Goal: Task Accomplishment & Management: Use online tool/utility

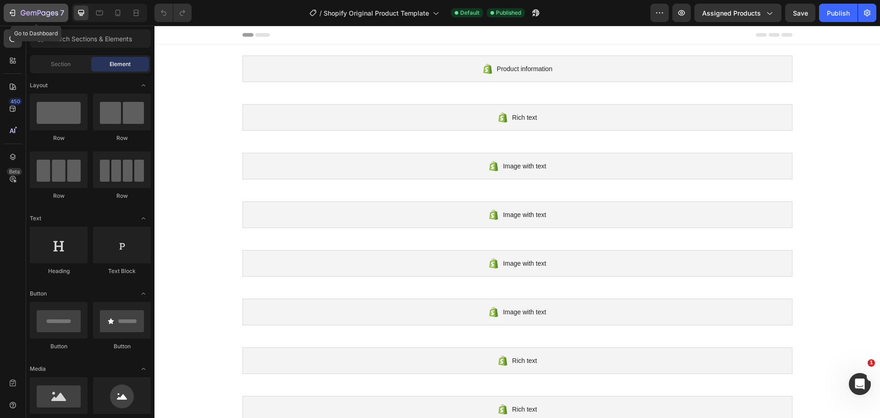
click at [31, 13] on icon "button" at bounding box center [34, 13] width 6 height 4
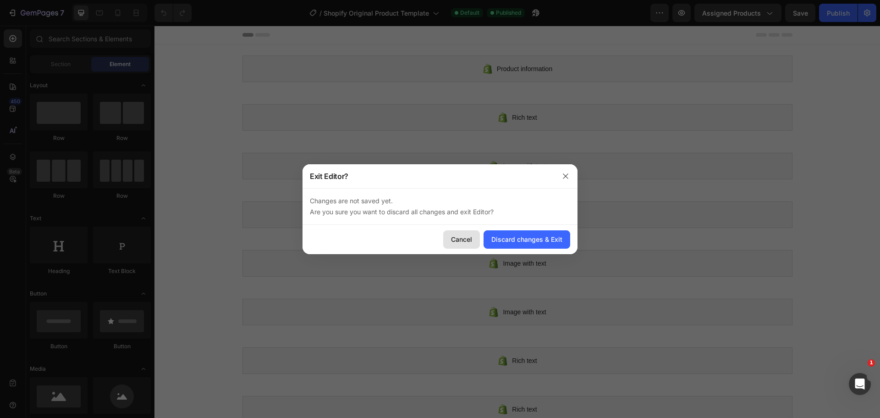
click at [464, 242] on div "Cancel" at bounding box center [461, 239] width 21 height 10
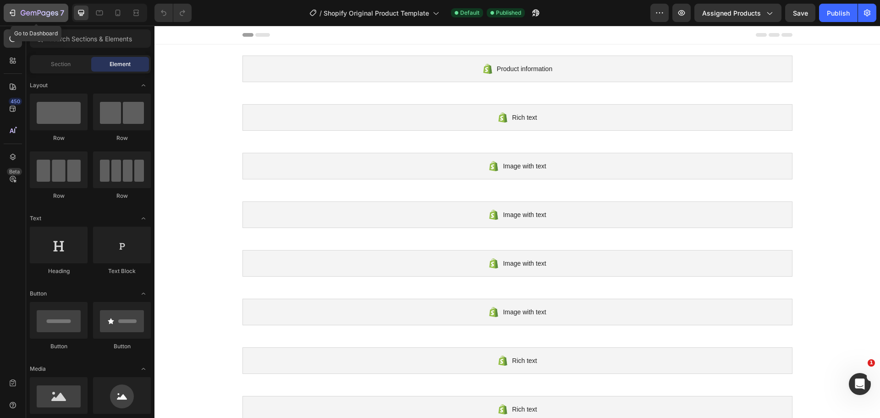
click at [15, 10] on icon "button" at bounding box center [12, 12] width 9 height 9
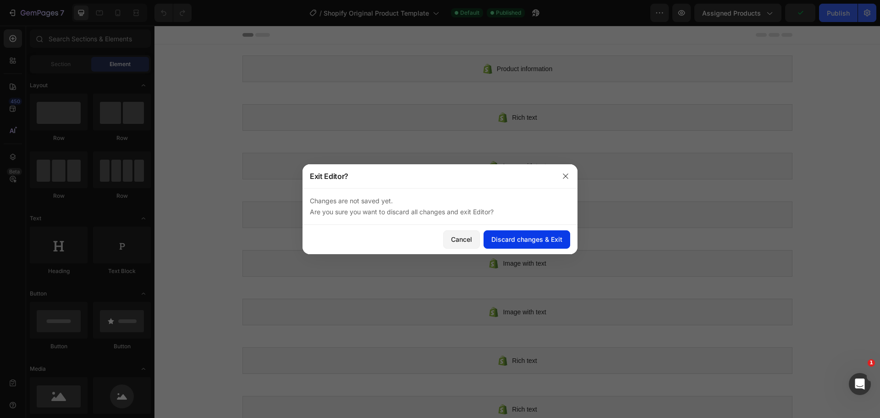
click at [535, 237] on div "Discard changes & Exit" at bounding box center [526, 239] width 71 height 10
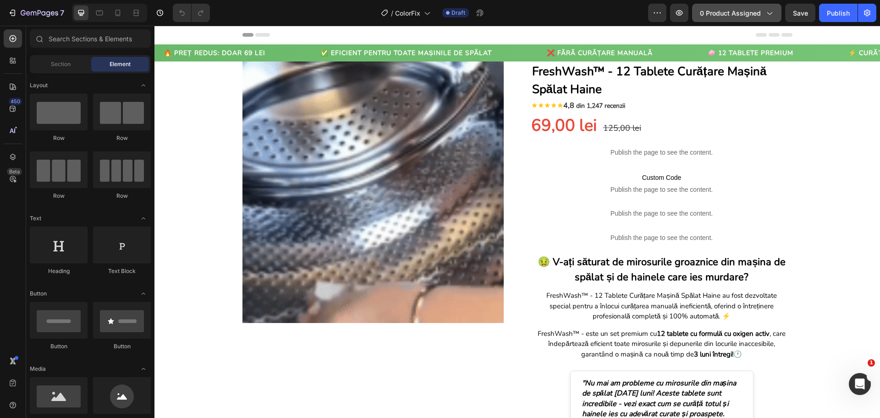
click at [710, 10] on span "0 product assigned" at bounding box center [730, 13] width 61 height 10
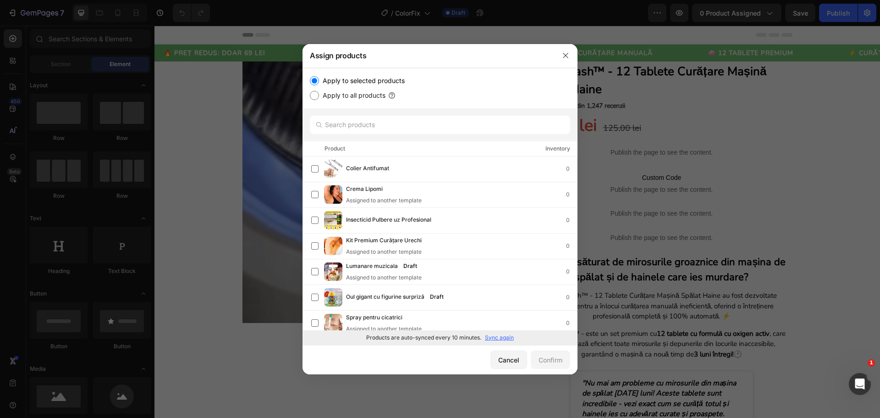
click at [502, 338] on p "Sync again" at bounding box center [499, 337] width 29 height 8
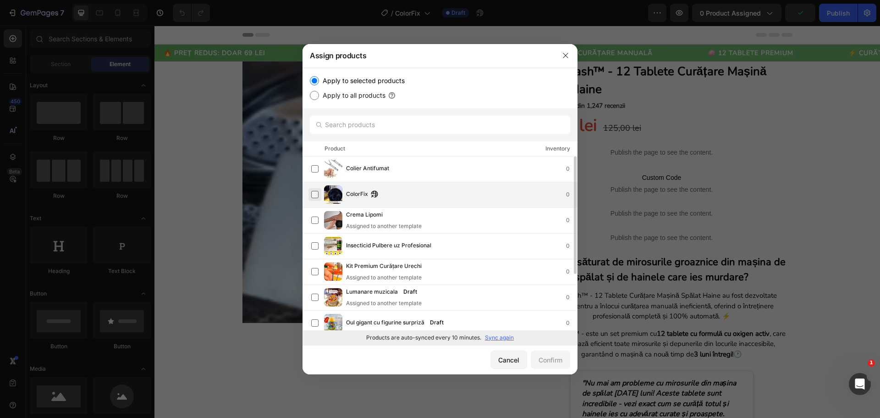
click at [318, 193] on label at bounding box center [314, 194] width 7 height 7
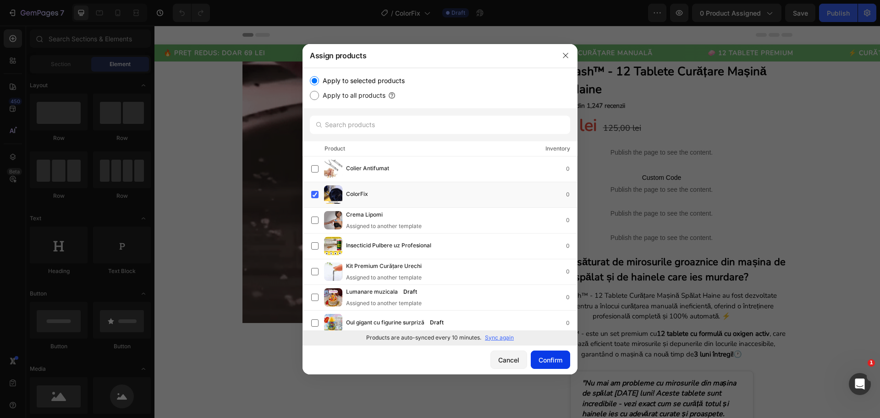
click at [534, 357] on button "Confirm" at bounding box center [550, 359] width 39 height 18
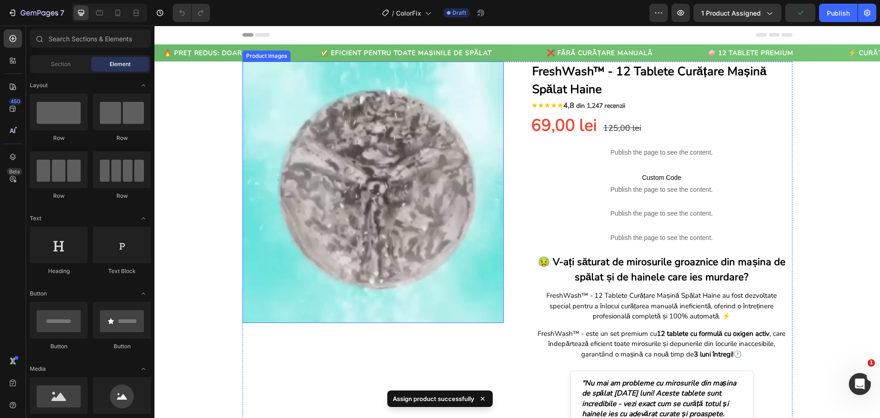
click at [403, 237] on img at bounding box center [372, 191] width 261 height 261
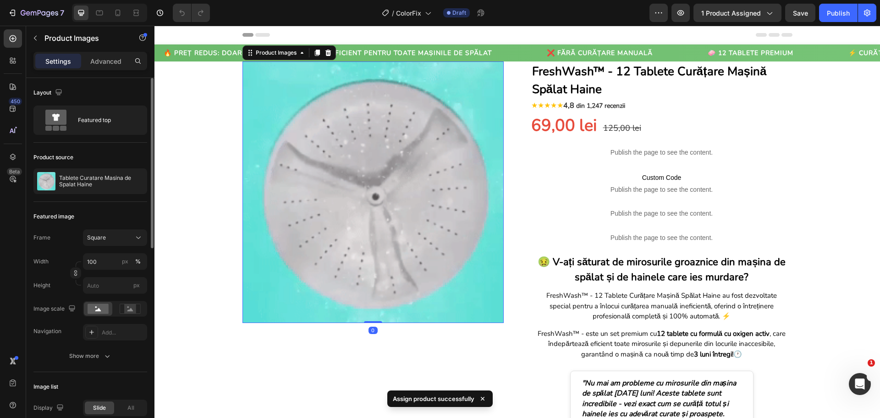
click at [116, 161] on div "Product source" at bounding box center [90, 157] width 114 height 15
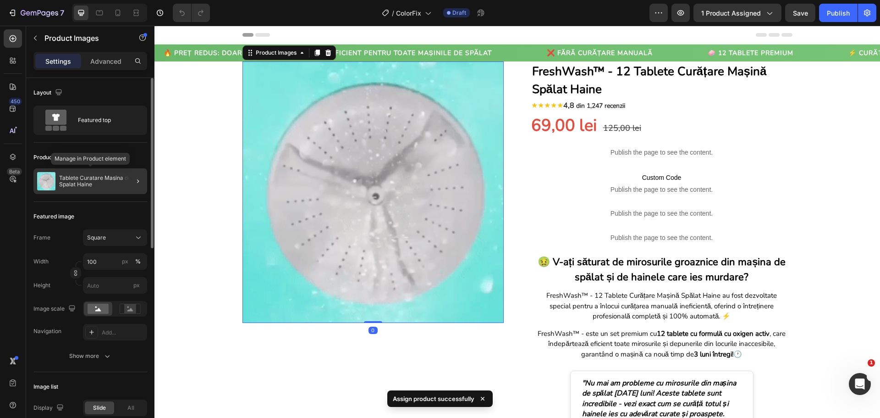
click at [117, 171] on div "Tablete Curatare Masina de Spalat Haine" at bounding box center [90, 181] width 114 height 26
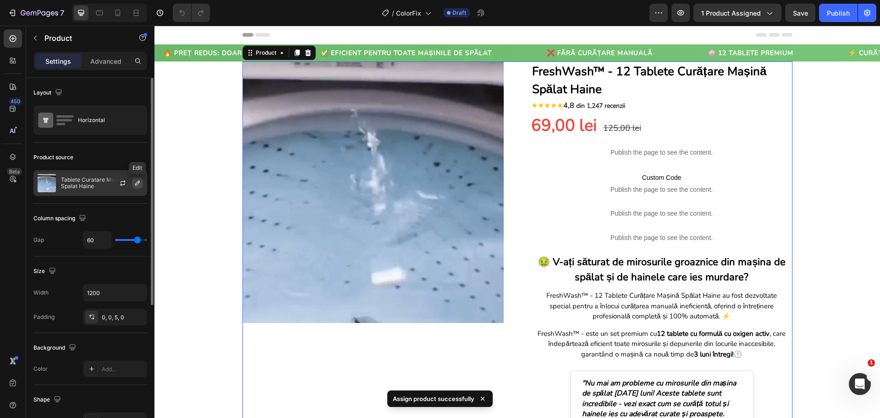
click at [134, 182] on icon "button" at bounding box center [137, 182] width 7 height 7
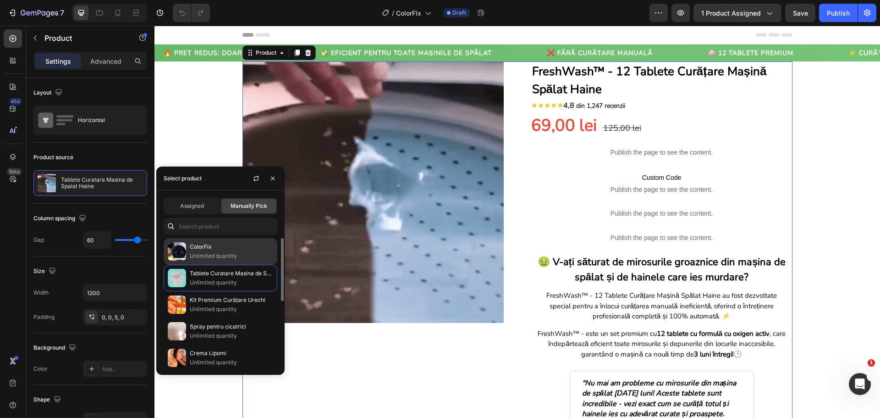
click at [211, 247] on p "ColorFix" at bounding box center [231, 246] width 83 height 9
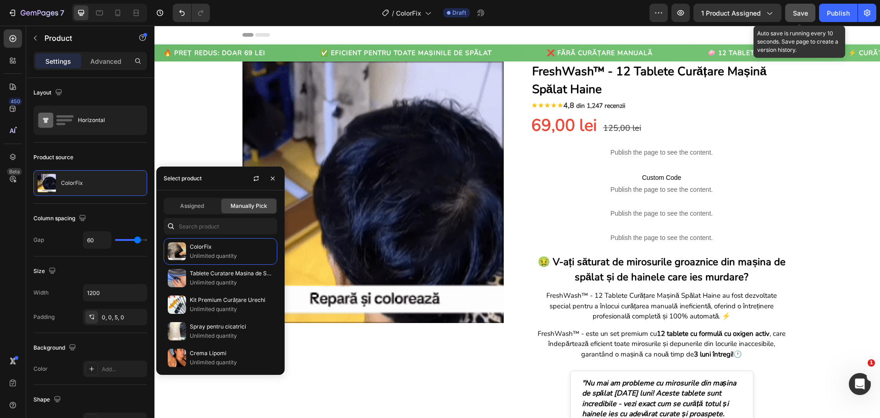
click at [802, 17] on span "Save" at bounding box center [800, 13] width 15 height 8
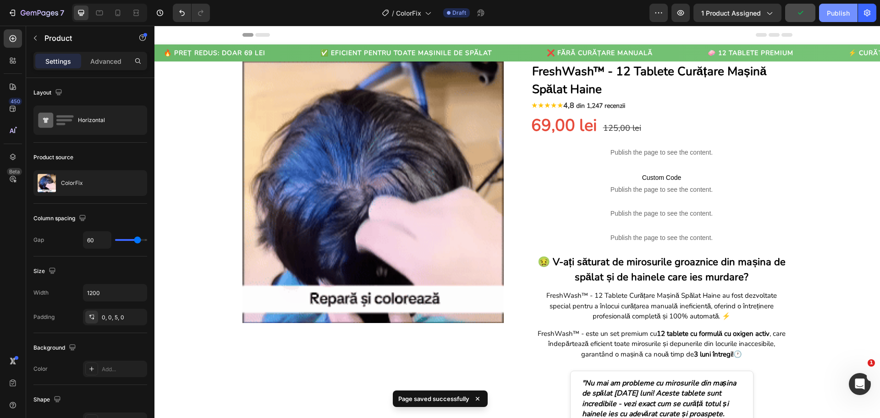
click at [824, 15] on button "Publish" at bounding box center [838, 13] width 39 height 18
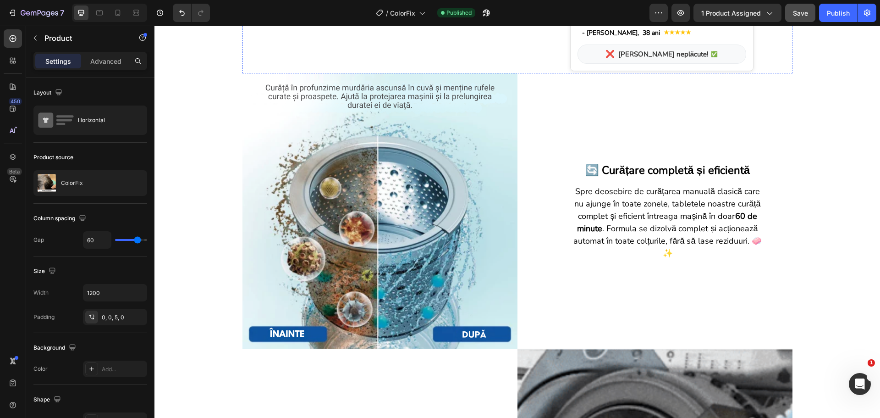
scroll to position [458, 0]
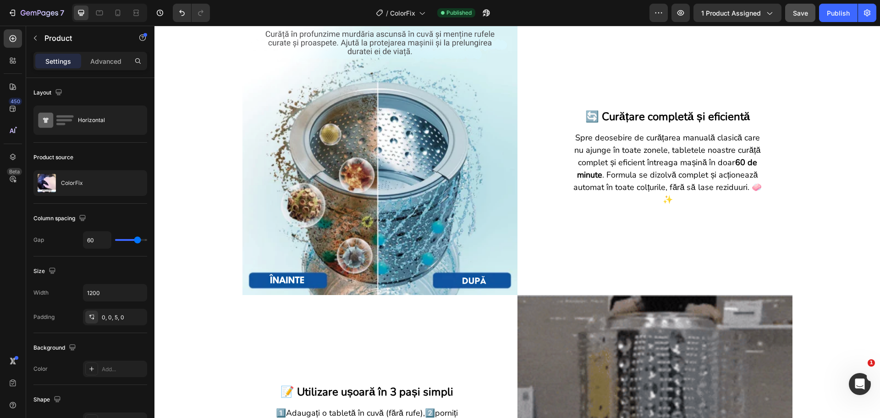
click at [377, 143] on img at bounding box center [379, 157] width 275 height 275
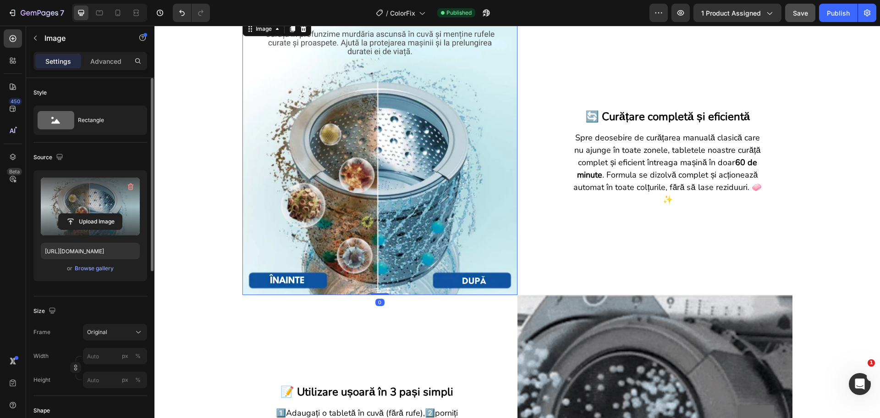
click at [99, 195] on label at bounding box center [90, 206] width 99 height 58
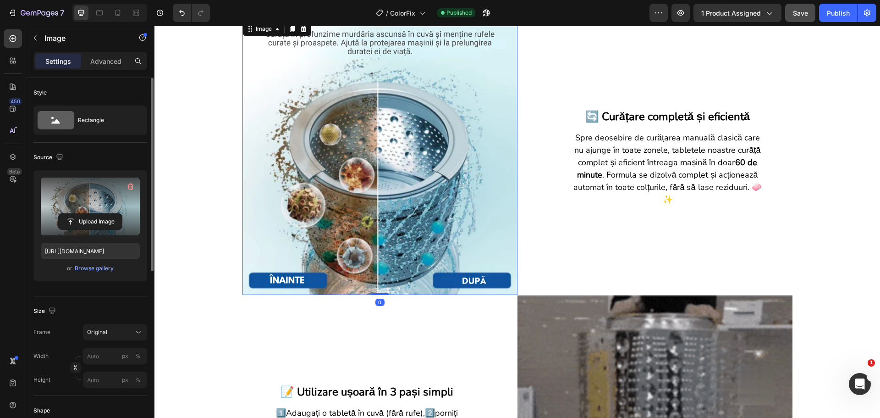
click at [99, 214] on input "file" at bounding box center [90, 222] width 63 height 16
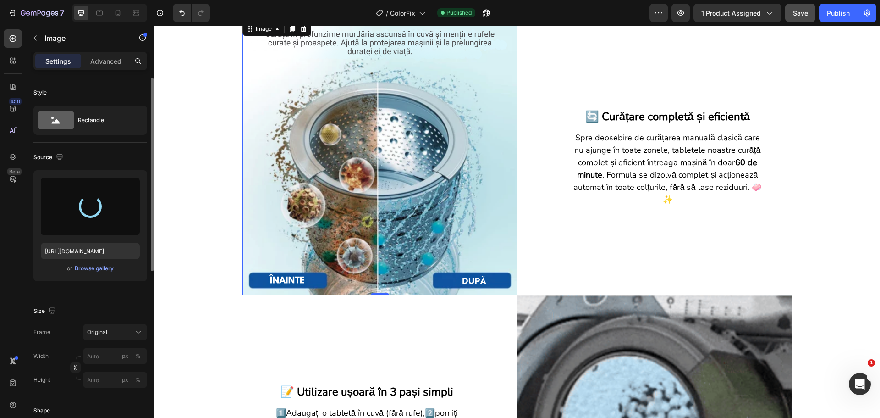
type input "[URL][DOMAIN_NAME]"
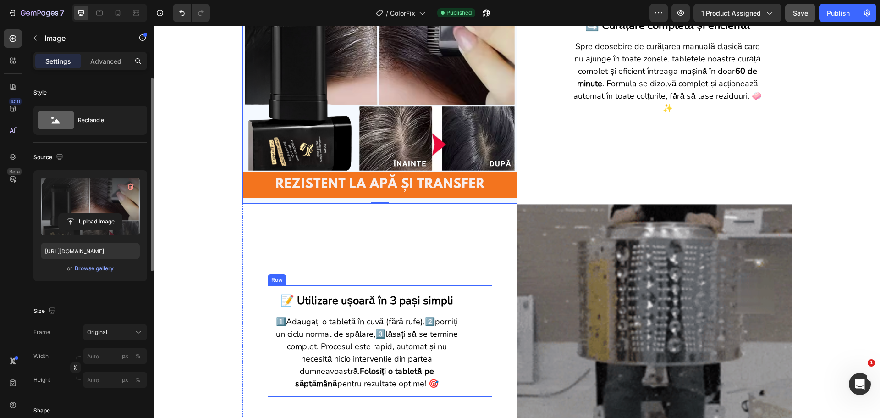
scroll to position [550, 0]
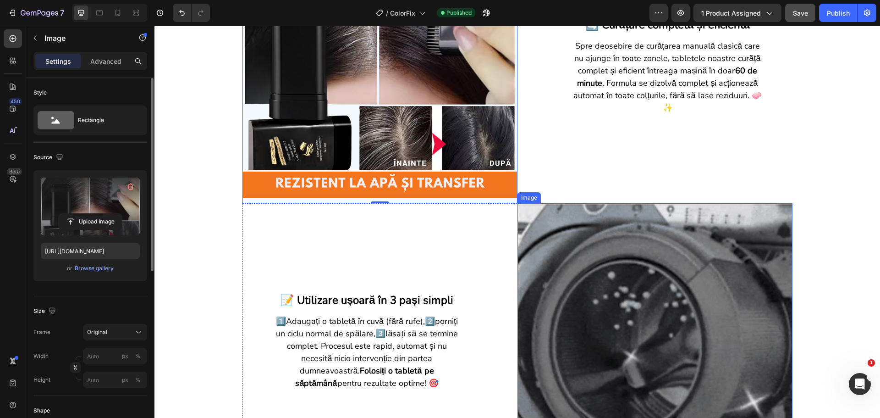
click at [629, 339] on img at bounding box center [655, 340] width 275 height 275
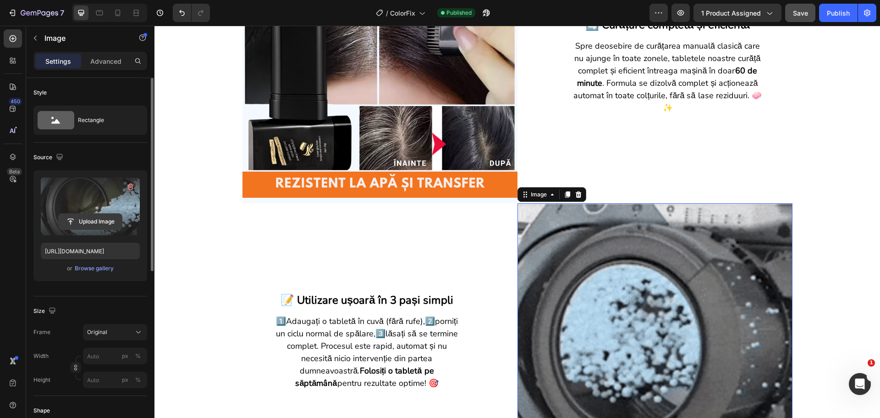
click at [97, 221] on input "file" at bounding box center [90, 222] width 63 height 16
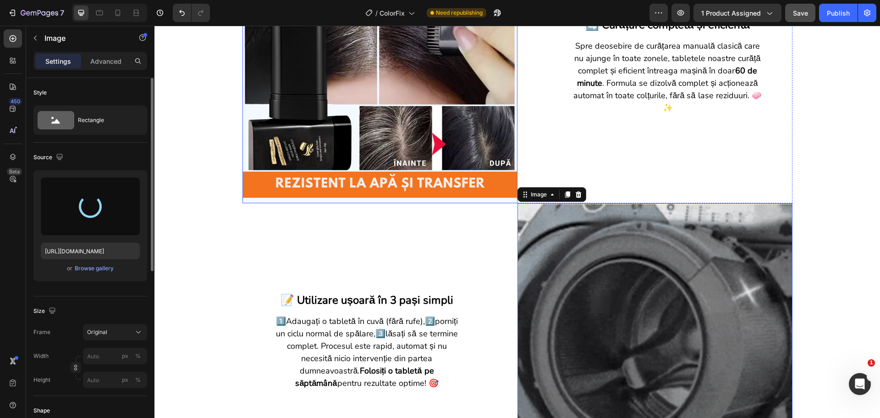
scroll to position [596, 0]
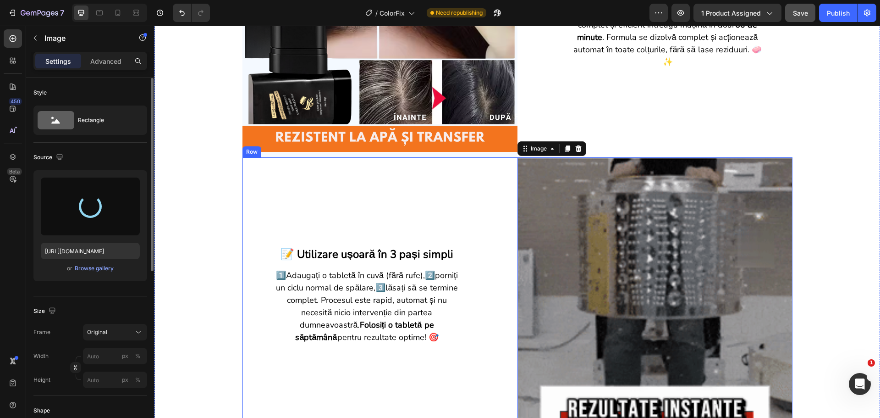
type input "[URL][DOMAIN_NAME]"
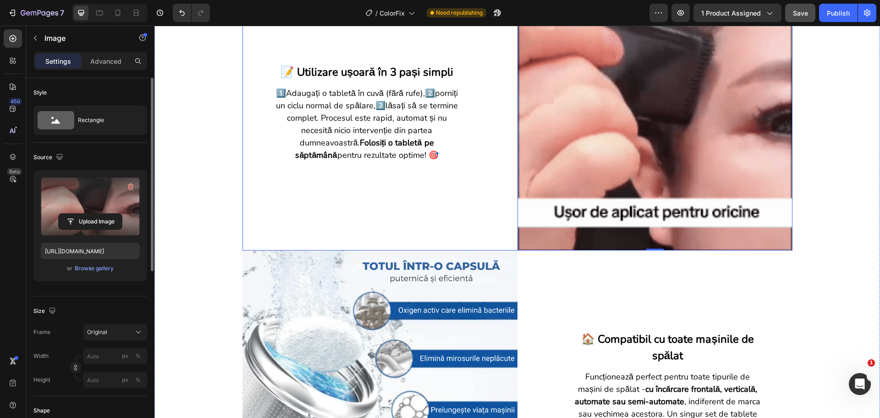
scroll to position [779, 0]
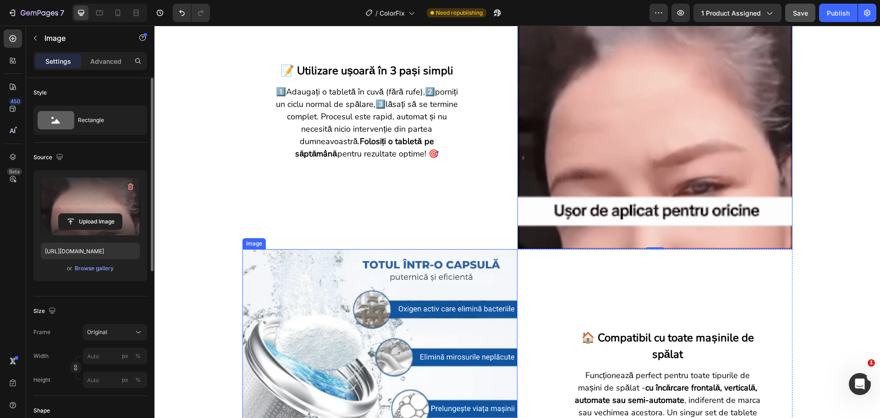
click at [381, 299] on img at bounding box center [379, 386] width 275 height 275
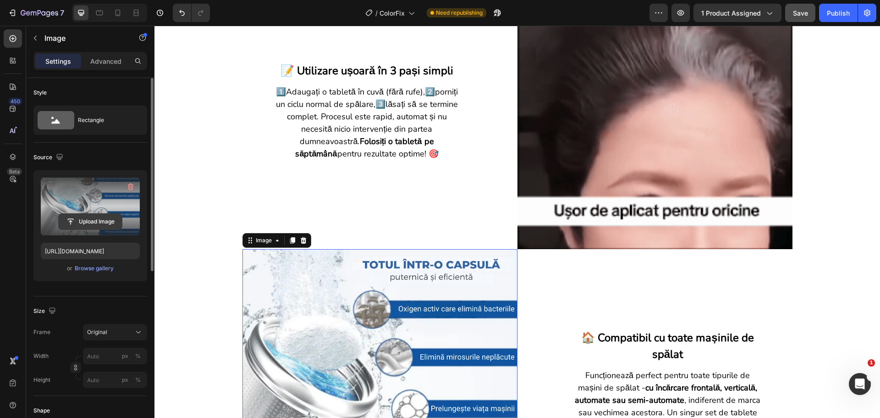
click at [108, 221] on input "file" at bounding box center [90, 222] width 63 height 16
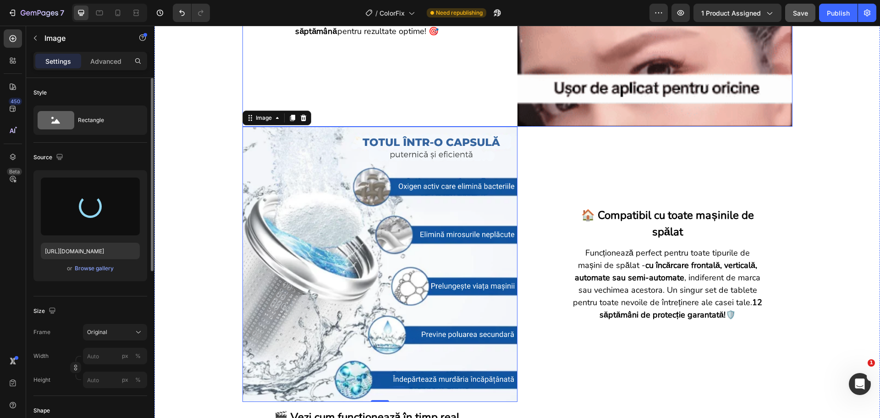
scroll to position [917, 0]
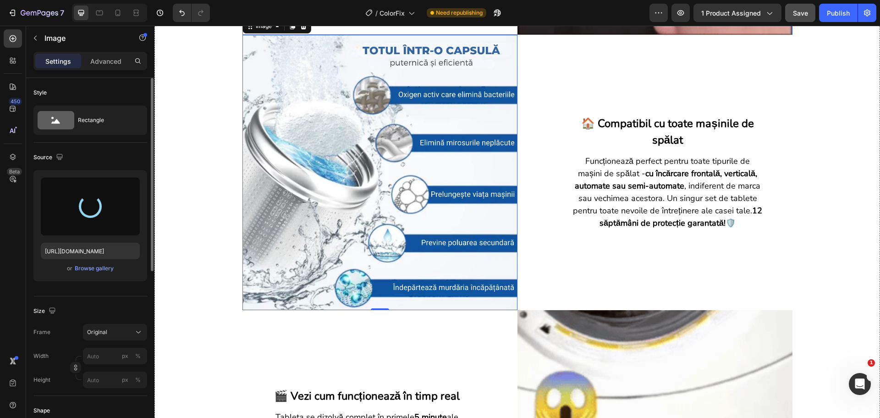
type input "[URL][DOMAIN_NAME]"
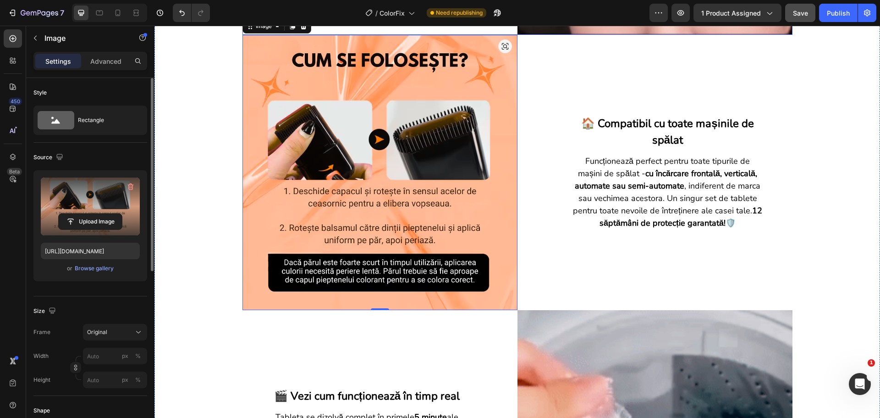
scroll to position [1008, 0]
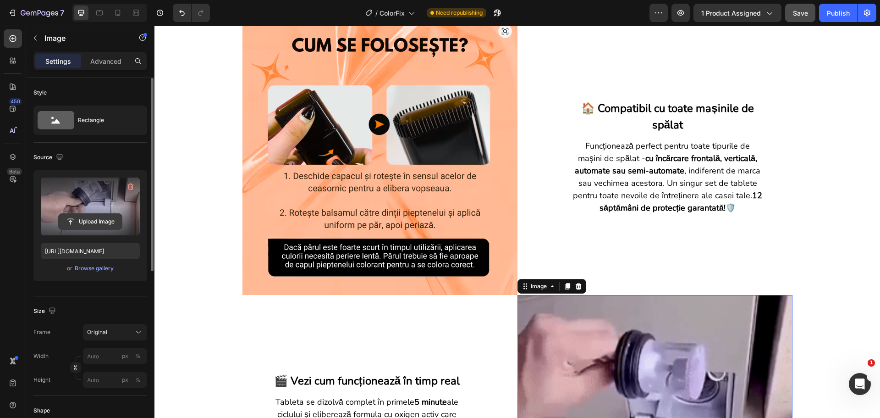
click at [94, 219] on input "file" at bounding box center [90, 222] width 63 height 16
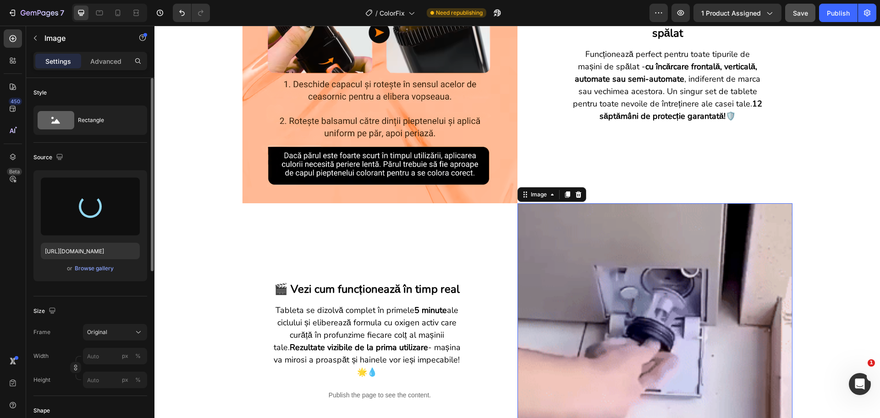
scroll to position [1146, 0]
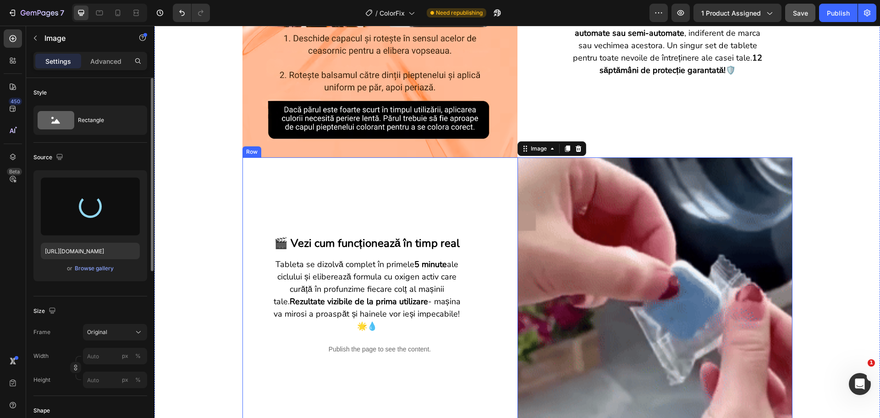
type input "[URL][DOMAIN_NAME]"
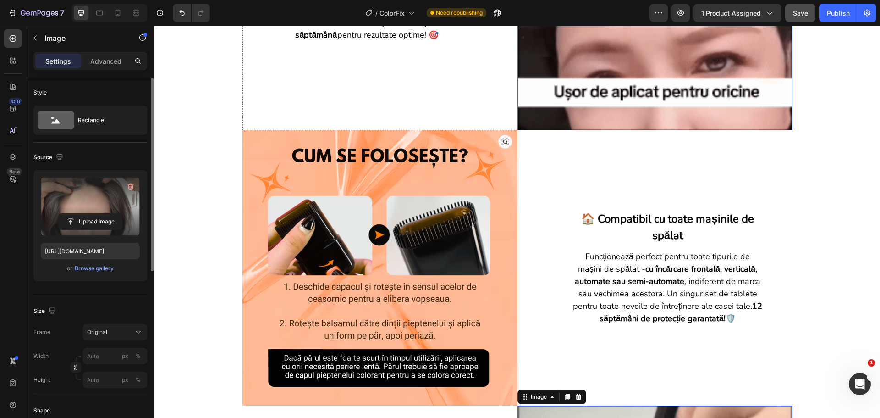
scroll to position [825, 0]
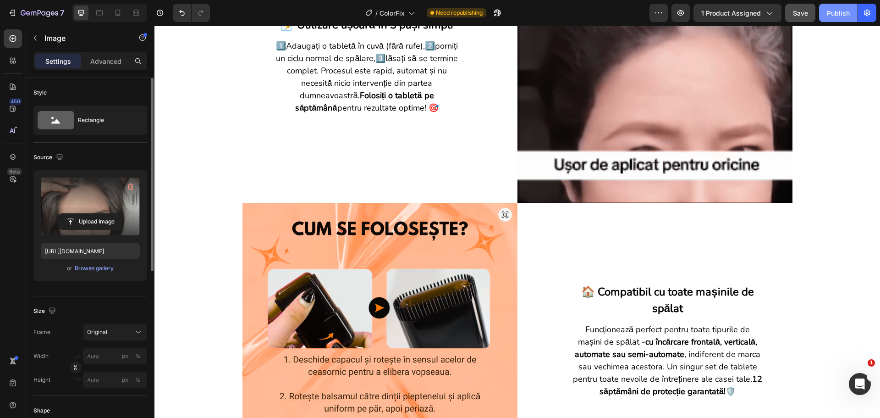
click at [835, 10] on div "Publish" at bounding box center [838, 13] width 23 height 10
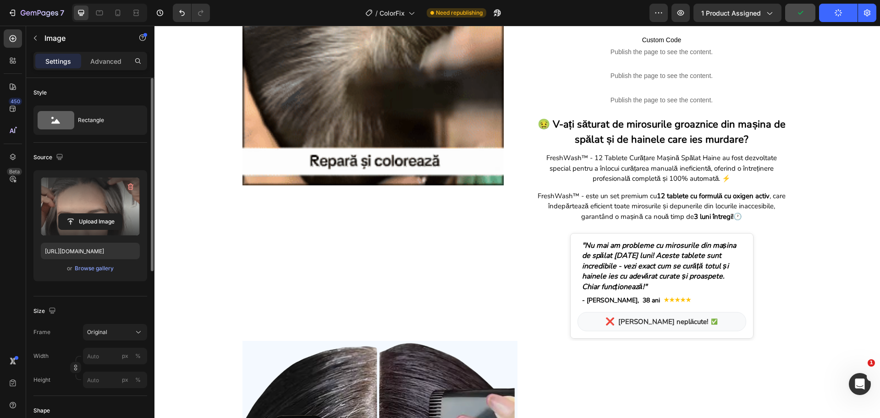
scroll to position [0, 0]
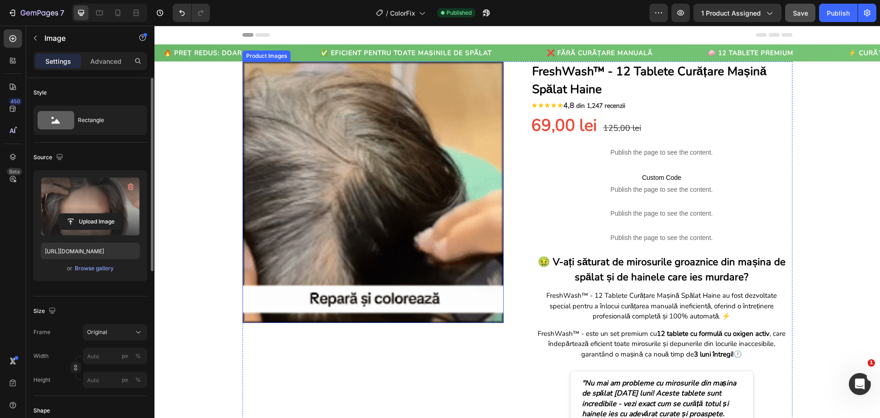
click at [697, 56] on div "🧼 12 TABLETE PREMIUM" at bounding box center [749, 53] width 104 height 10
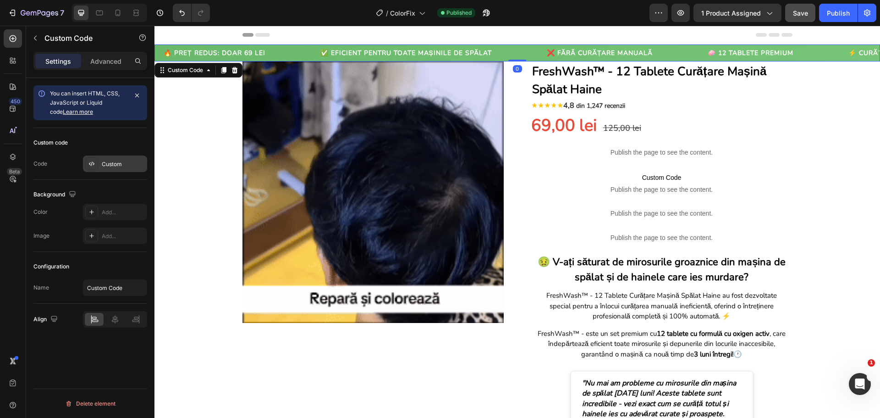
click at [107, 168] on div "Custom" at bounding box center [123, 164] width 43 height 8
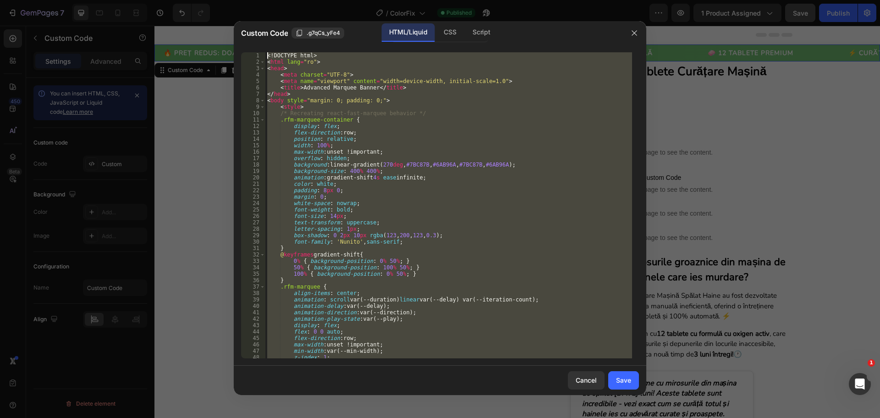
drag, startPoint x: 292, startPoint y: 358, endPoint x: 263, endPoint y: -30, distance: 388.4
click at [263, 0] on html "7 Version history / ColorFix Published Preview 1 product assigned Save Publish …" at bounding box center [440, 0] width 880 height 0
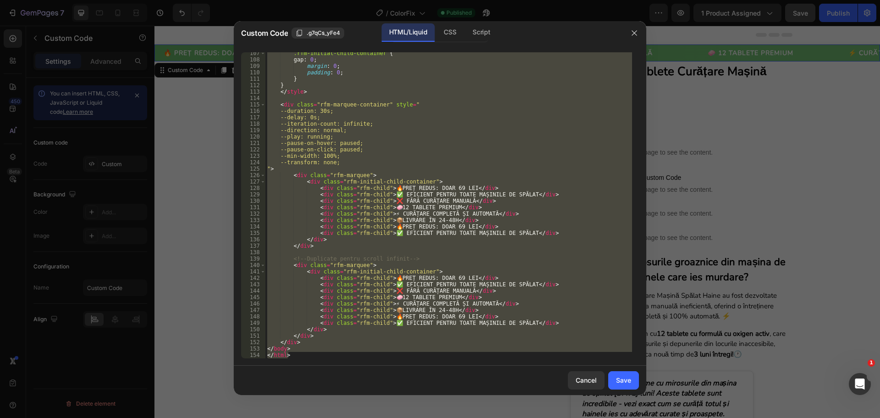
scroll to position [683, 0]
click at [293, 355] on div ".rfm-initial-child-container { gap : 0 ; margin : 0 ; padding : 0 ; } } </ styl…" at bounding box center [448, 205] width 367 height 306
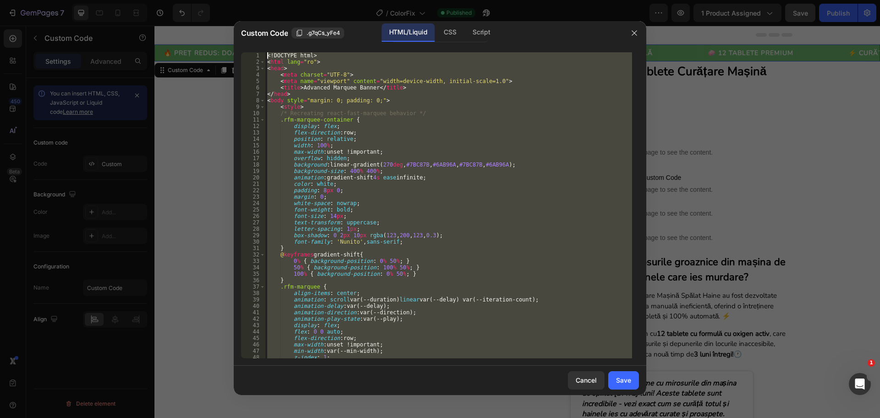
scroll to position [0, 0]
drag, startPoint x: 294, startPoint y: 357, endPoint x: 243, endPoint y: -12, distance: 372.4
click at [243, 0] on html "7 Version history / ColorFix Published Preview 1 product assigned Save Publish …" at bounding box center [440, 0] width 880 height 0
type textarea "<!DOCTYPE html> <html lang="ro">"
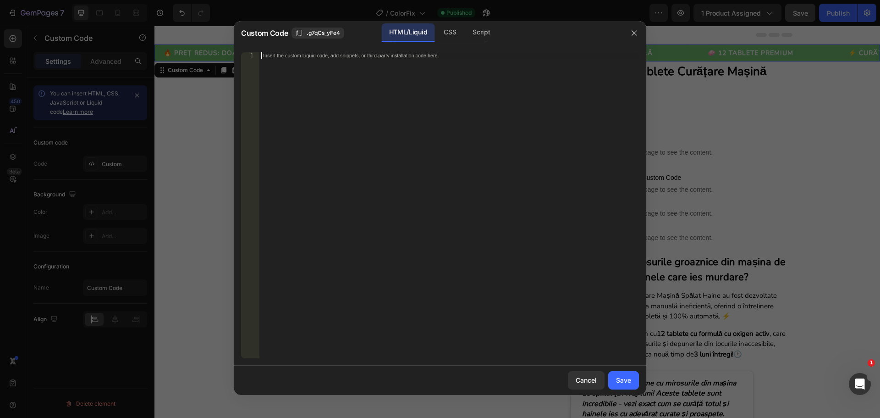
paste textarea "</html>"
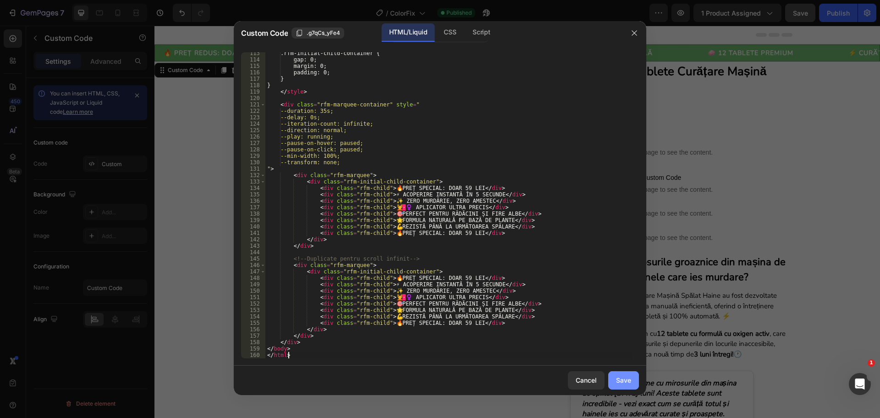
click at [619, 375] on div "Save" at bounding box center [623, 380] width 15 height 10
type textarea "</body> </html>"
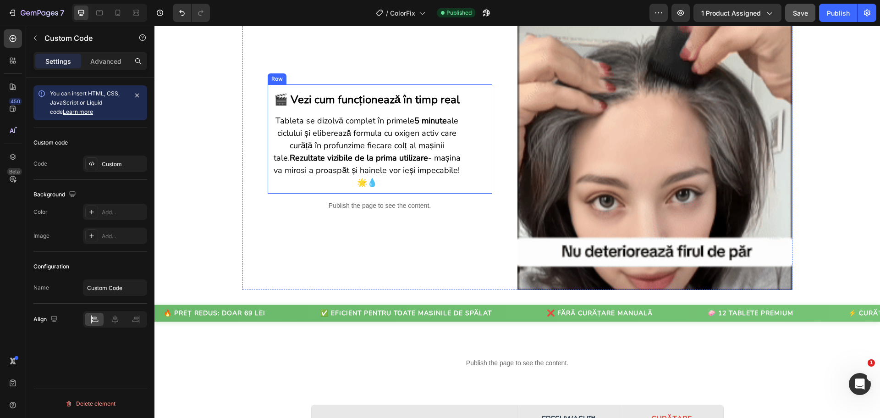
scroll to position [1513, 0]
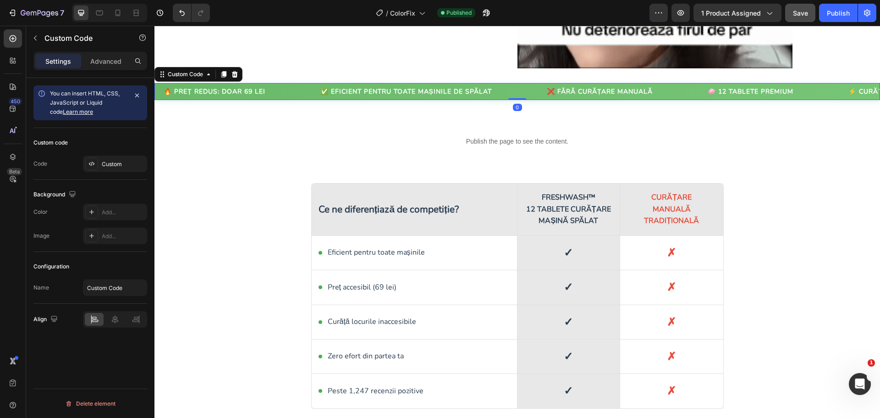
click at [403, 92] on div "✅ EFICIENT PENTRU TOATE MAȘINILE DE SPĂLAT" at bounding box center [378, 92] width 190 height 10
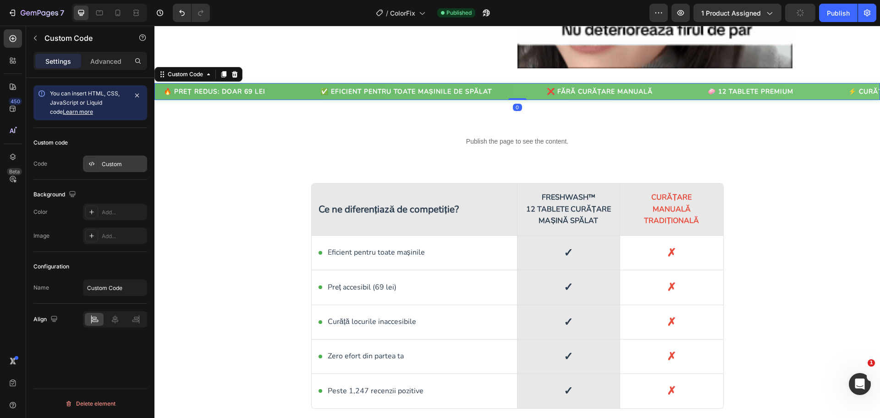
click at [118, 166] on div "Custom" at bounding box center [123, 164] width 43 height 8
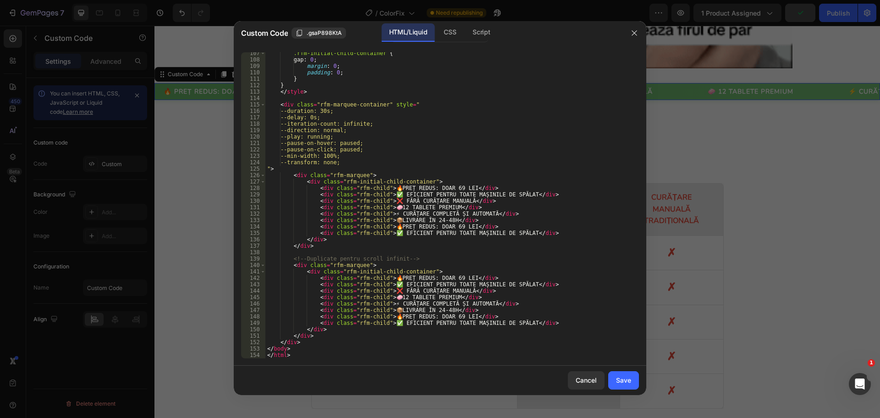
scroll to position [683, 0]
drag, startPoint x: 295, startPoint y: 358, endPoint x: 276, endPoint y: 257, distance: 103.0
click at [275, 255] on div "107 108 109 110 111 112 113 114 115 116 117 118 119 120 121 122 123 124 125 126…" at bounding box center [440, 205] width 413 height 320
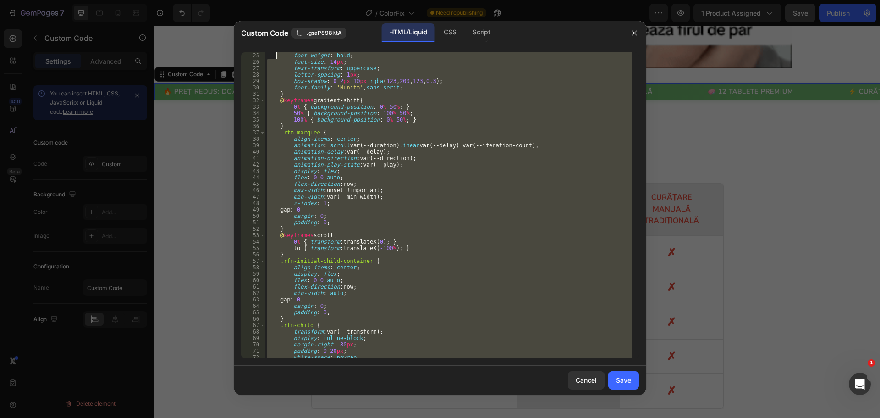
scroll to position [0, 0]
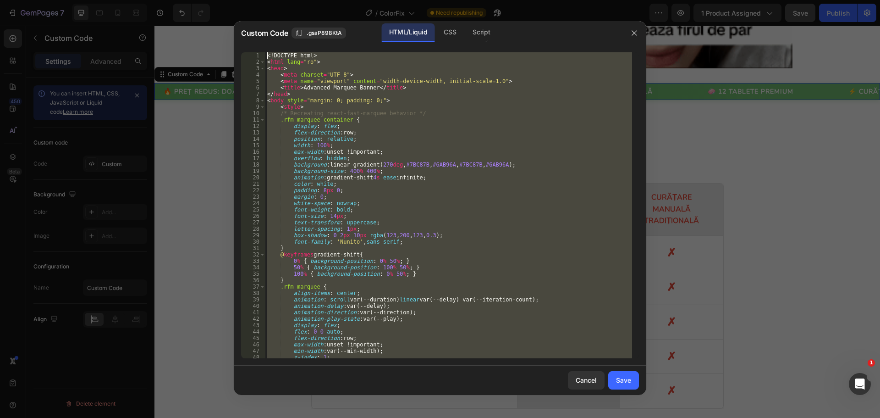
drag, startPoint x: 292, startPoint y: 355, endPoint x: 276, endPoint y: 5, distance: 350.1
click at [276, 5] on div "Custom Code .gsaP898KtA HTML/Liquid CSS Script </html> 1 2 3 4 5 6 7 8 9 10 11 …" at bounding box center [440, 209] width 880 height 418
type textarea "<!DOCTYPE html> <html lang="ro">"
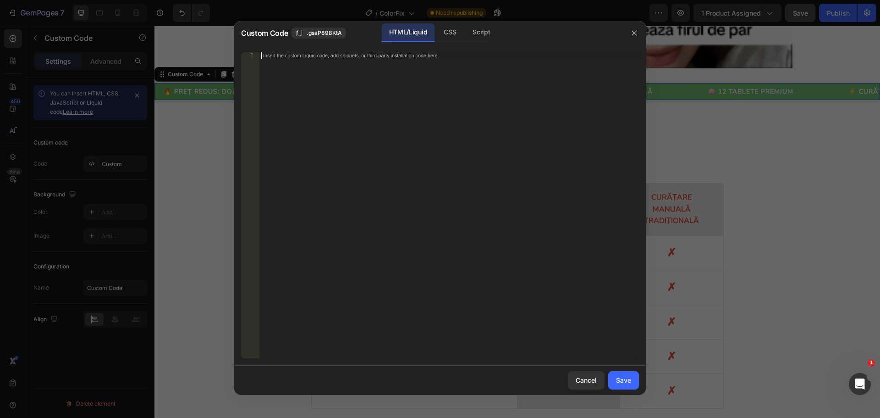
paste textarea "</html>"
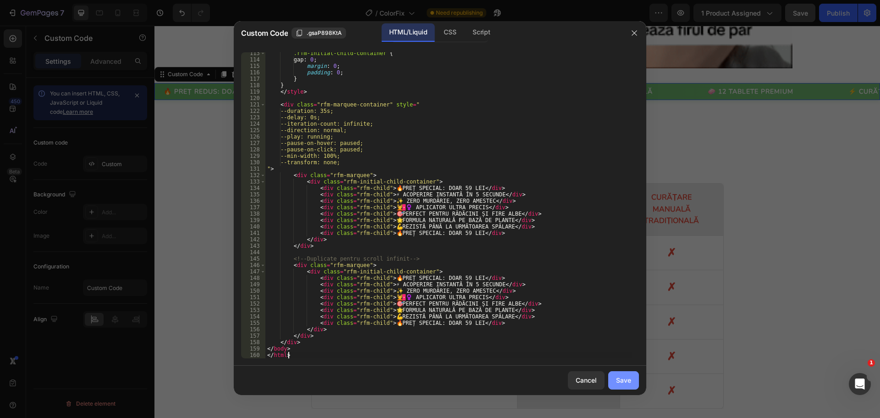
click at [611, 371] on button "Save" at bounding box center [623, 380] width 31 height 18
type textarea "</body> </html>"
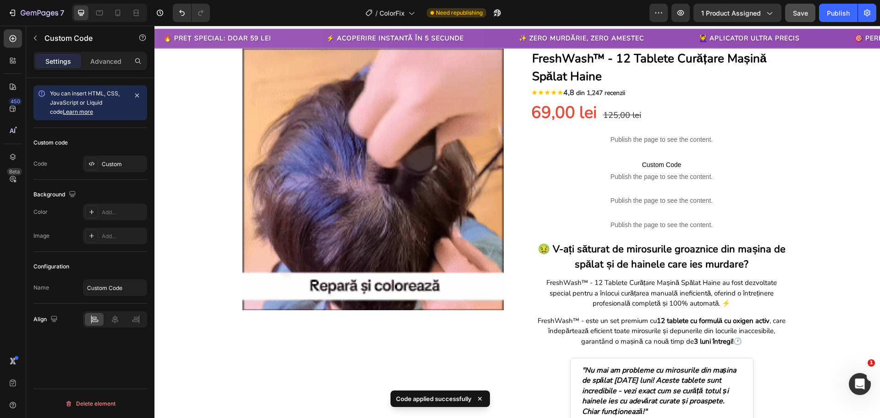
scroll to position [0, 0]
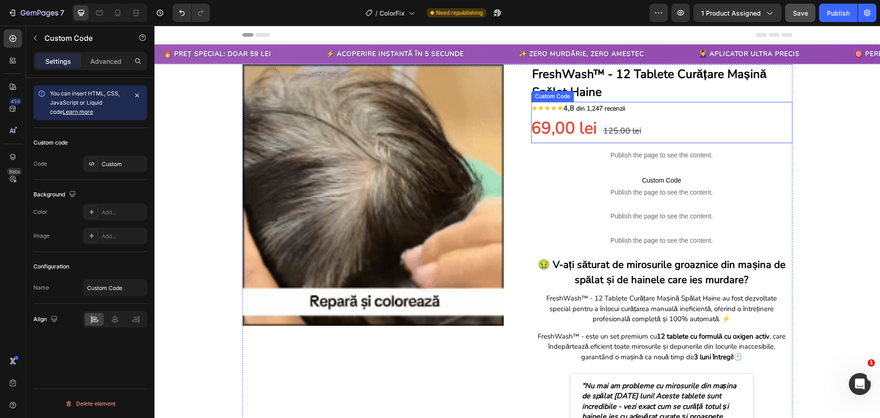
click at [575, 80] on p "FreshWash™ - 12 Tablete Curățare Mașină Spălat Haine" at bounding box center [661, 83] width 259 height 36
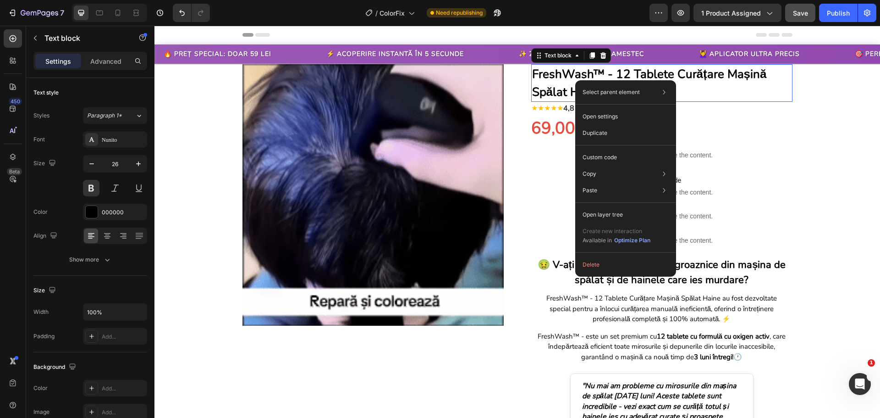
click at [620, 68] on p "FreshWash™ - 12 Tablete Curățare Mașină Spălat Haine" at bounding box center [661, 83] width 259 height 36
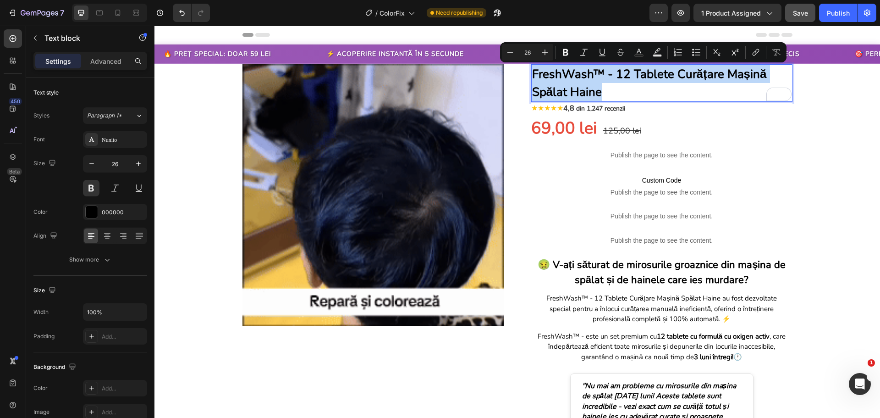
drag, startPoint x: 599, startPoint y: 92, endPoint x: 530, endPoint y: 74, distance: 71.4
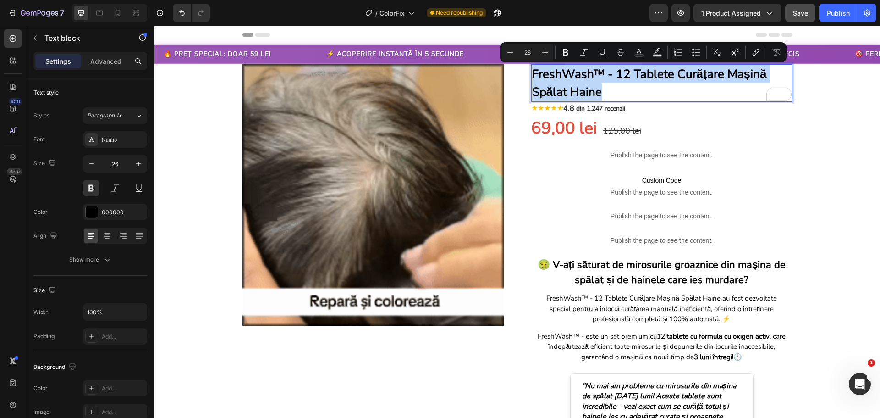
click at [532, 74] on p "FreshWash™ - 12 Tablete Curățare Mașină Spălat Haine" at bounding box center [661, 83] width 259 height 36
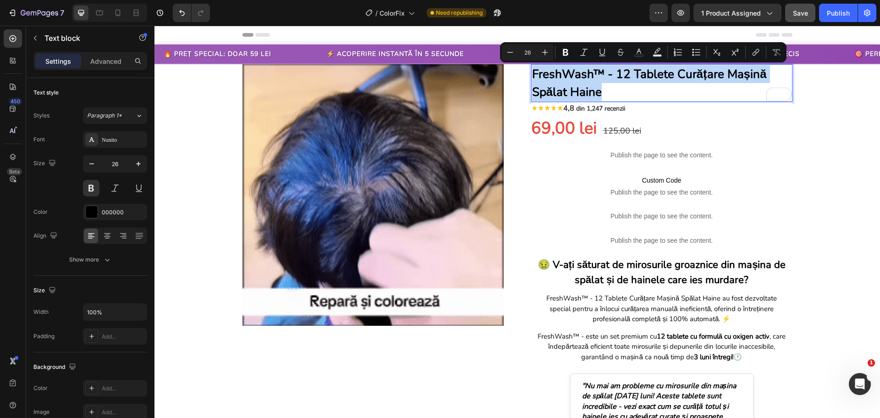
copy p "FreshWash™ - 12 Tablete Curățare Mașină Spălat Haine"
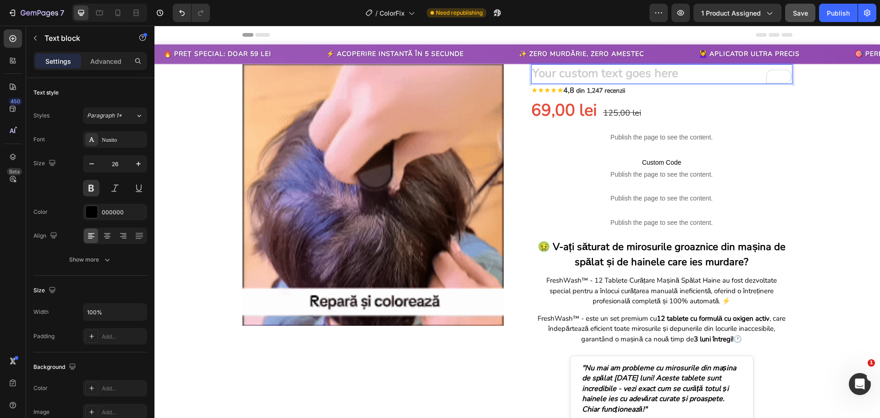
drag, startPoint x: 574, startPoint y: 72, endPoint x: 552, endPoint y: 78, distance: 22.8
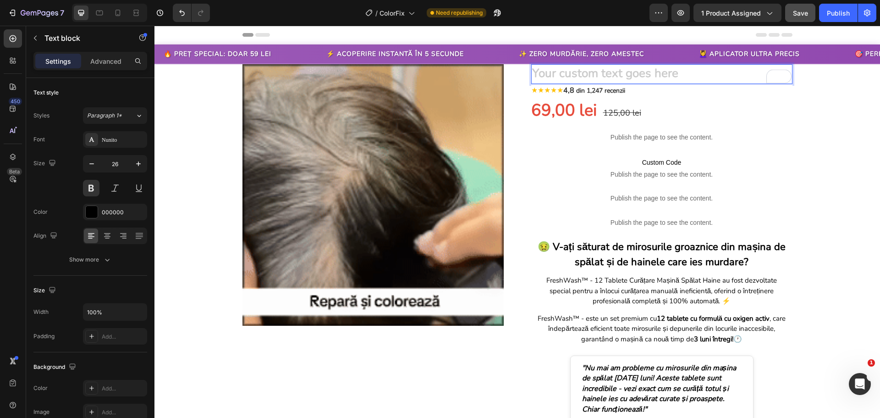
click at [552, 78] on div "Rich Text Editor. Editing area: main" at bounding box center [661, 74] width 261 height 20
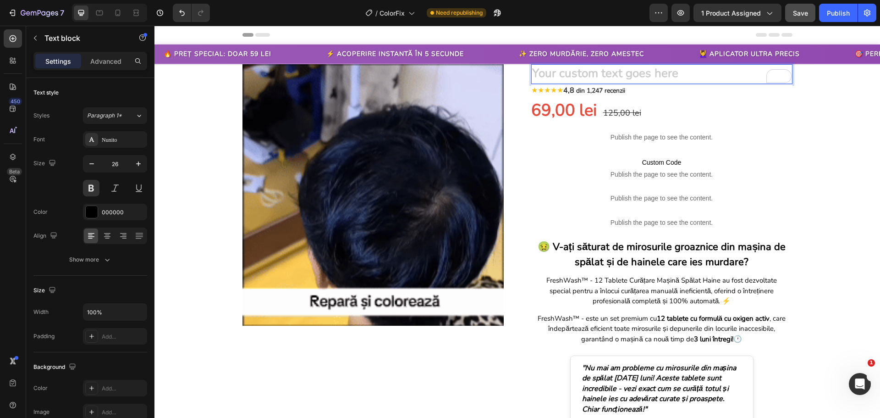
click at [553, 74] on div "Rich Text Editor. Editing area: main" at bounding box center [661, 74] width 261 height 20
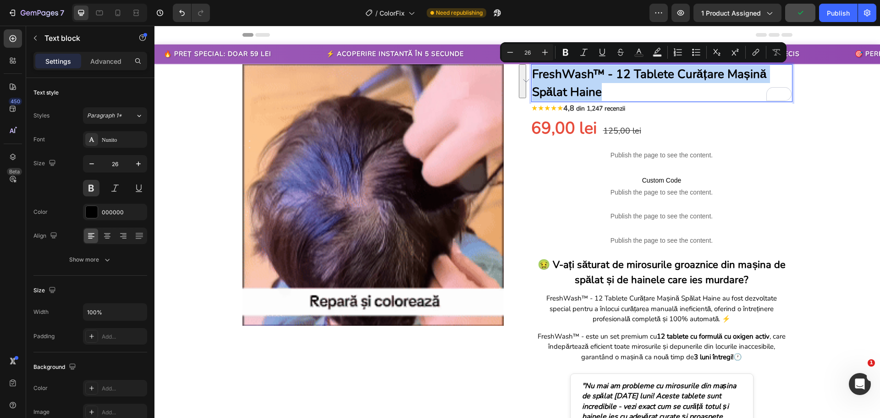
drag, startPoint x: 604, startPoint y: 93, endPoint x: 531, endPoint y: 73, distance: 75.4
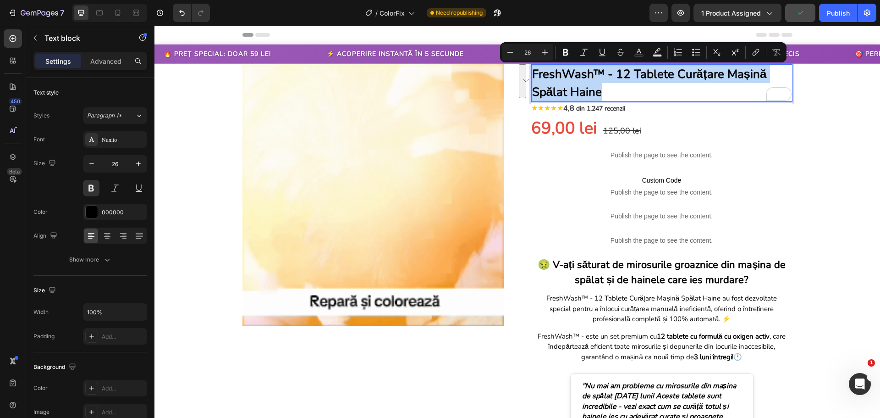
click at [532, 73] on p "FreshWash™ - 12 Tablete Curățare Mașină Spălat Haine" at bounding box center [661, 83] width 259 height 36
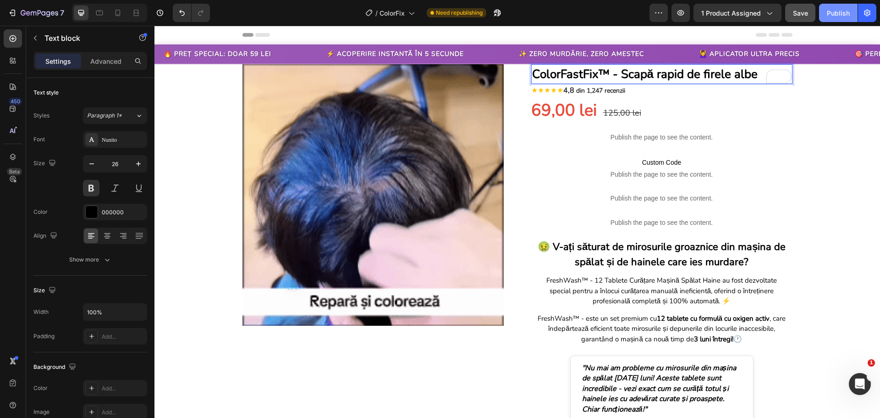
click at [843, 16] on div "Publish" at bounding box center [838, 13] width 23 height 10
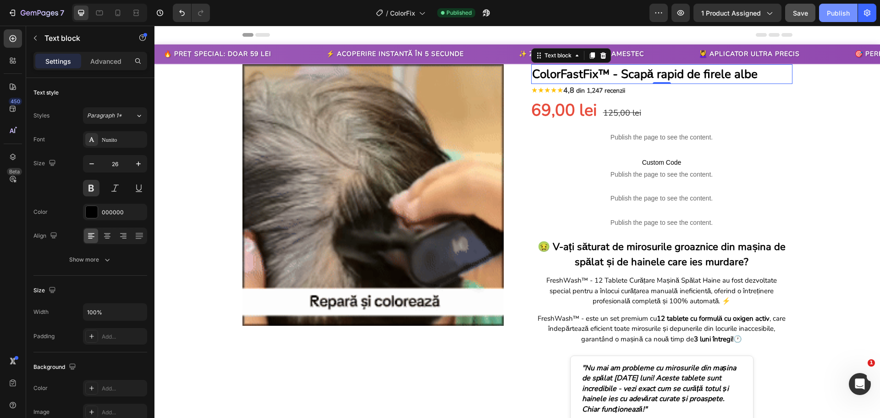
click at [834, 11] on div "Publish" at bounding box center [838, 13] width 23 height 10
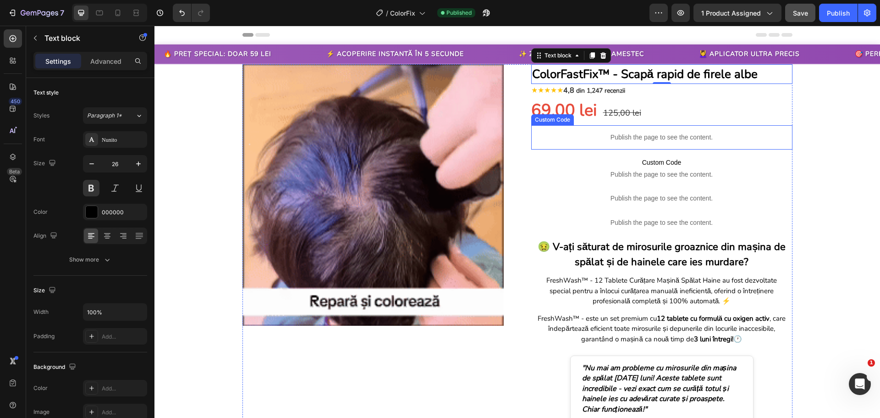
click at [589, 133] on p "Publish the page to see the content." at bounding box center [661, 137] width 261 height 10
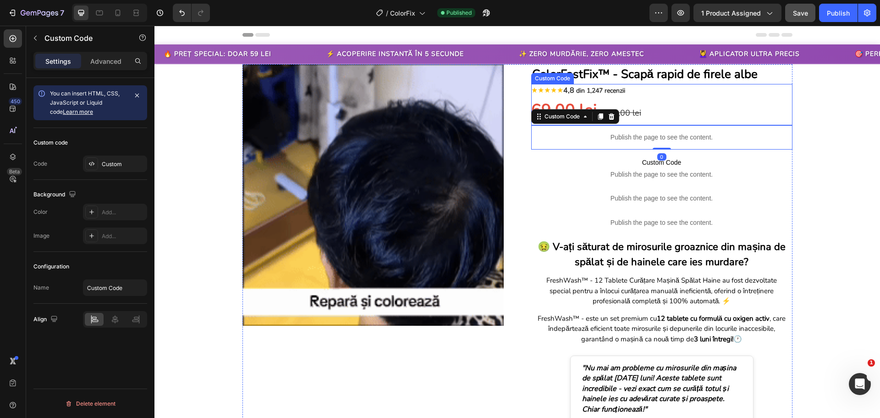
click at [591, 94] on span "din 1,247 recenzii" at bounding box center [600, 90] width 49 height 9
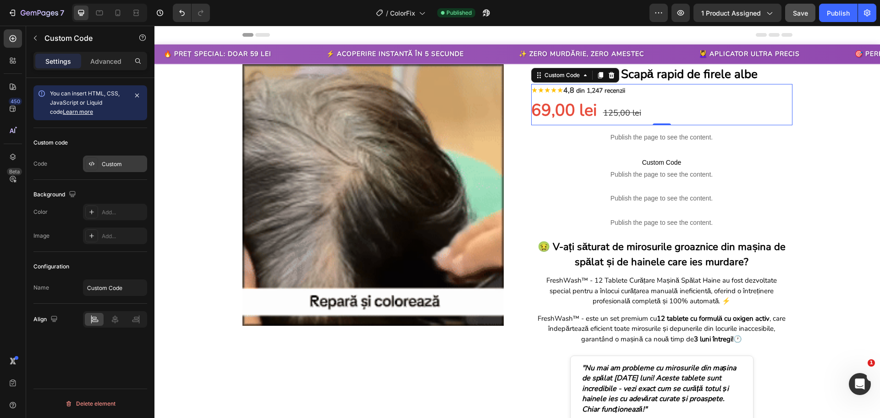
click at [113, 164] on div "Custom" at bounding box center [123, 164] width 43 height 8
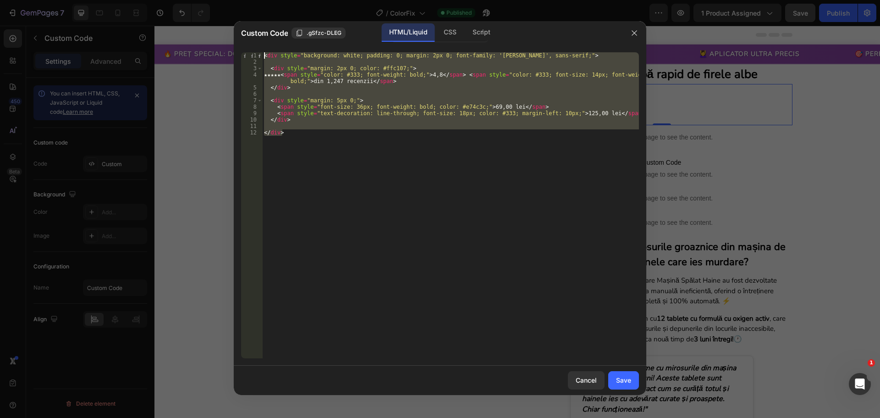
drag, startPoint x: 297, startPoint y: 133, endPoint x: 256, endPoint y: 50, distance: 93.3
click at [256, 50] on div "</div> 1 2 3 4 5 6 7 8 9 10 11 12 < div style = "background: white; padding: 0;…" at bounding box center [440, 205] width 413 height 320
type textarea "<div style="background: white; padding: 0; margin: 2px 0; font-family: '[PERSON…"
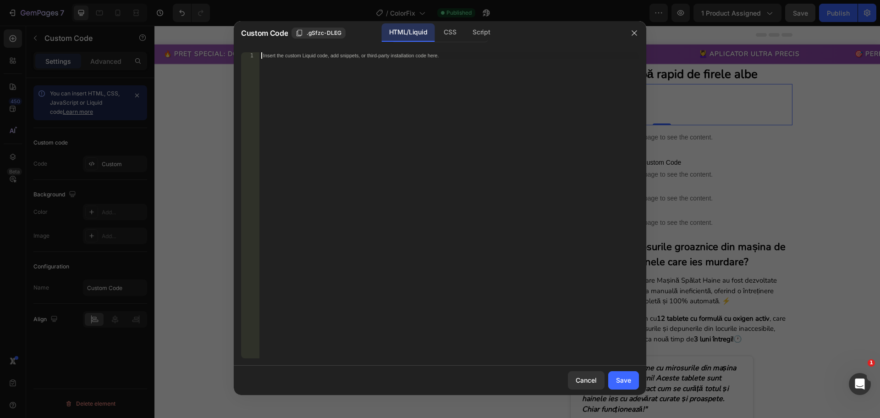
paste textarea "</div>"
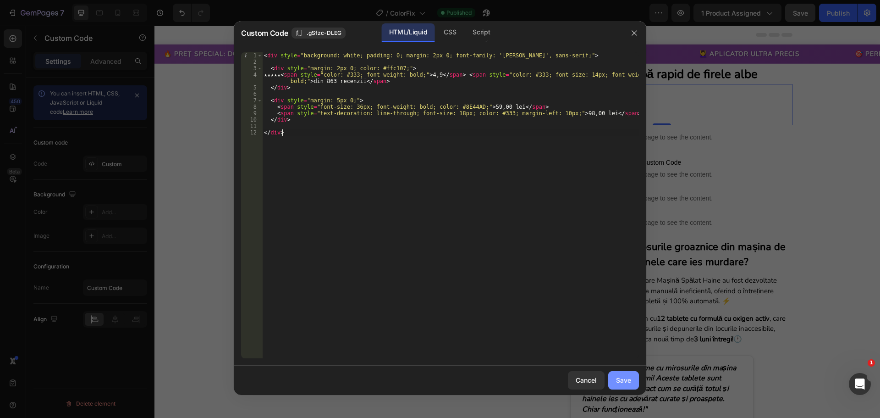
click at [626, 378] on div "Save" at bounding box center [623, 380] width 15 height 10
type textarea "</div>"
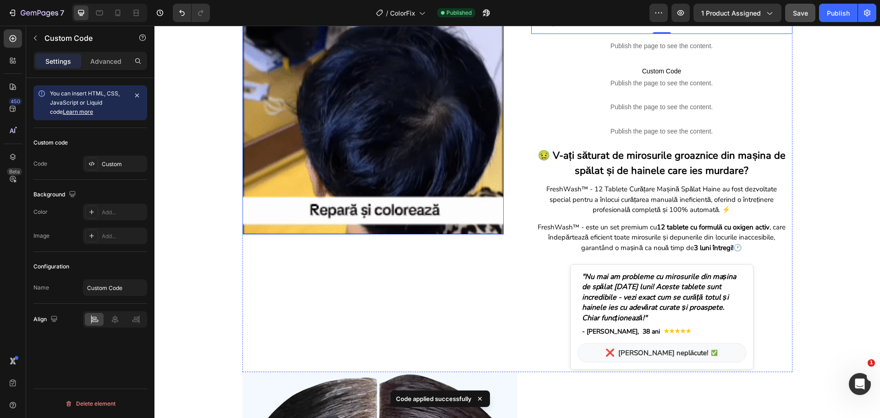
scroll to position [92, 0]
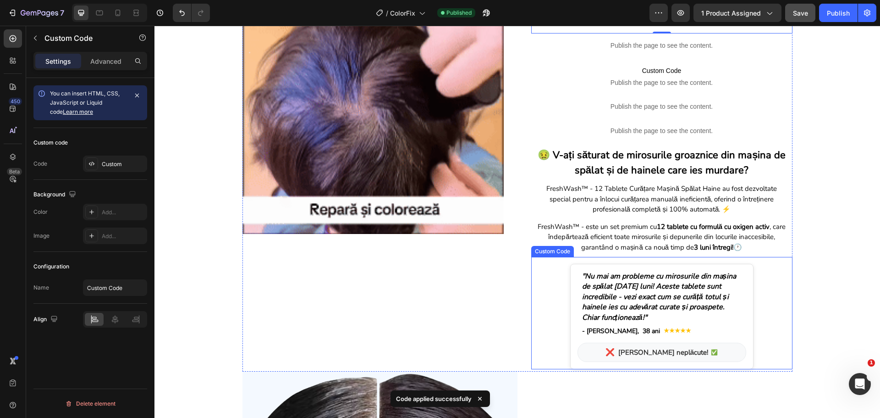
click at [588, 290] on div ""Nu mai am probleme cu mirosurile din mașina de spălat [DATE] luni! Aceste tabl…" at bounding box center [662, 296] width 169 height 51
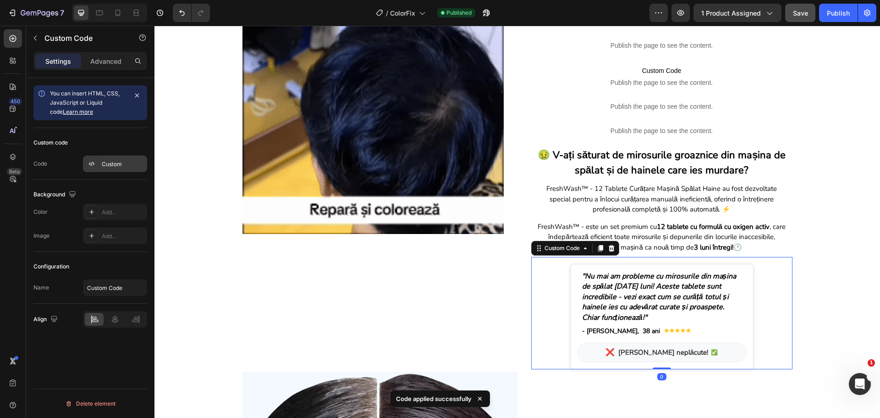
click at [119, 164] on div "Custom" at bounding box center [123, 164] width 43 height 8
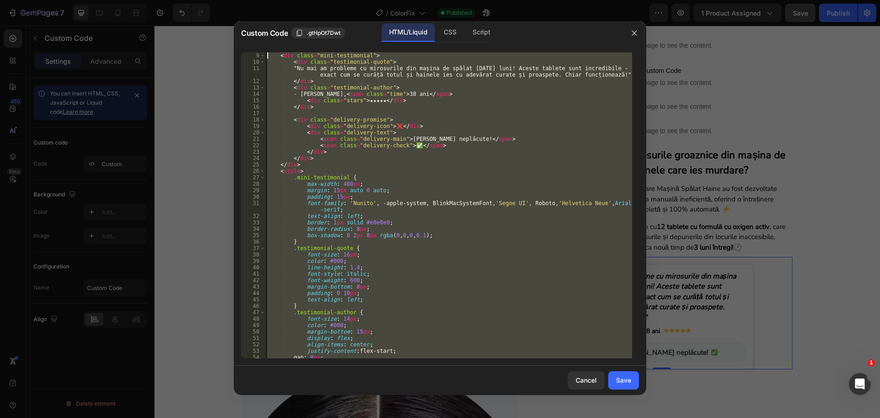
scroll to position [0, 0]
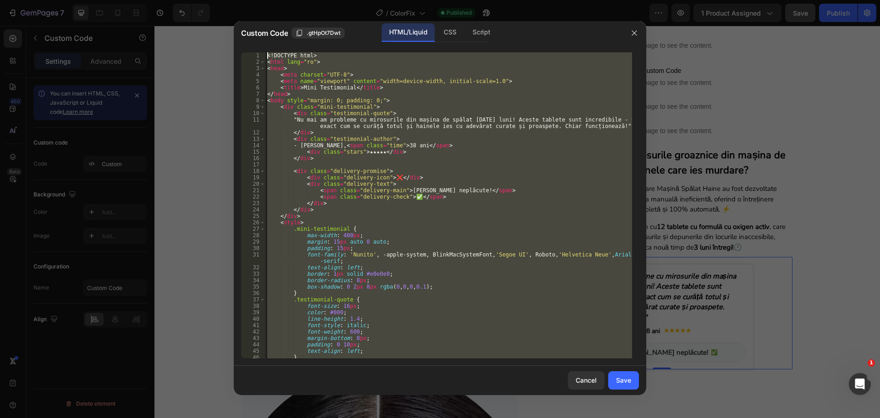
drag, startPoint x: 293, startPoint y: 356, endPoint x: 254, endPoint y: 22, distance: 336.4
click at [254, 22] on div "Custom Code .gtHpOt7Dwt HTML/Liquid CSS Script </html> 1 2 3 4 5 6 7 8 9 10 11 …" at bounding box center [440, 208] width 413 height 374
type textarea "<!DOCTYPE html> <html lang="ro">"
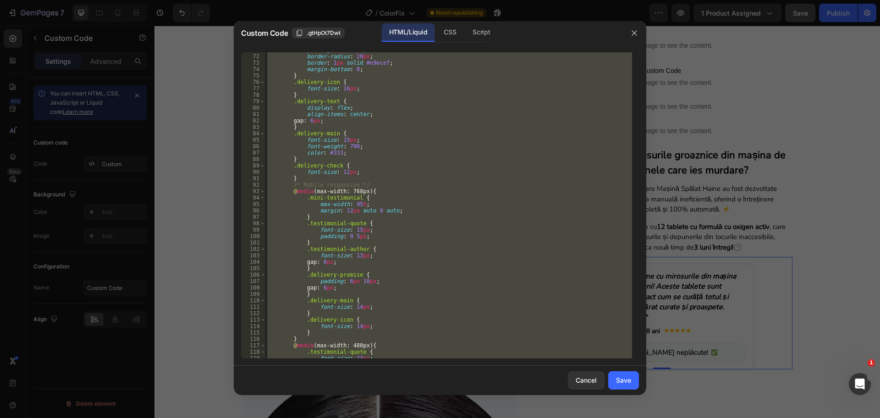
scroll to position [548, 0]
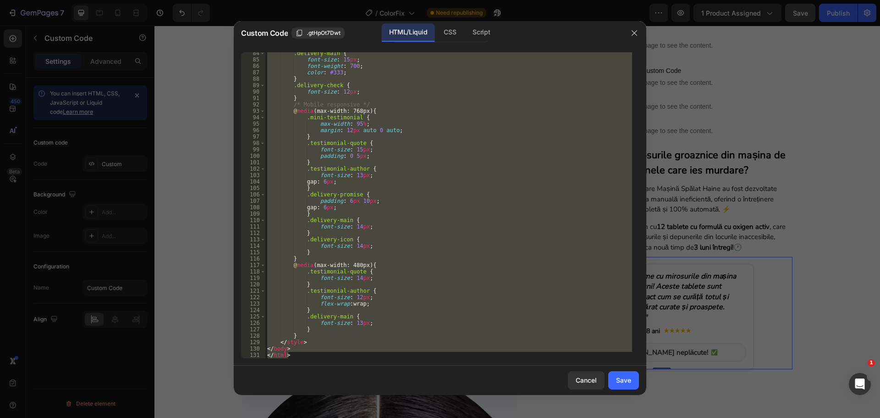
drag, startPoint x: 295, startPoint y: 358, endPoint x: 292, endPoint y: 337, distance: 21.3
click at [292, 337] on div "<!DOCTYPE html> <html lang="ro"> 84 85 86 87 88 89 90 91 92 93 94 95 96 97 98 9…" at bounding box center [440, 205] width 413 height 320
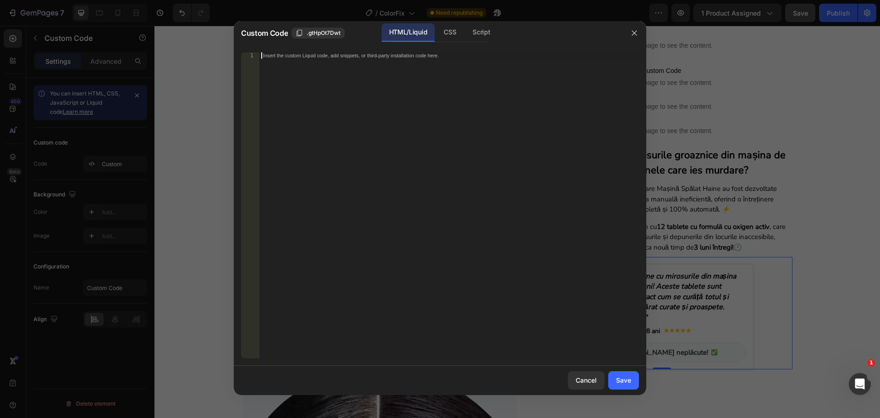
paste textarea "</html>"
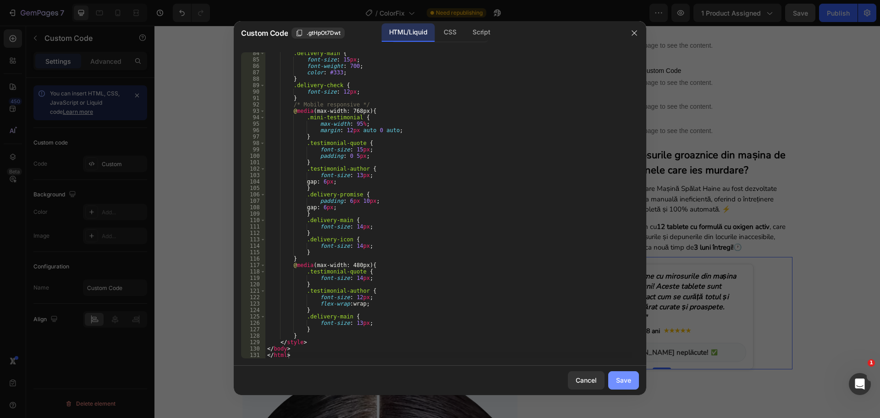
click at [622, 371] on button "Save" at bounding box center [623, 380] width 31 height 18
type textarea "</body> </html>"
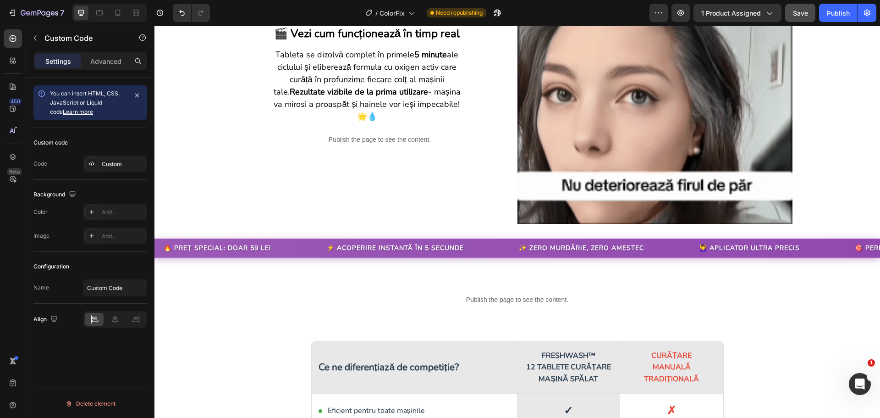
scroll to position [1467, 0]
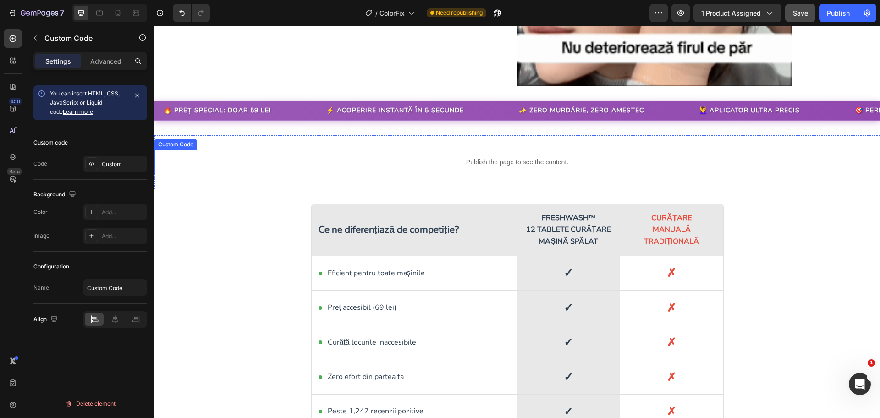
click at [489, 161] on p "Publish the page to see the content." at bounding box center [517, 162] width 726 height 10
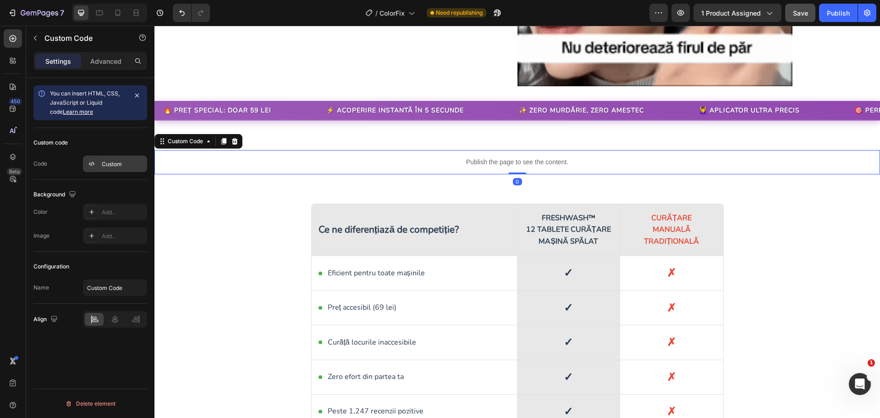
click at [115, 165] on div "Custom" at bounding box center [123, 164] width 43 height 8
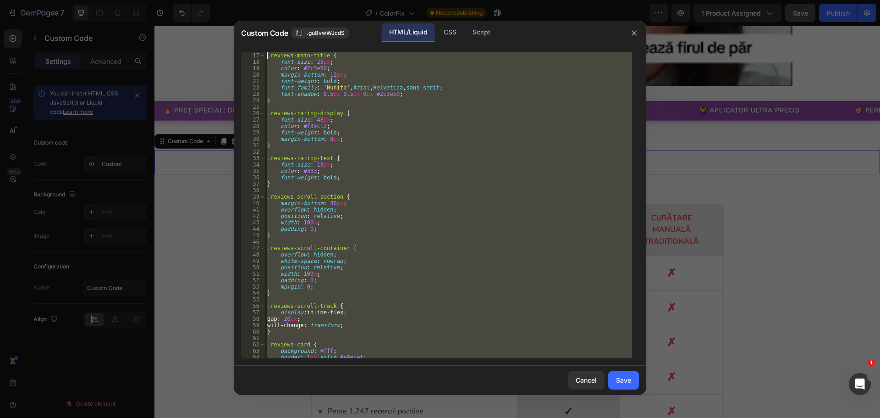
scroll to position [0, 0]
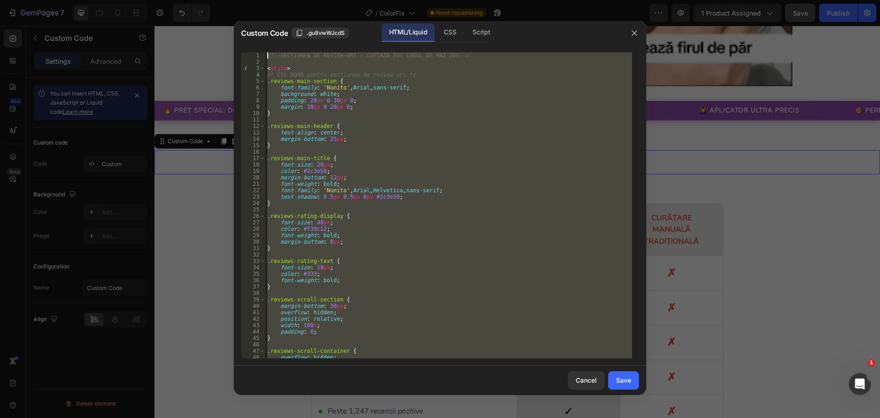
drag, startPoint x: 402, startPoint y: 355, endPoint x: 255, endPoint y: -19, distance: 402.4
click at [255, 0] on html "7 Version history / ColorFix Need republishing Preview 1 product assigned Save …" at bounding box center [440, 0] width 880 height 0
type textarea "<!-- SECȚIUNEA DE REVIEW-URI - COPIAZĂ TOT CODUL DE MAI JOS -->"
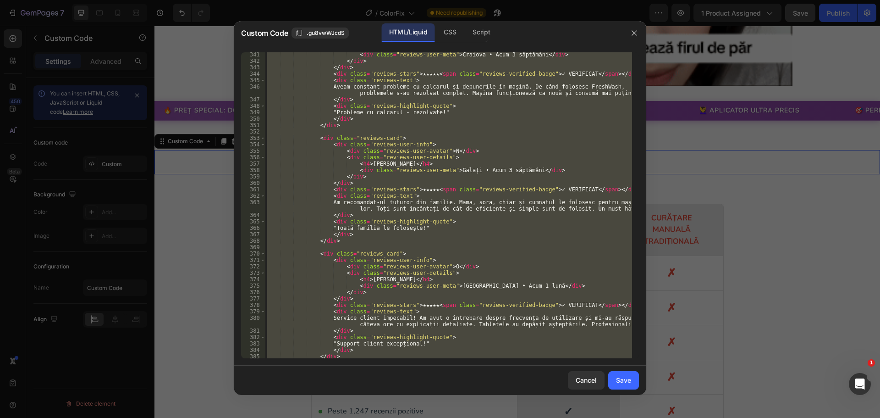
scroll to position [2228, 0]
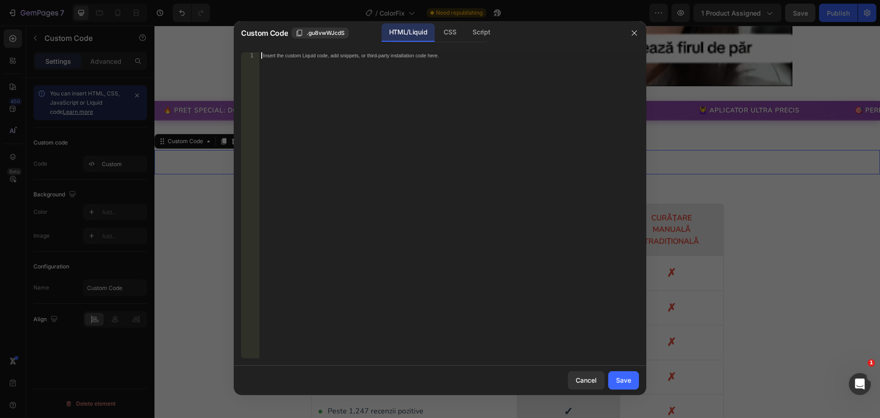
paste textarea "<!-- SFÂRȘITUL SECȚIUNII DE REVIEW-URI -->"
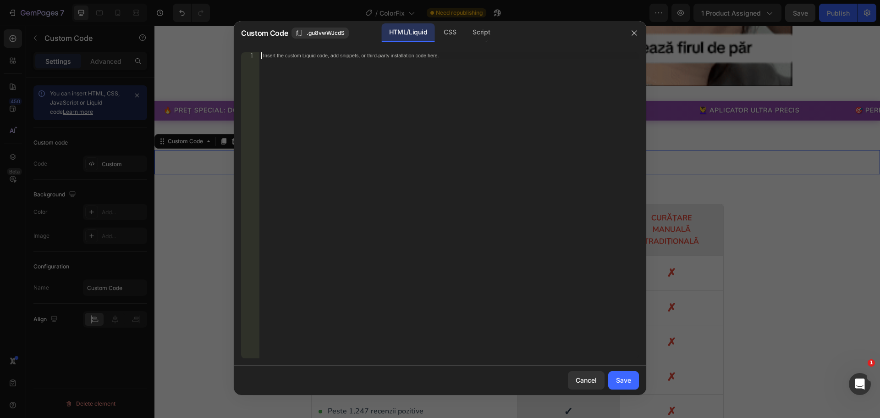
scroll to position [2935, 0]
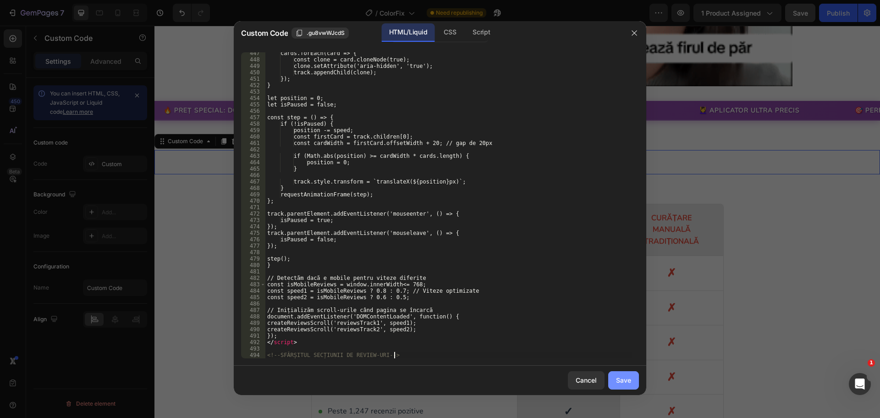
click at [621, 386] on button "Save" at bounding box center [623, 380] width 31 height 18
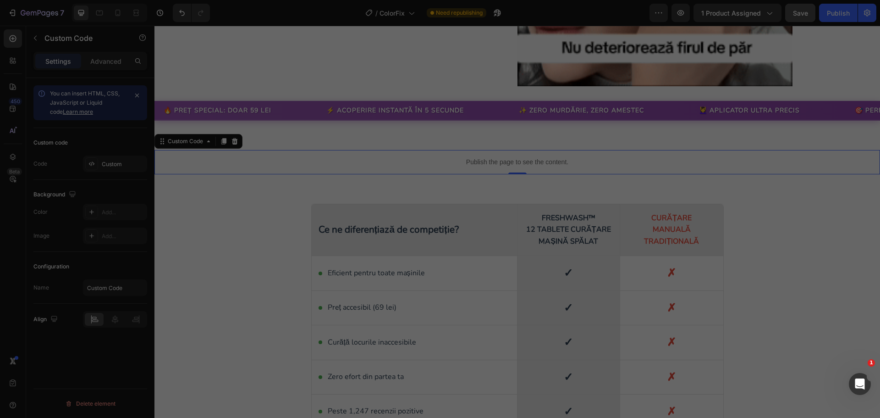
type textarea "<!-- SFÂRȘITUL SECȚIUNII DE REVIEW-URI -->"
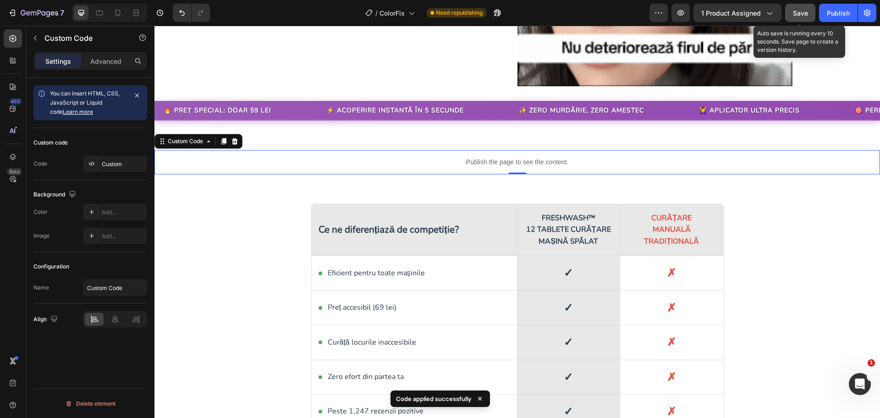
click at [797, 13] on span "Save" at bounding box center [800, 13] width 15 height 8
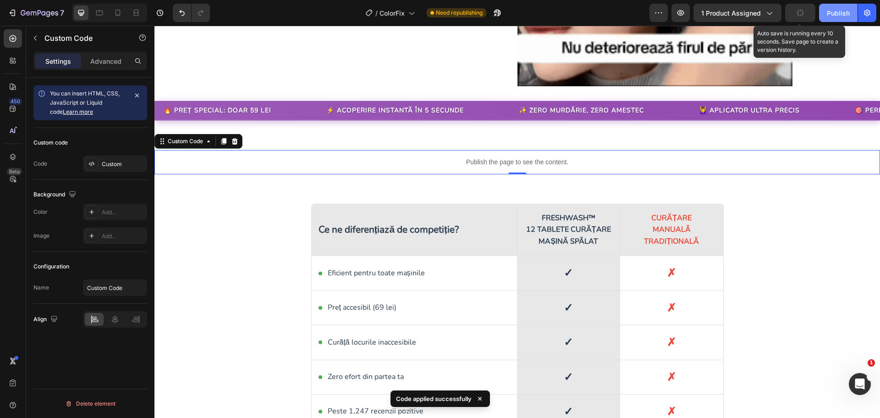
click at [845, 15] on div "Publish" at bounding box center [838, 13] width 23 height 10
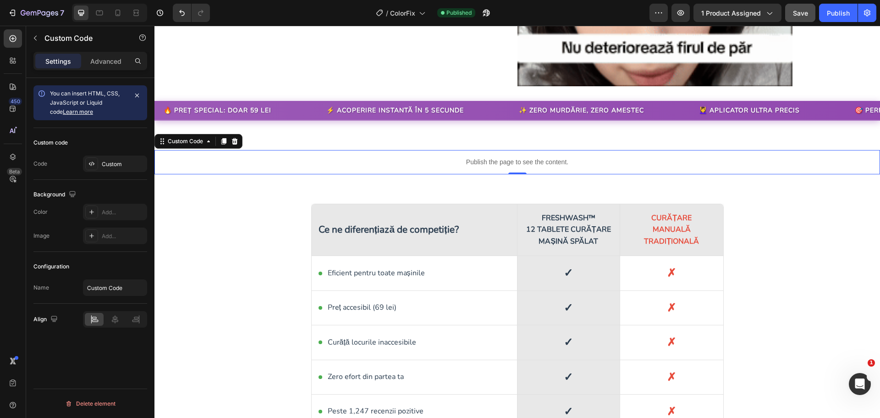
click at [398, 159] on p "Publish the page to see the content." at bounding box center [517, 162] width 726 height 10
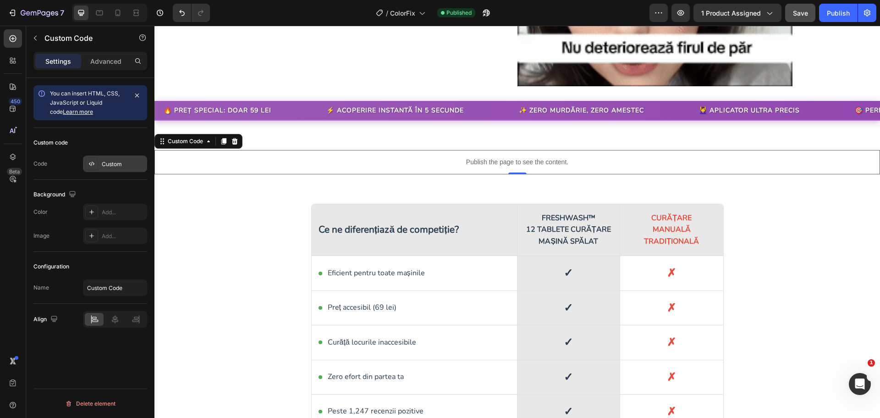
click at [126, 171] on div "Custom" at bounding box center [115, 163] width 64 height 17
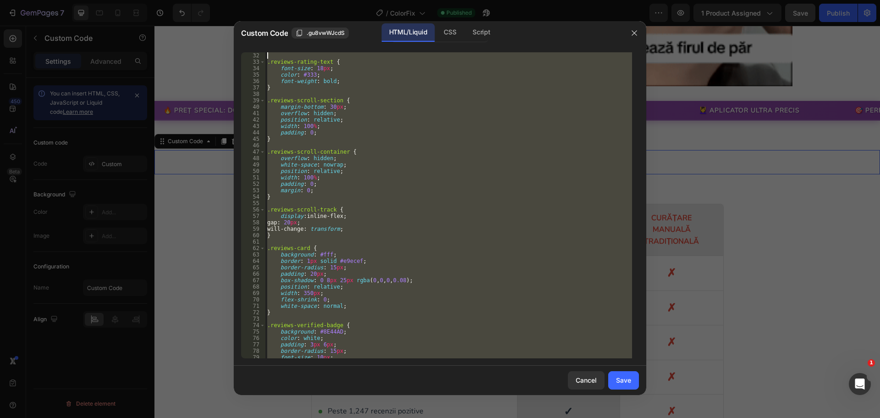
scroll to position [0, 0]
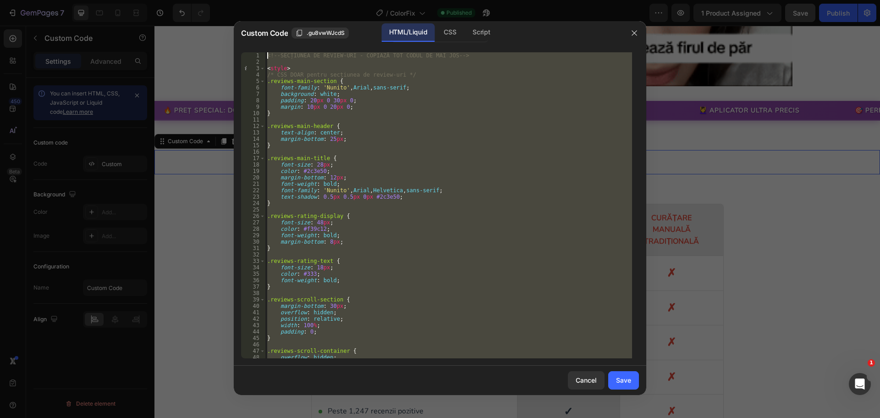
drag, startPoint x: 397, startPoint y: 356, endPoint x: 220, endPoint y: -20, distance: 416.2
click at [220, 0] on html "7 Version history / ColorFix Published Preview 1 product assigned Save Publish …" at bounding box center [440, 0] width 880 height 0
type textarea "<!-- SECȚIUNEA DE REVIEW-URI - COPIAZĂ TOT CODUL DE MAI JOS -->"
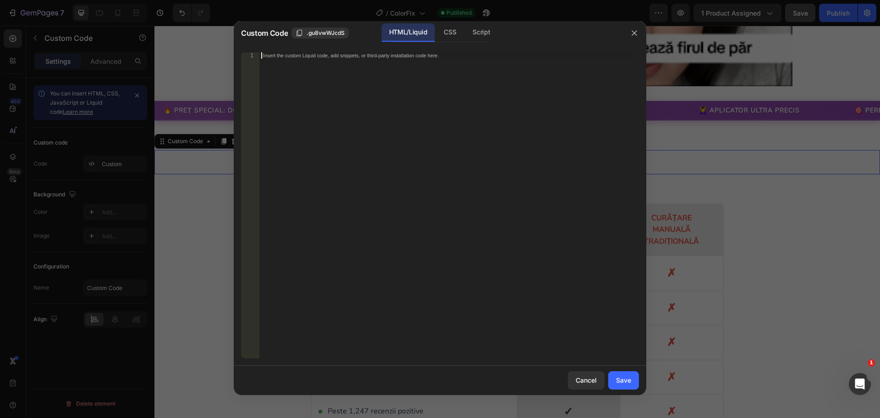
paste textarea "<!-- SFÂRȘITUL SECȚIUNII DE REVIEW-URI -->"
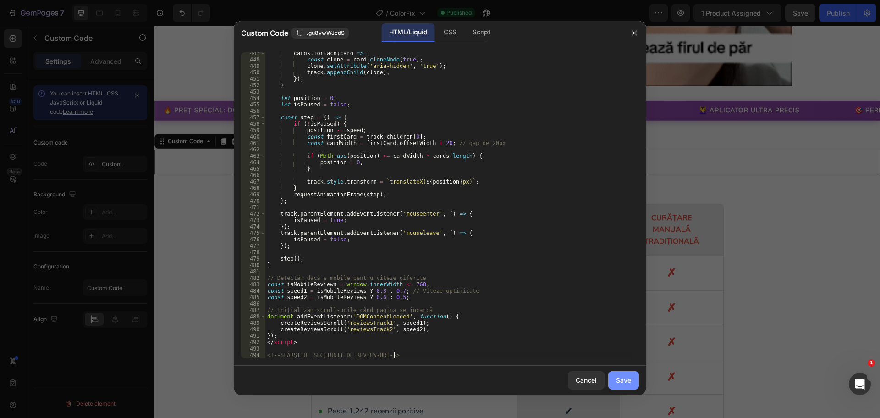
click at [618, 375] on div "Save" at bounding box center [623, 380] width 15 height 10
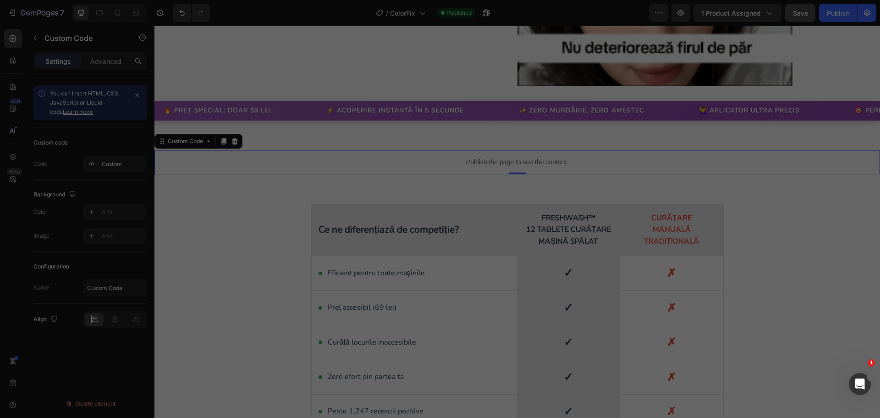
type textarea "<!-- SFÂRȘITUL SECȚIUNII DE REVIEW-URI -->"
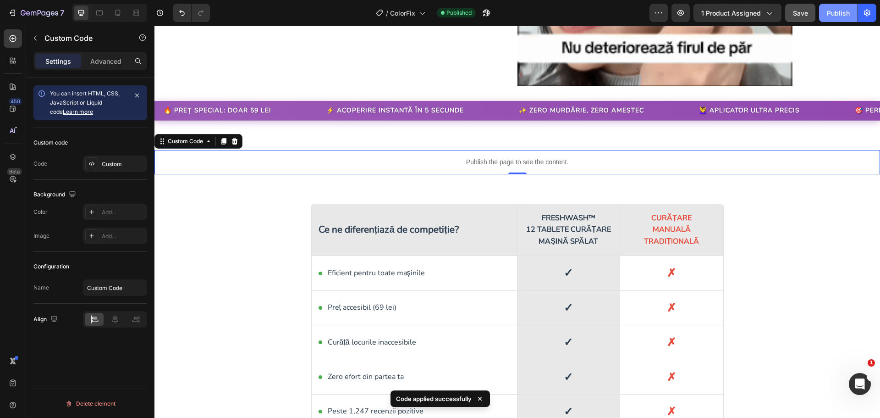
click at [828, 13] on div "Publish" at bounding box center [838, 13] width 23 height 10
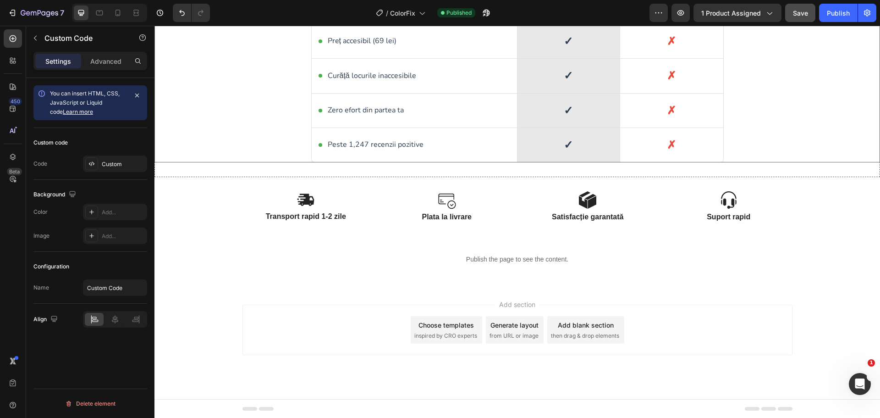
scroll to position [1734, 0]
click at [473, 261] on p "Publish the page to see the content." at bounding box center [517, 259] width 726 height 10
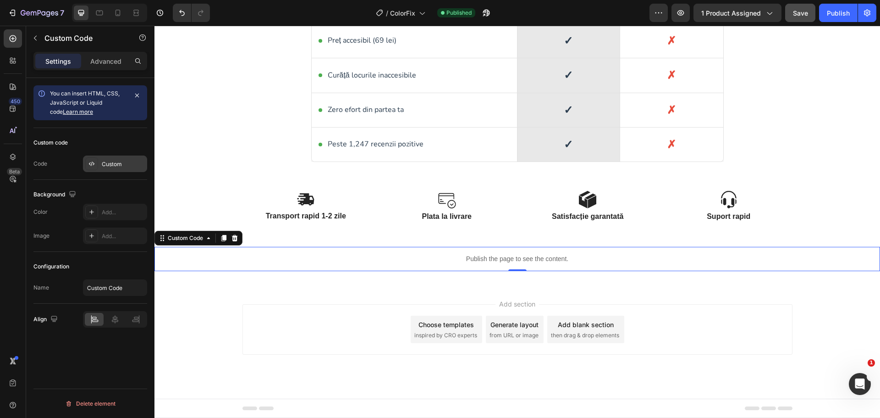
click at [117, 162] on div "Custom" at bounding box center [123, 164] width 43 height 8
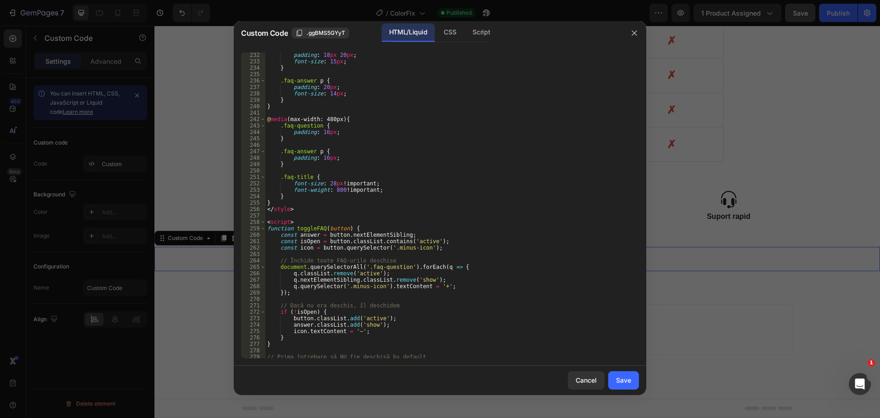
scroll to position [1431, 0]
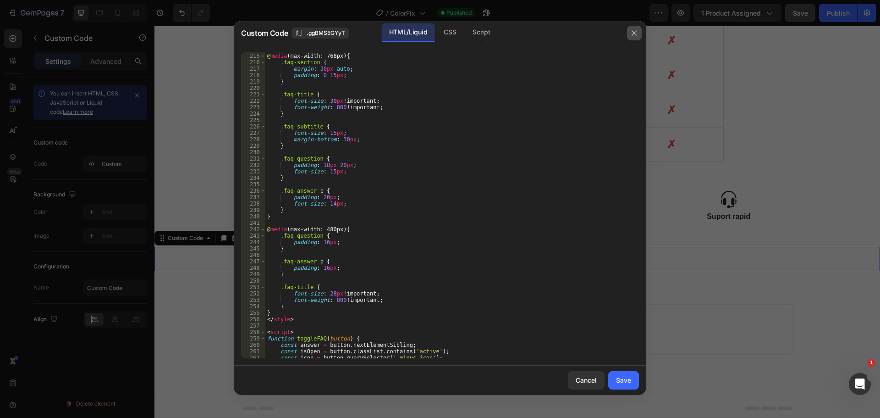
click at [634, 37] on button "button" at bounding box center [634, 33] width 15 height 15
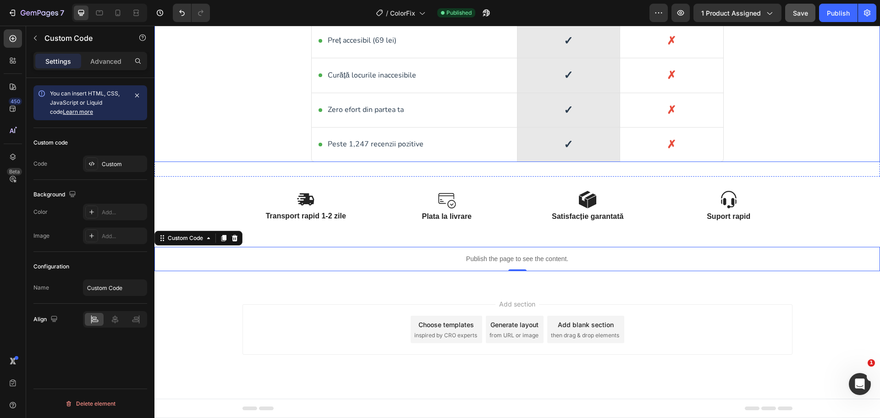
click at [479, 132] on div "Peste 1,247 recenzii pozitive" at bounding box center [415, 144] width 206 height 34
click at [109, 163] on div "Custom" at bounding box center [123, 164] width 43 height 8
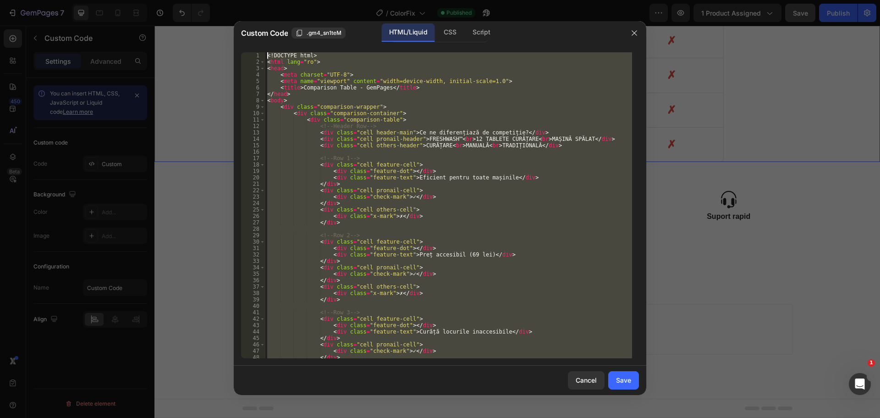
scroll to position [0, 0]
drag, startPoint x: 293, startPoint y: 344, endPoint x: 258, endPoint y: 9, distance: 336.5
click at [258, 9] on div "Custom Code .gm4_sn1teM HTML/Liquid CSS Script </html> 1 2 3 4 5 6 7 8 9 10 11 …" at bounding box center [440, 209] width 880 height 418
type textarea "<!DOCTYPE html> <html lang="ro">"
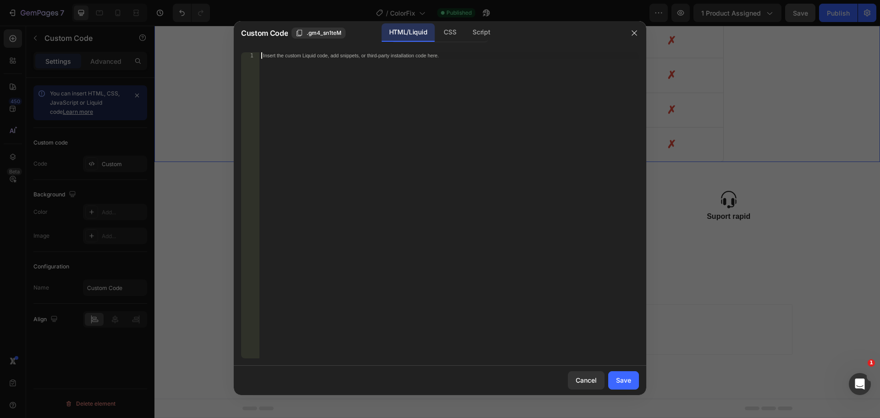
paste textarea "</html>"
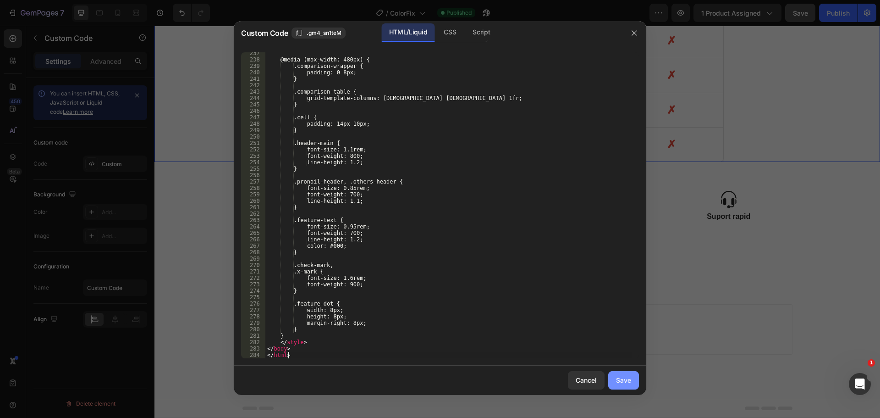
click at [613, 382] on button "Save" at bounding box center [623, 380] width 31 height 18
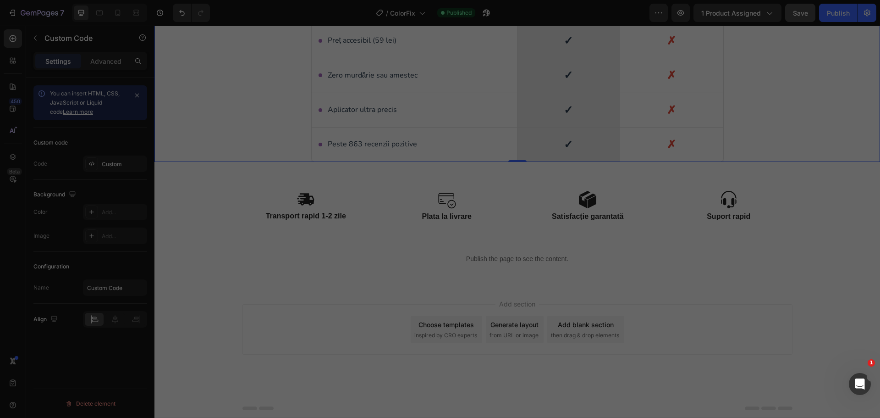
type textarea "</body> </html>"
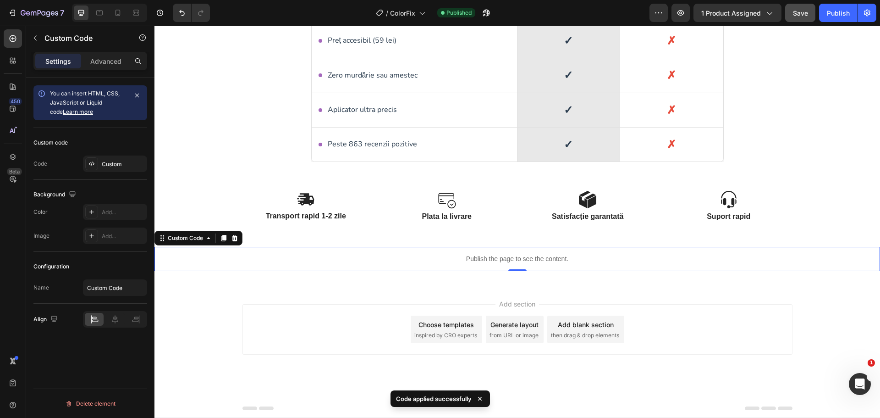
click at [463, 264] on div "Publish the page to see the content." at bounding box center [517, 259] width 726 height 24
click at [129, 165] on div "Custom" at bounding box center [123, 164] width 43 height 8
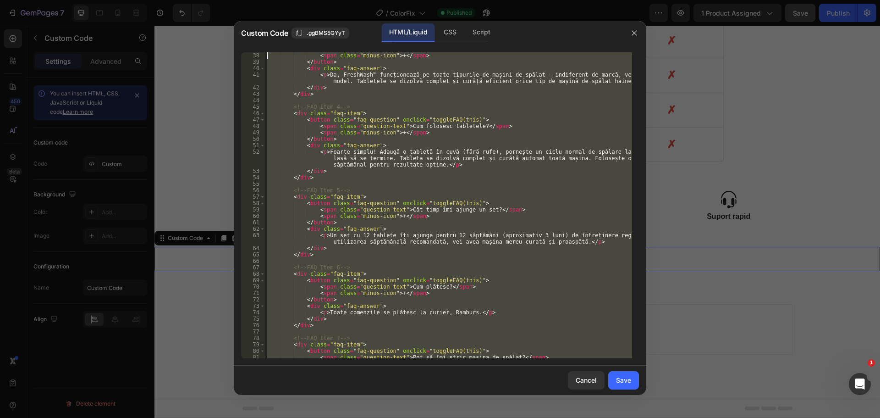
scroll to position [0, 0]
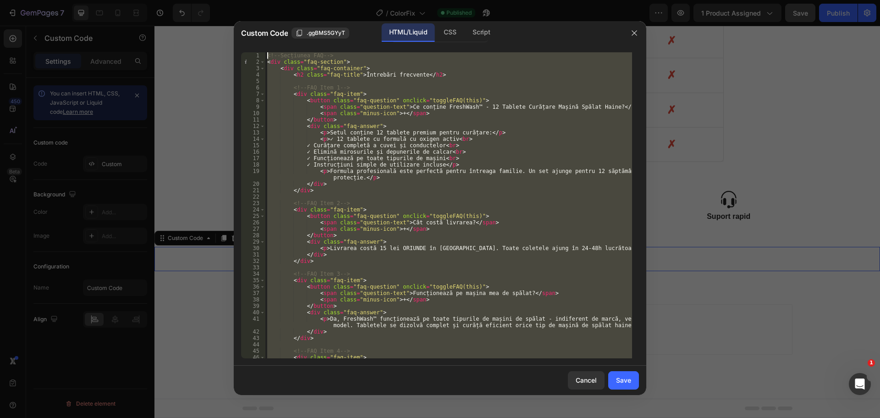
drag, startPoint x: 321, startPoint y: 354, endPoint x: 256, endPoint y: 9, distance: 351.7
click at [256, 9] on div "Custom Code .ggBMS5GYyT HTML/Liquid CSS Script </script> 1 2 3 4 5 6 7 8 9 10 1…" at bounding box center [440, 209] width 880 height 418
type textarea "<!-- Secțiunea FAQ --> <div class="faq-section">"
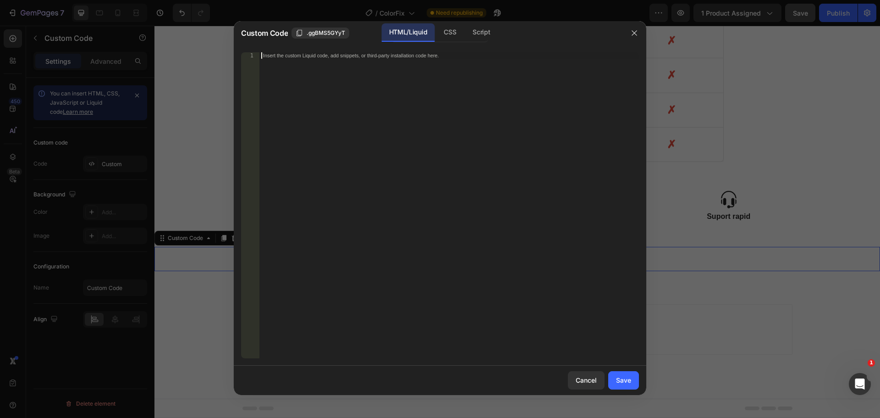
paste textarea "</script>"
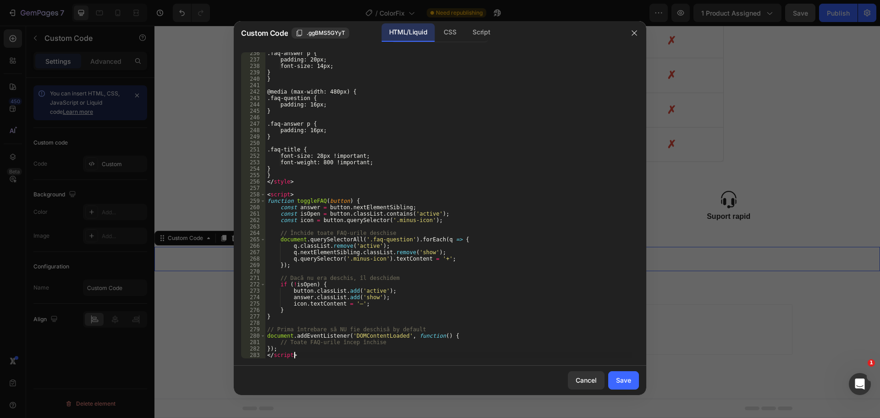
scroll to position [1581, 0]
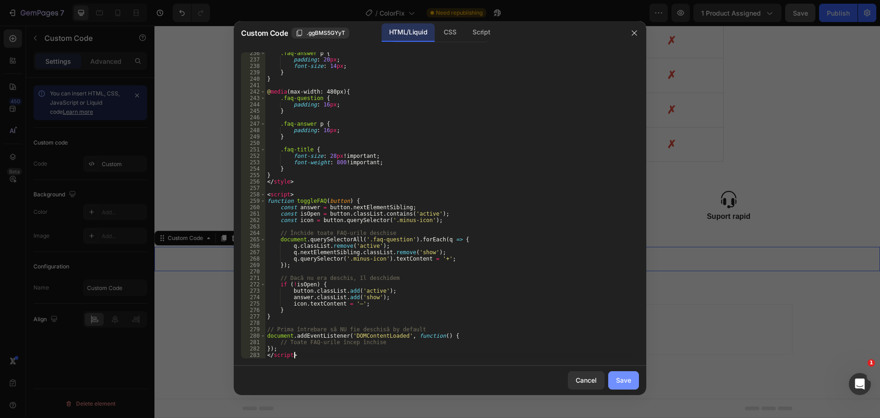
click at [621, 375] on div "Save" at bounding box center [623, 380] width 15 height 10
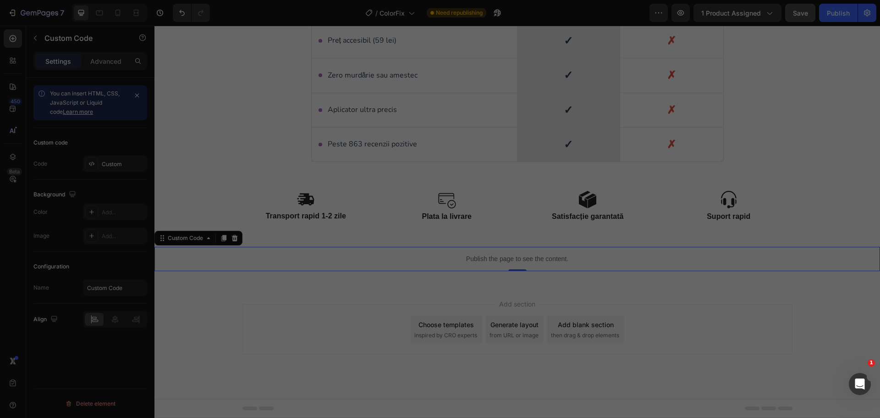
type textarea "}); </script>"
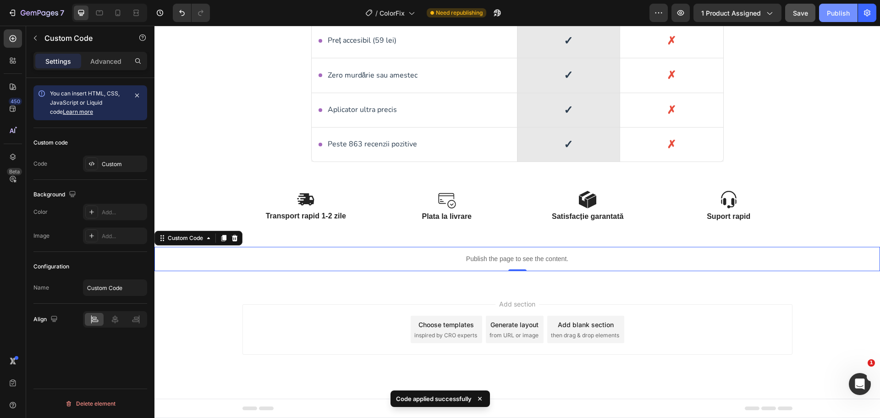
click at [828, 12] on div "Publish" at bounding box center [838, 13] width 23 height 10
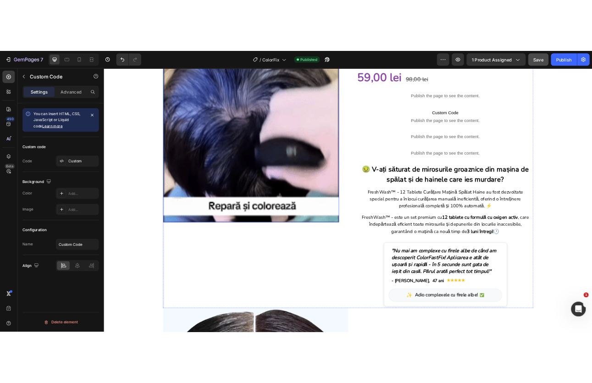
scroll to position [0, 0]
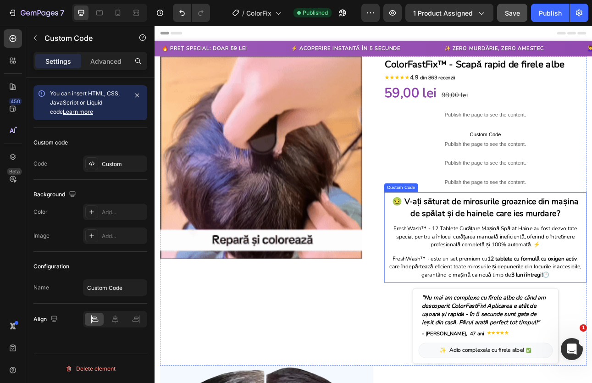
click at [496, 253] on h3 "🤢 V-ați săturat de mirosurile groaznice din mașina de spălat și de hainele care…" at bounding box center [570, 254] width 245 height 30
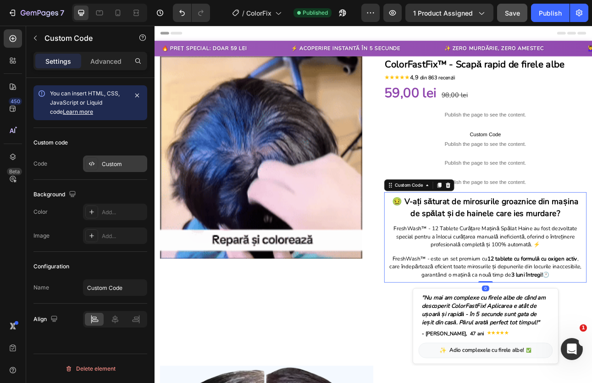
click at [108, 165] on div "Custom" at bounding box center [123, 164] width 43 height 8
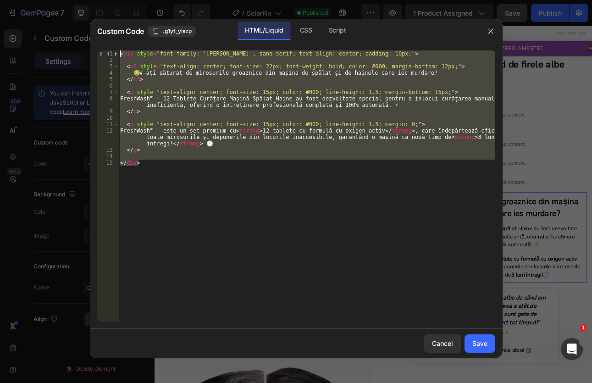
drag, startPoint x: 145, startPoint y: 168, endPoint x: 115, endPoint y: 43, distance: 128.6
click at [115, 43] on div "Custom Code .g1yf_ylszp HTML/Liquid CSS Script </div> 1 2 3 4 5 6 7 8 9 10 11 1…" at bounding box center [296, 188] width 413 height 339
type textarea "<div style="font-family: '[PERSON_NAME]', sans-serif; text-align: center; paddi…"
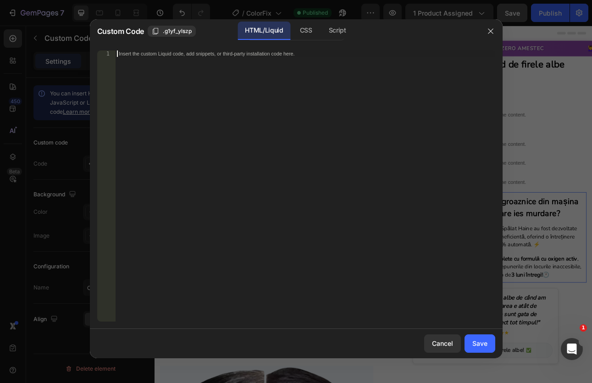
paste textarea "</div>"
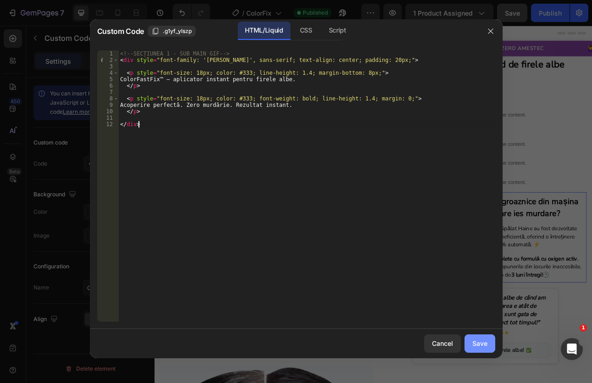
click at [473, 344] on div "Save" at bounding box center [479, 343] width 15 height 10
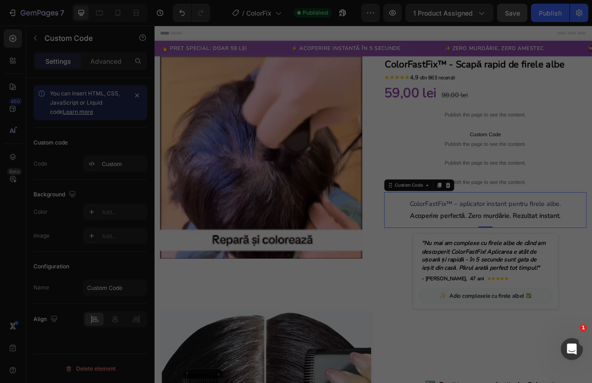
type textarea "</div>"
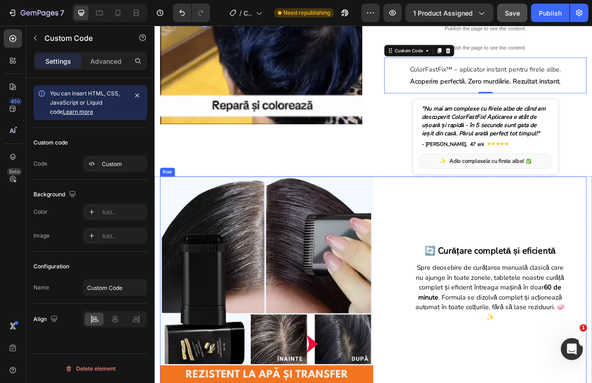
scroll to position [183, 0]
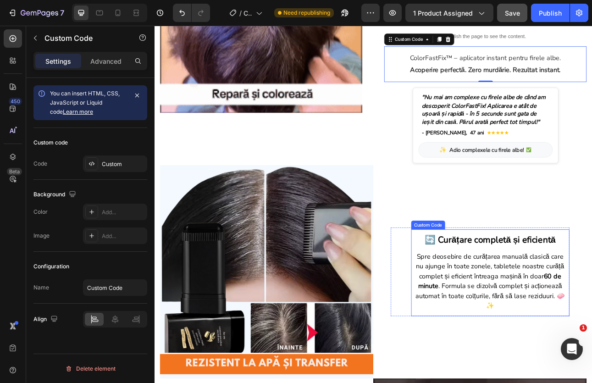
click at [539, 303] on div "🔄 Curățare completă și eficientă Spre deosebire de curățarea manuală clasică ca…" at bounding box center [576, 334] width 199 height 107
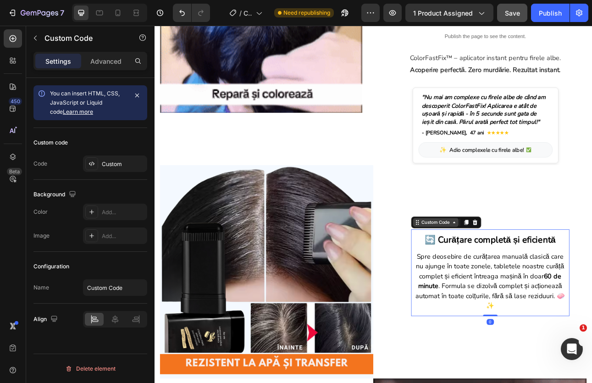
click at [513, 273] on div "Custom Code" at bounding box center [508, 273] width 39 height 8
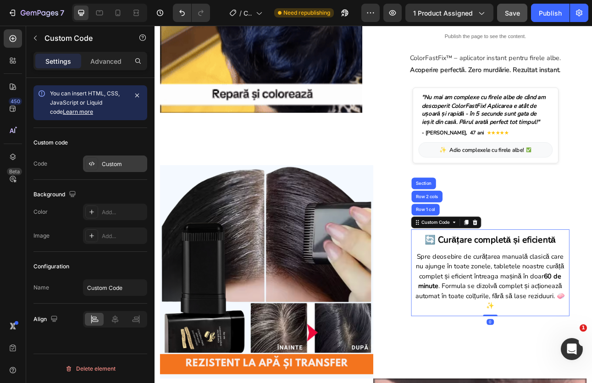
click at [125, 164] on div "Custom" at bounding box center [123, 164] width 43 height 8
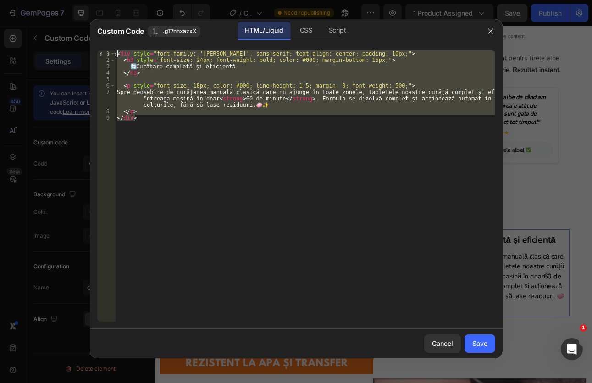
drag, startPoint x: 139, startPoint y: 121, endPoint x: 113, endPoint y: 49, distance: 76.6
click at [113, 49] on div "</div> 1 2 3 4 5 6 7 8 9 < div style = "font-family: '[PERSON_NAME]', sans-seri…" at bounding box center [296, 186] width 413 height 286
type textarea "<div style="font-family: '[PERSON_NAME]', sans-serif; text-align: center; paddi…"
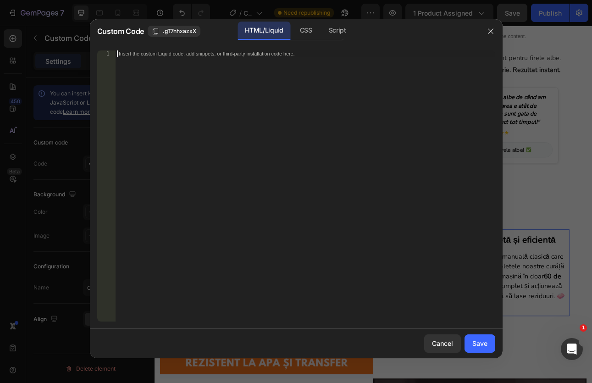
paste textarea "</div>"
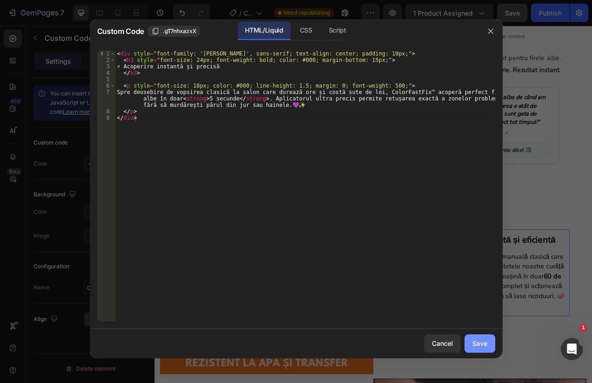
click at [467, 342] on button "Save" at bounding box center [479, 343] width 31 height 18
type textarea "</p> </div>"
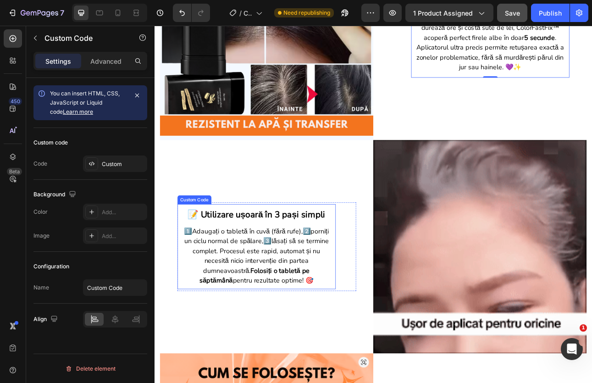
scroll to position [504, 0]
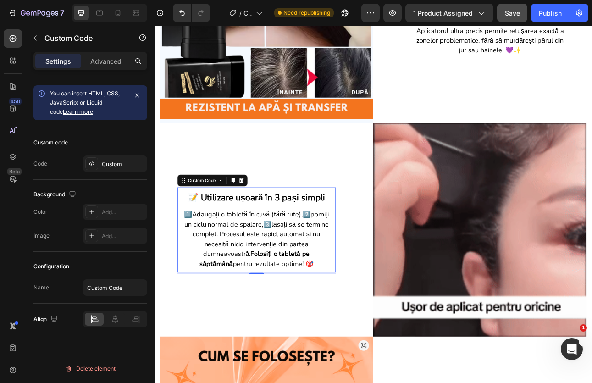
click at [303, 280] on p "1️⃣ Adaugați o tabletă în cuvă (fără rufe), 2️⃣ porniți un ciclu normal de spăl…" at bounding box center [283, 294] width 190 height 74
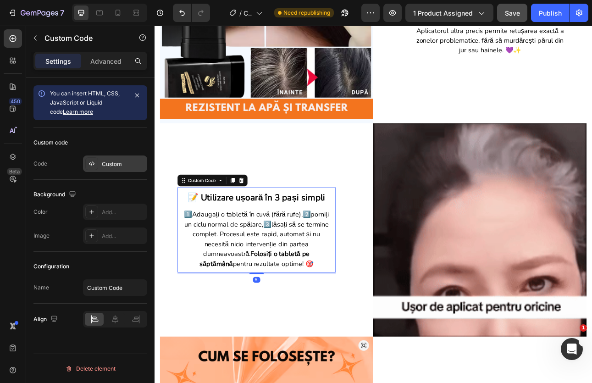
click at [124, 164] on div "Custom" at bounding box center [123, 164] width 43 height 8
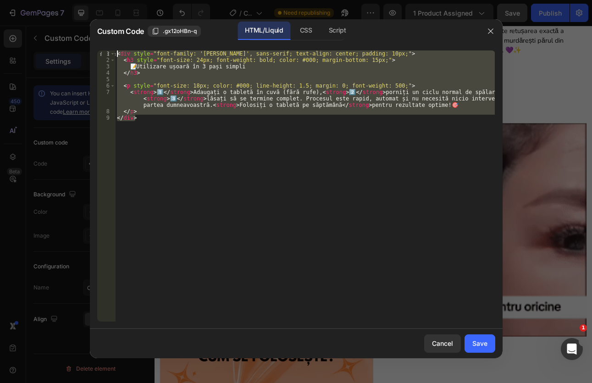
drag, startPoint x: 144, startPoint y: 124, endPoint x: 104, endPoint y: 49, distance: 85.1
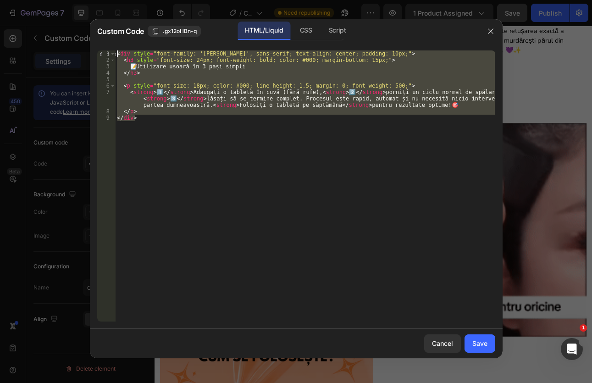
click at [104, 49] on div "</div> 1 2 3 4 5 6 7 8 9 < div style = "font-family: '[PERSON_NAME]', sans-seri…" at bounding box center [296, 186] width 413 height 286
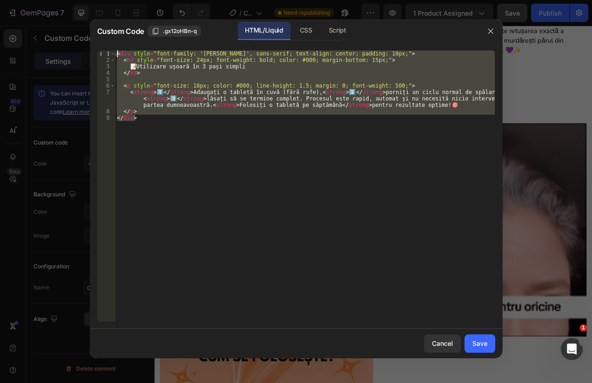
type textarea "<div style="font-family: '[PERSON_NAME]', sans-serif; text-align: center; paddi…"
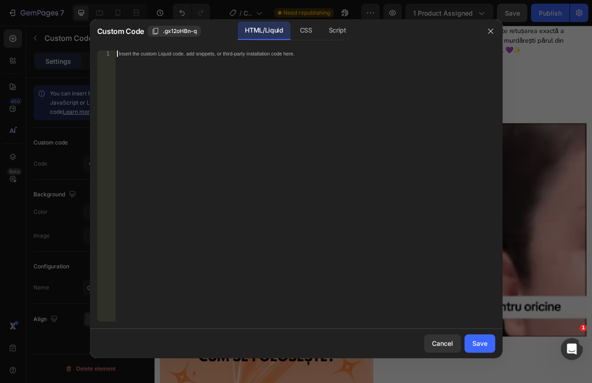
paste textarea "</div>"
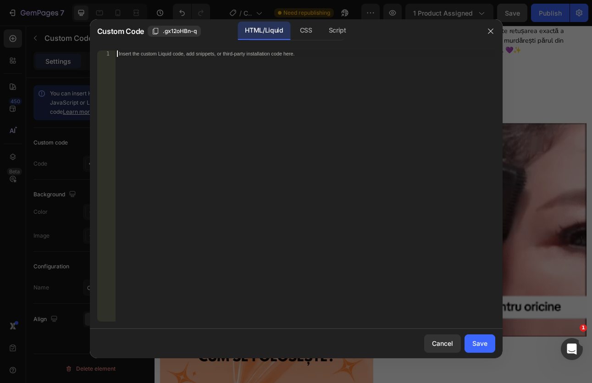
type textarea "</div>"
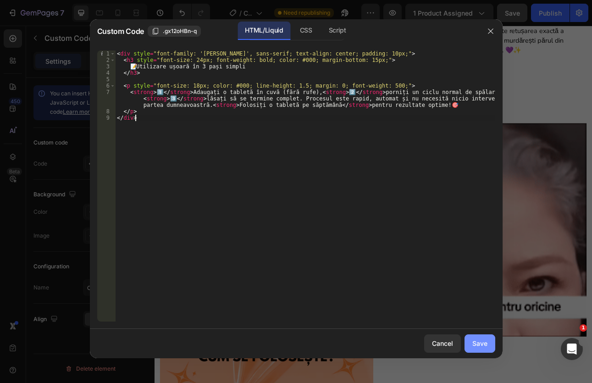
click at [482, 351] on button "Save" at bounding box center [479, 343] width 31 height 18
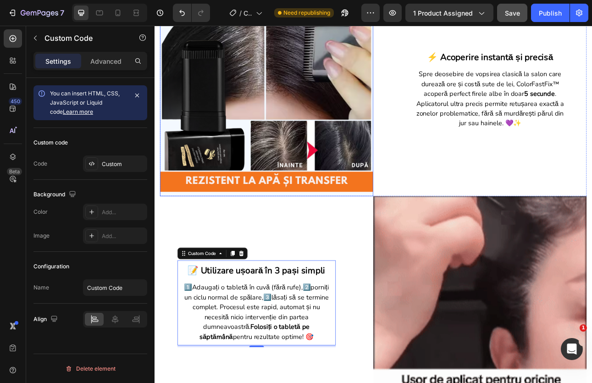
scroll to position [458, 0]
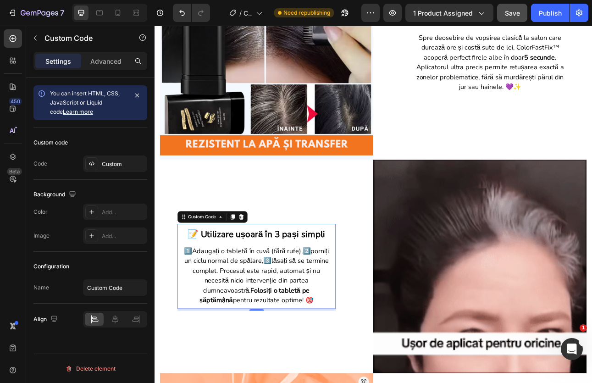
click at [330, 303] on p "1️⃣ Adaugați o tabletă în cuvă (fără rufe), 2️⃣ porniți un ciclu normal de spăl…" at bounding box center [283, 340] width 190 height 74
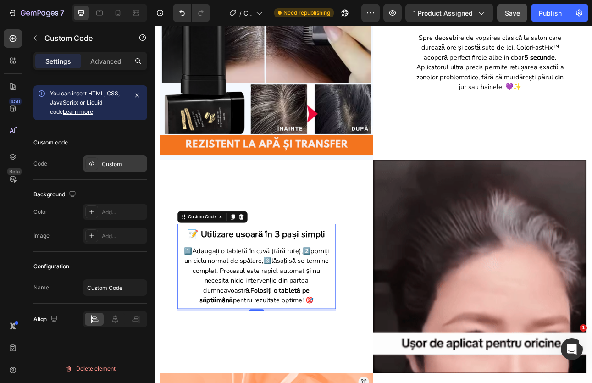
click at [111, 162] on div "Custom" at bounding box center [123, 164] width 43 height 8
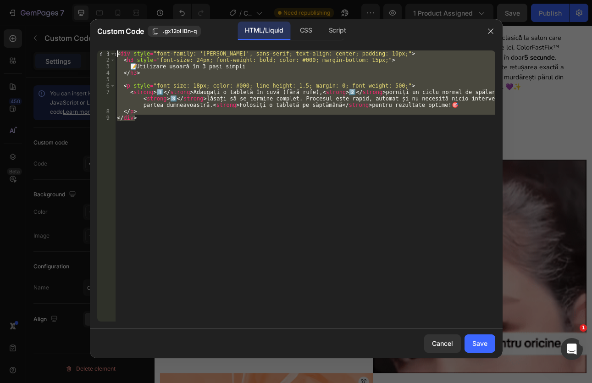
drag, startPoint x: 110, startPoint y: 72, endPoint x: 106, endPoint y: 51, distance: 21.4
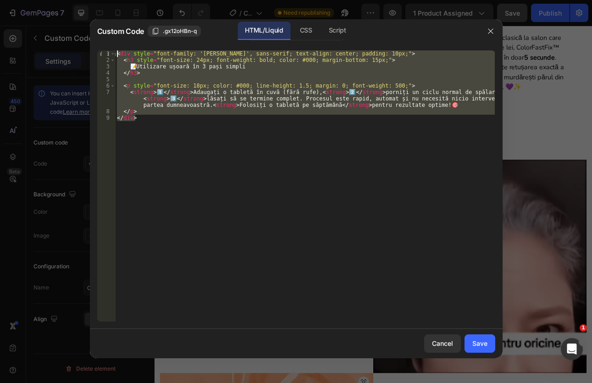
click at [106, 51] on div "</div> 1 2 3 4 5 6 7 8 9 < div style = "font-family: '[PERSON_NAME]', sans-seri…" at bounding box center [296, 185] width 398 height 271
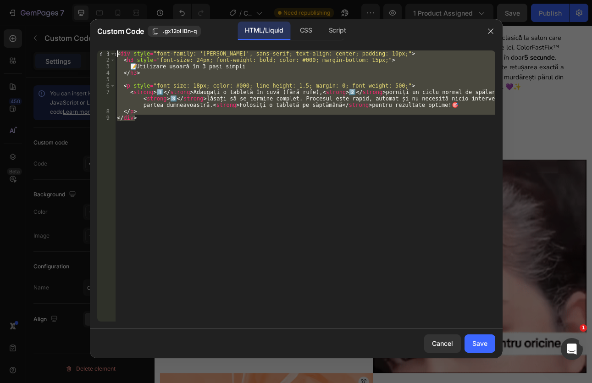
type textarea "<div style="font-family: '[PERSON_NAME]', sans-serif; text-align: center; paddi…"
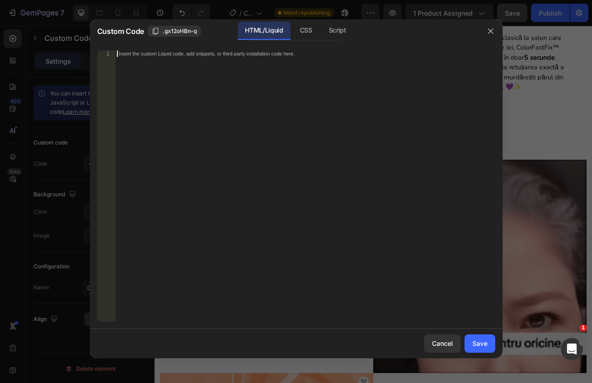
paste textarea "</div>"
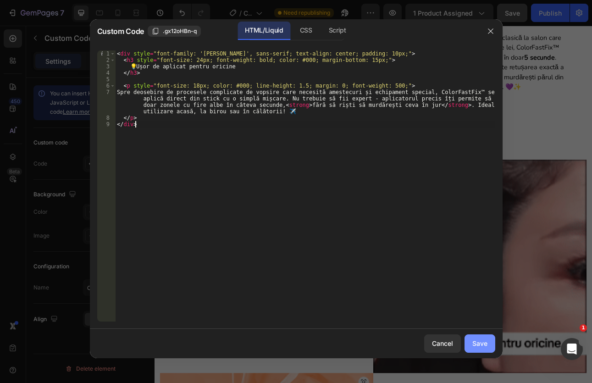
click at [468, 336] on button "Save" at bounding box center [479, 343] width 31 height 18
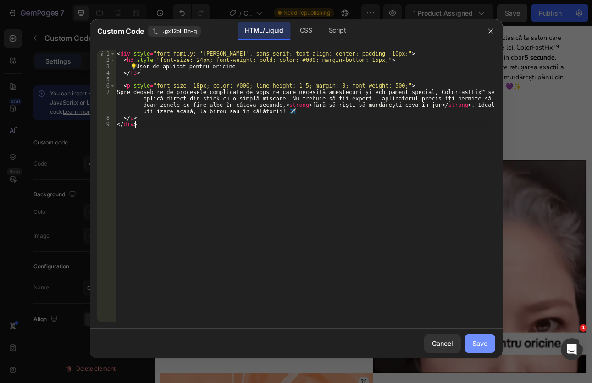
type textarea "</p> </div>"
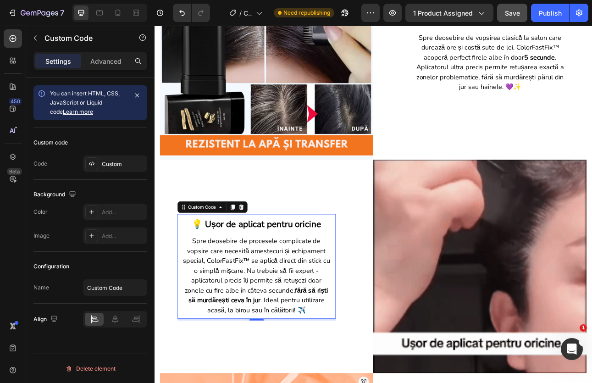
click at [241, 344] on p "Spre deosebire de procesele complicate de vopsire care necesită amestecuri și e…" at bounding box center [283, 339] width 190 height 99
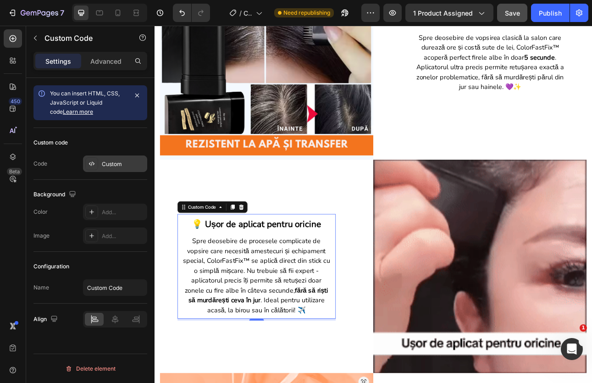
click at [120, 163] on div "Custom" at bounding box center [123, 164] width 43 height 8
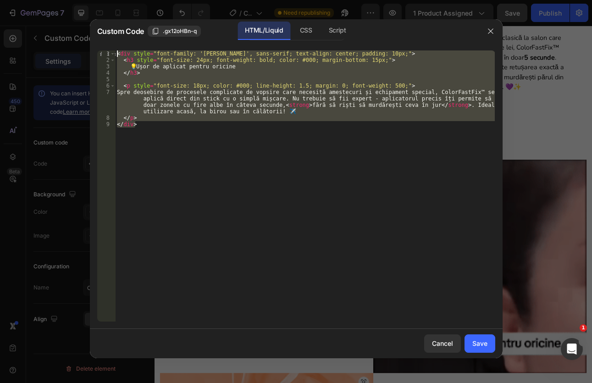
drag, startPoint x: 154, startPoint y: 129, endPoint x: 111, endPoint y: 41, distance: 97.4
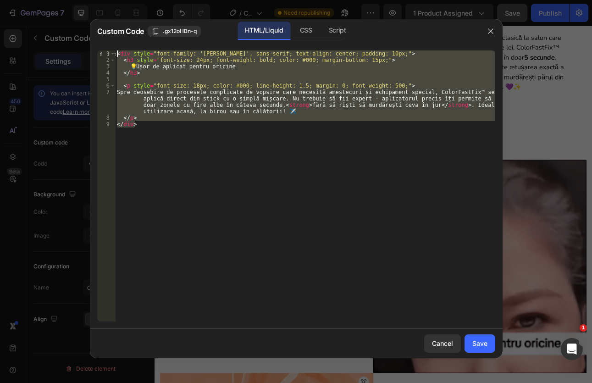
click at [111, 41] on div "Custom Code .gx12oHBn-q HTML/Liquid CSS Script </div> 1 2 3 4 5 6 7 8 9 < div s…" at bounding box center [296, 188] width 413 height 339
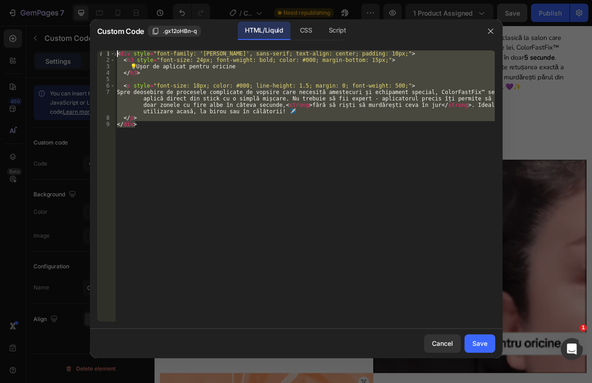
type textarea "<div style="font-family: '[PERSON_NAME]', sans-serif; text-align: center; paddi…"
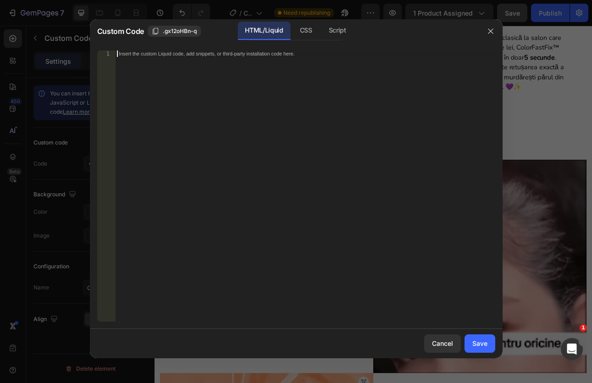
paste textarea "</div>"
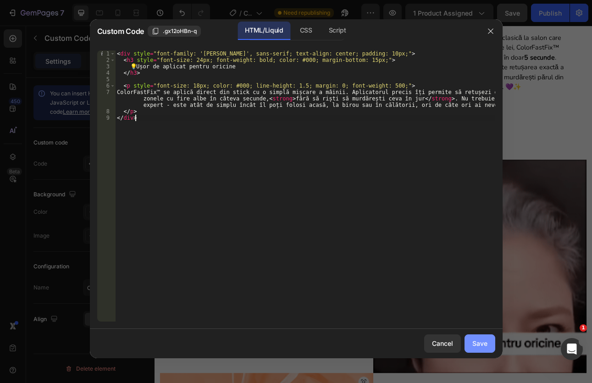
click at [480, 343] on div "Save" at bounding box center [479, 343] width 15 height 10
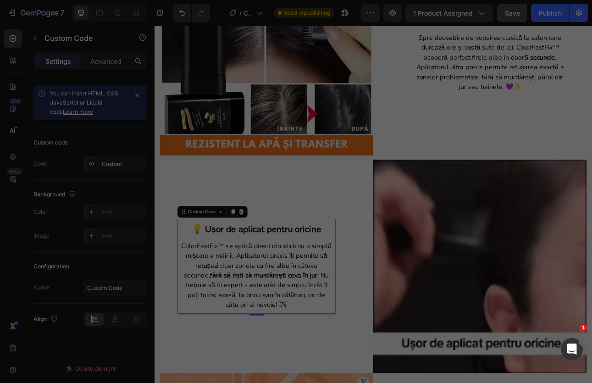
type textarea "</p> </div>"
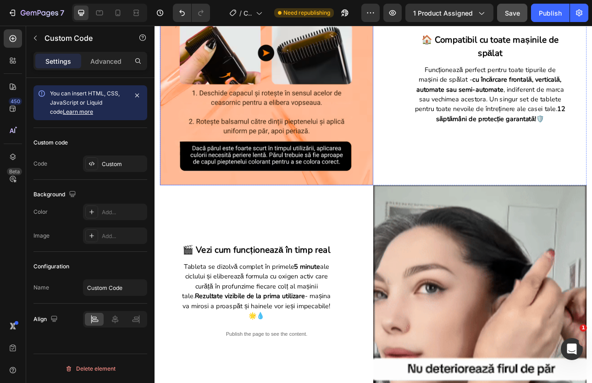
scroll to position [917, 0]
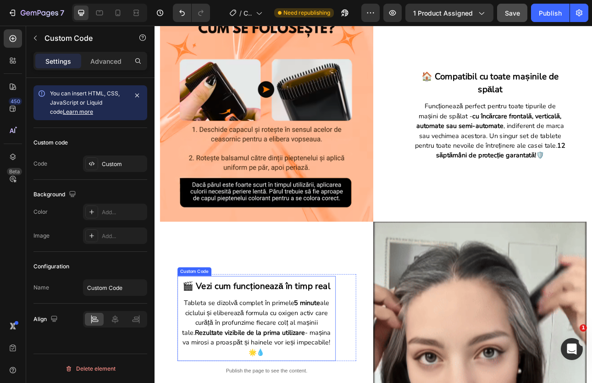
click at [317, 348] on h3 "🎬 Vezi cum funcționează în timp real" at bounding box center [283, 353] width 190 height 17
click at [116, 167] on div "Custom" at bounding box center [123, 164] width 43 height 8
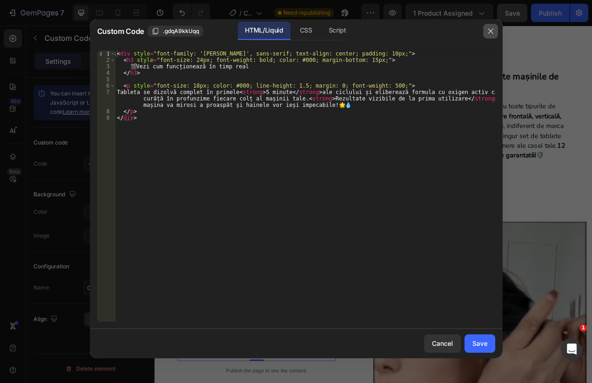
click at [492, 35] on button "button" at bounding box center [490, 31] width 15 height 15
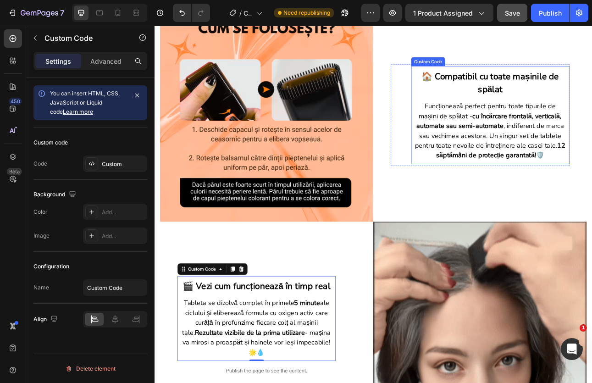
click at [538, 105] on div "🏠 Compatibil cu toate mașinile de spălat Funcționează perfect pentru toate tipu…" at bounding box center [576, 137] width 199 height 123
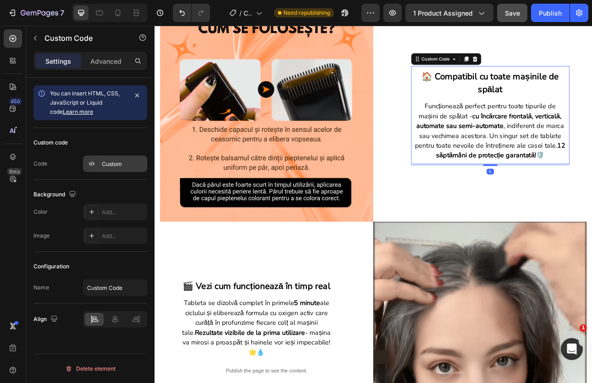
click at [119, 167] on div "Custom" at bounding box center [123, 164] width 43 height 8
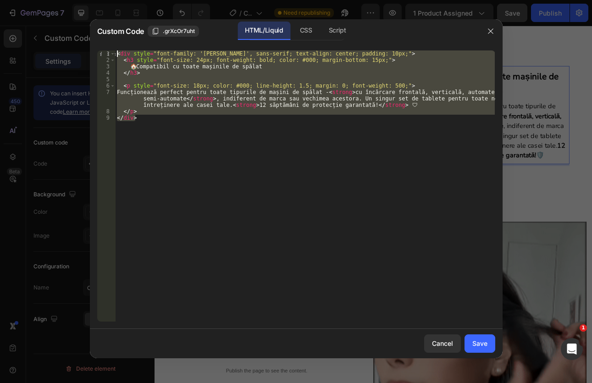
drag, startPoint x: 160, startPoint y: 124, endPoint x: 111, endPoint y: 47, distance: 91.3
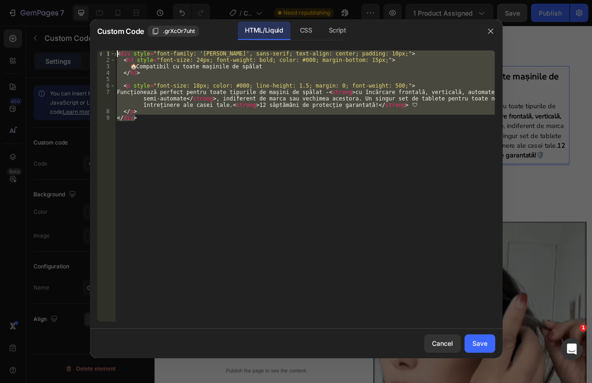
click at [111, 47] on div "</div> 1 2 3 4 5 6 7 8 9 < div style = "font-family: '[PERSON_NAME]', sans-seri…" at bounding box center [296, 186] width 413 height 286
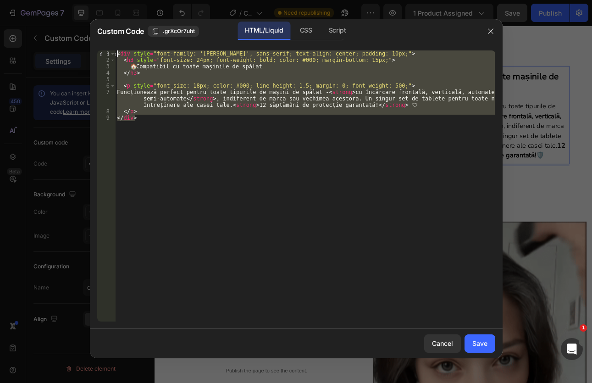
type textarea "<div style="font-family: '[PERSON_NAME]', sans-serif; text-align: center; paddi…"
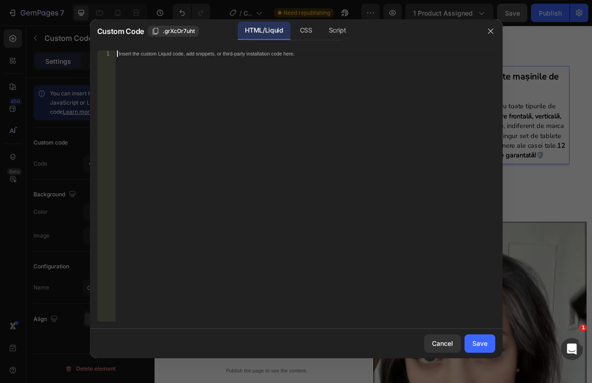
paste textarea "</div>"
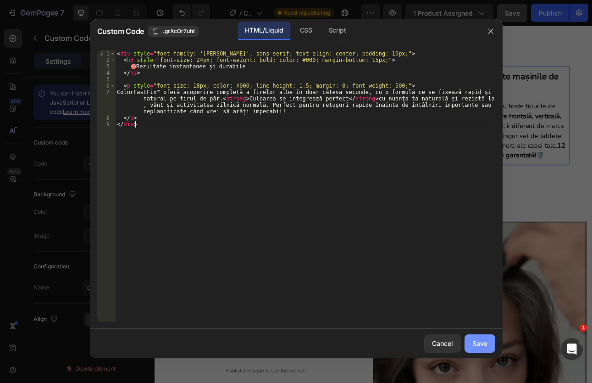
click at [475, 341] on div "Save" at bounding box center [479, 343] width 15 height 10
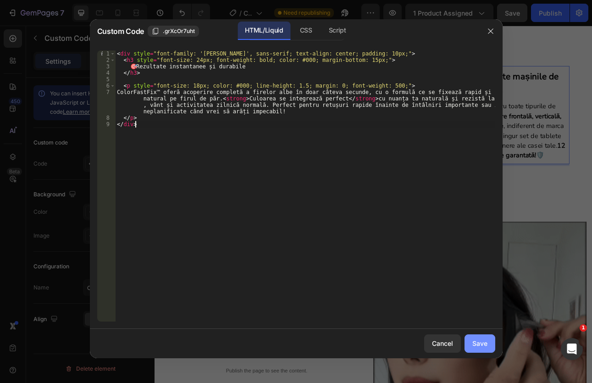
type textarea "</p> </div>"
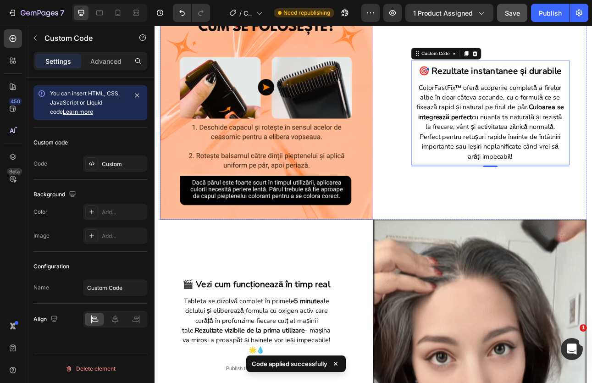
scroll to position [963, 0]
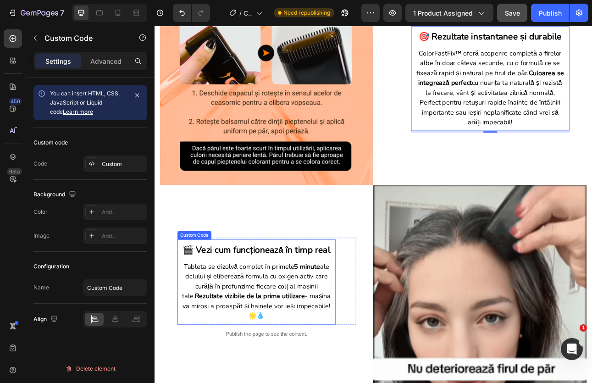
click at [281, 330] on p "Tableta se dizolvă complet în primele 5 minute ale ciclului și eliberează formu…" at bounding box center [283, 359] width 190 height 74
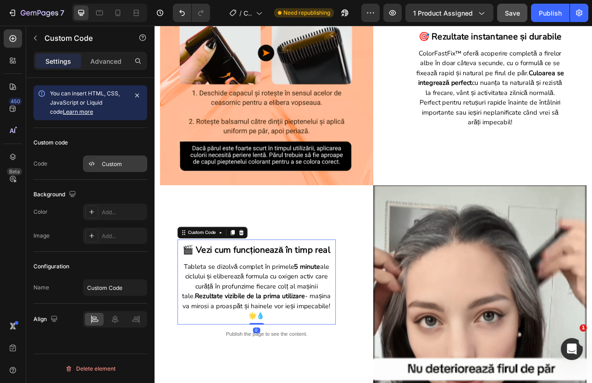
click at [121, 166] on div "Custom" at bounding box center [123, 164] width 43 height 8
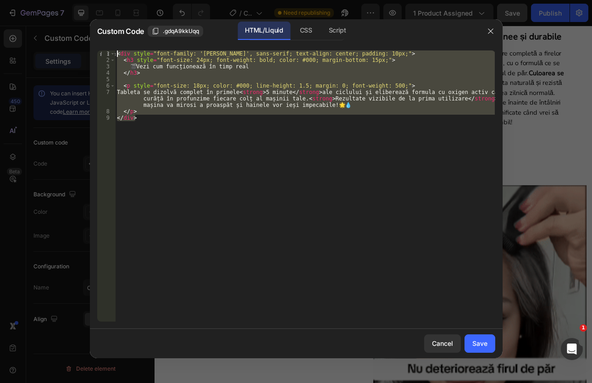
drag, startPoint x: 140, startPoint y: 122, endPoint x: 113, endPoint y: 50, distance: 77.3
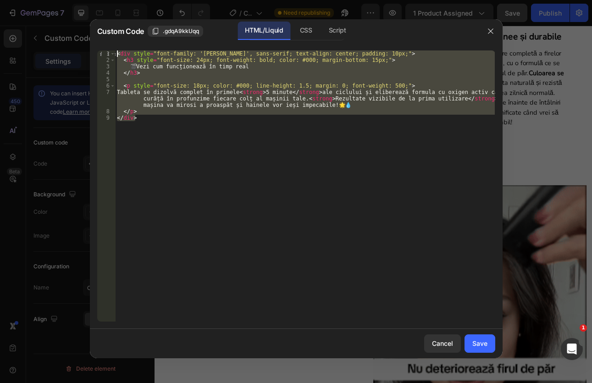
click at [113, 50] on div "</div> 1 2 3 4 5 6 7 8 9 < div style = "font-family: '[PERSON_NAME]', sans-seri…" at bounding box center [296, 185] width 398 height 271
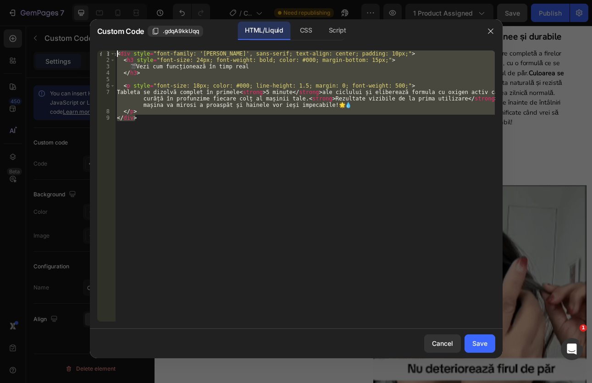
type textarea "<div style="font-family: '[PERSON_NAME]', sans-serif; text-align: center; paddi…"
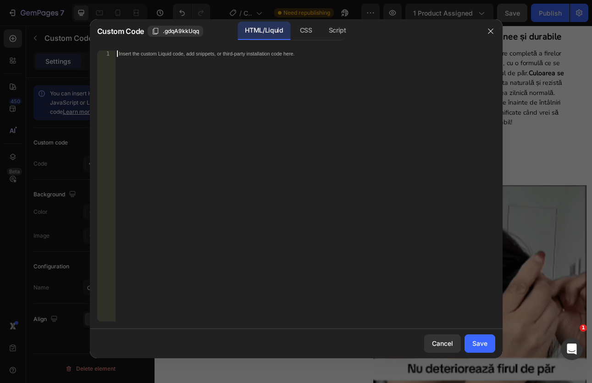
paste textarea "</div>"
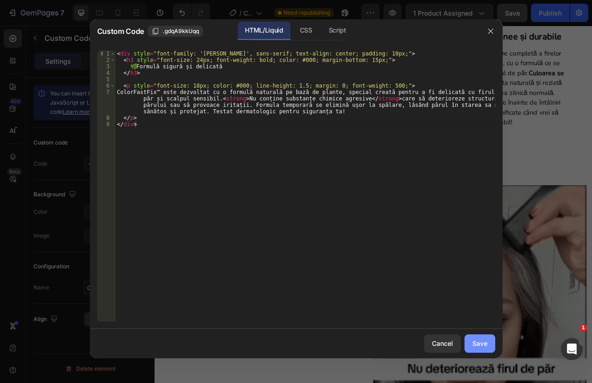
click at [472, 341] on div "Save" at bounding box center [479, 343] width 15 height 10
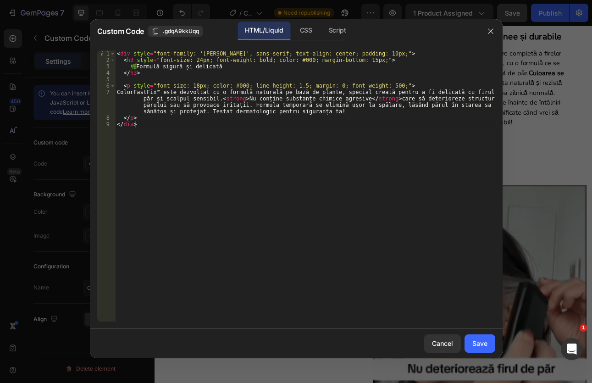
type textarea "</p> </div>"
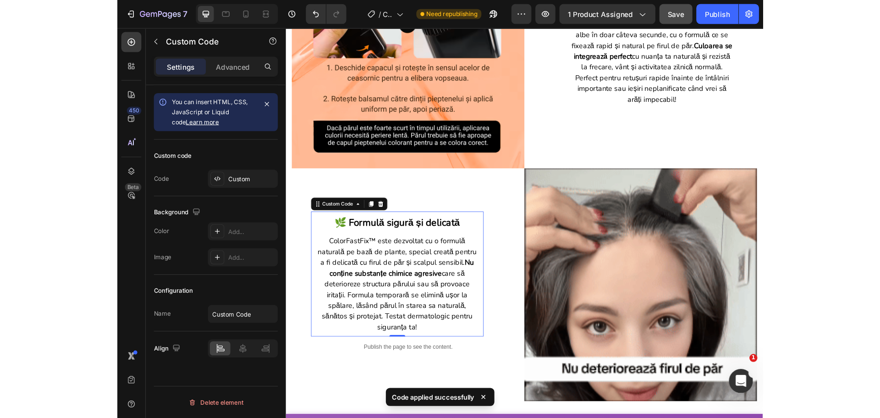
scroll to position [1008, 0]
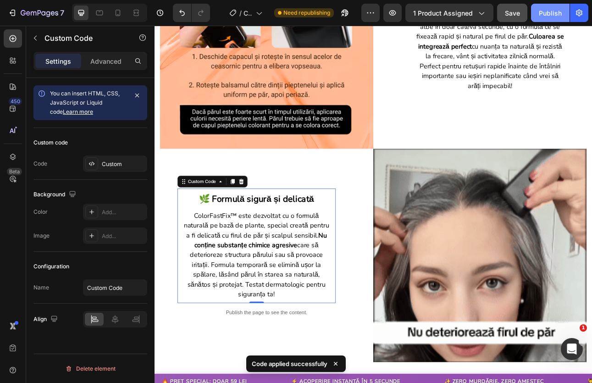
click at [548, 15] on div "Publish" at bounding box center [550, 13] width 23 height 10
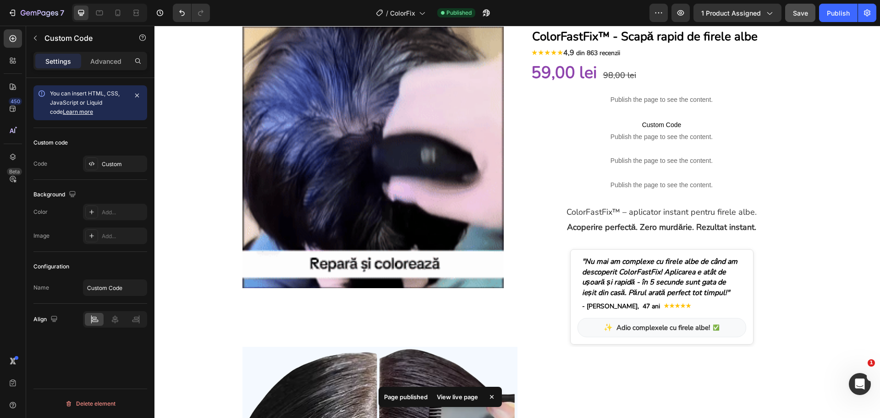
scroll to position [0, 0]
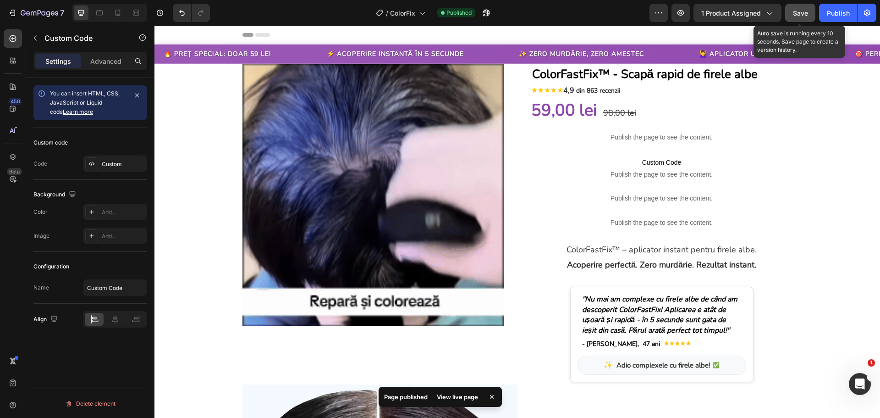
click at [791, 11] on button "Save" at bounding box center [800, 13] width 30 height 18
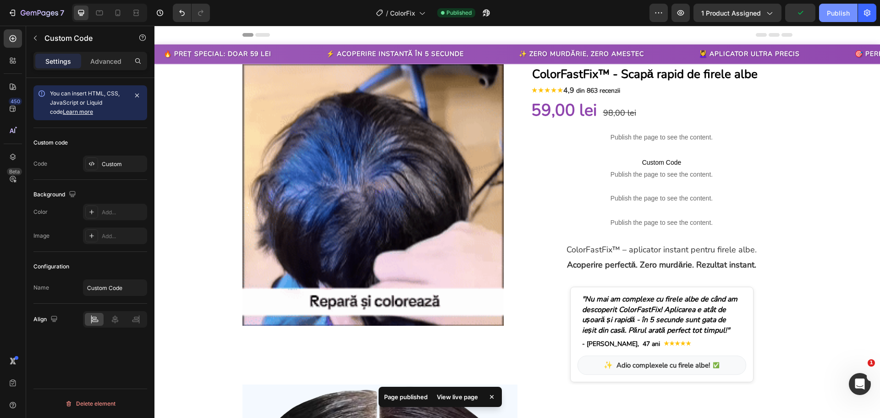
click at [825, 10] on button "Publish" at bounding box center [838, 13] width 39 height 18
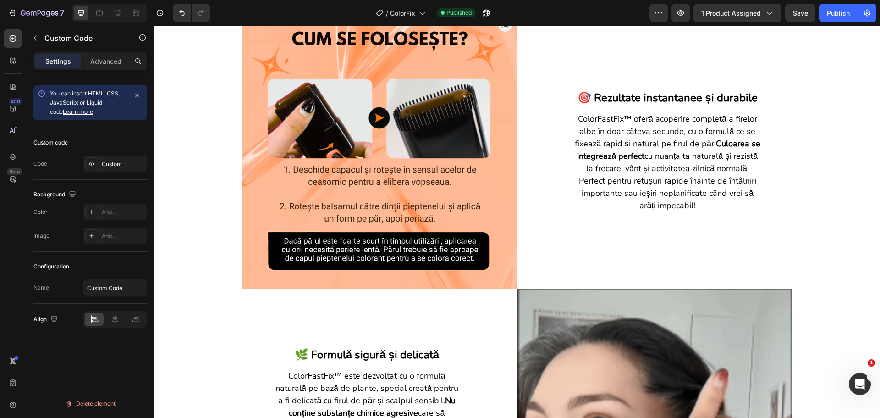
scroll to position [917, 0]
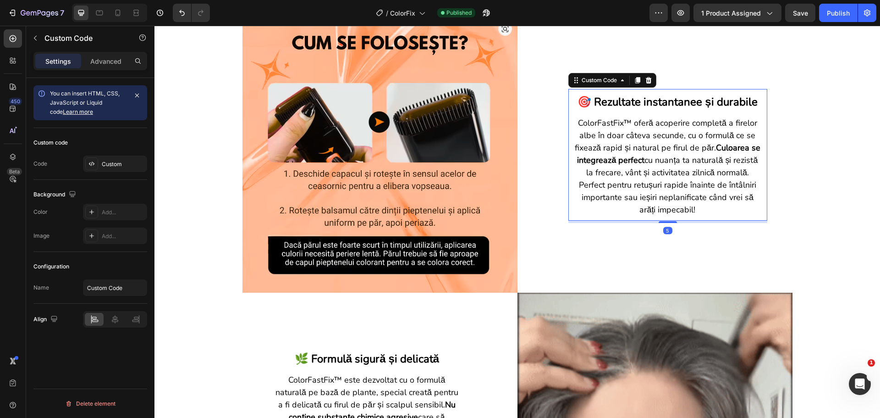
click at [596, 184] on p "ColorFastFix™ oferă acoperire completă a firelor albe în doar câteva secunde, c…" at bounding box center [668, 166] width 190 height 99
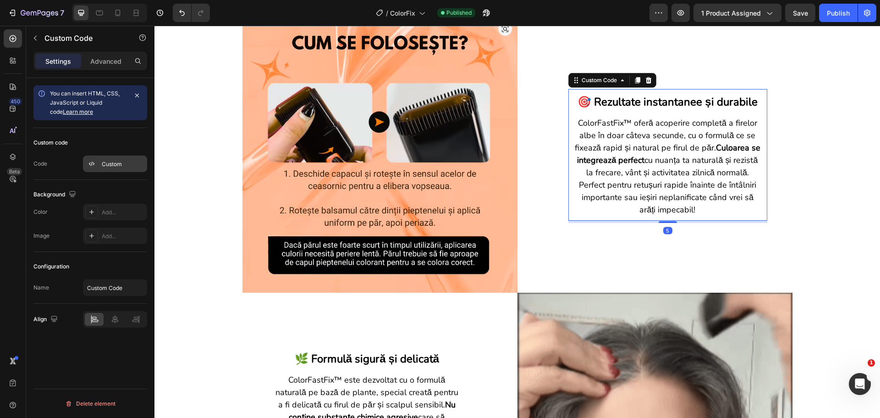
click at [134, 165] on div "Custom" at bounding box center [123, 164] width 43 height 8
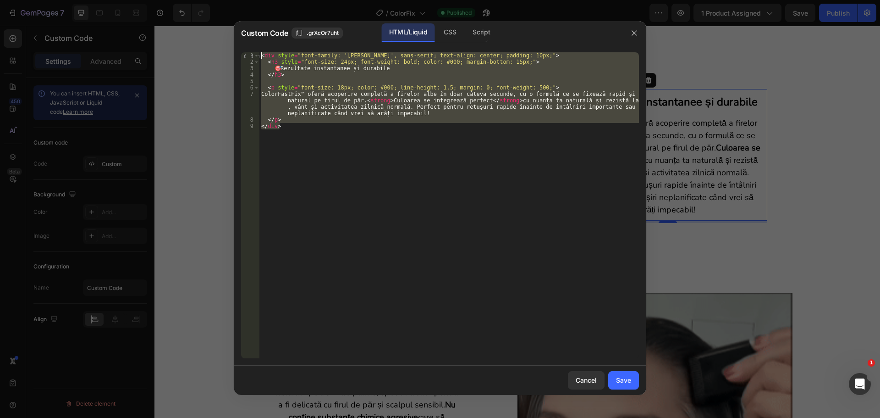
drag, startPoint x: 300, startPoint y: 135, endPoint x: 246, endPoint y: 51, distance: 99.7
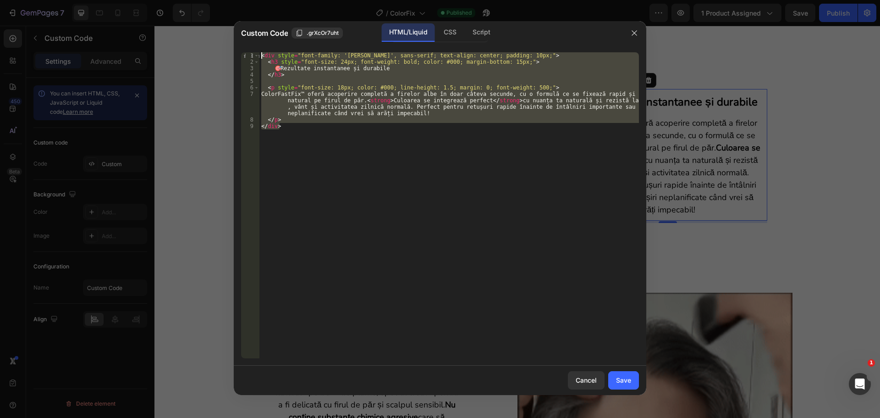
click at [246, 51] on div "</div> 1 2 3 4 5 6 7 8 9 < div style = "font-family: '[PERSON_NAME]', sans-seri…" at bounding box center [440, 205] width 413 height 320
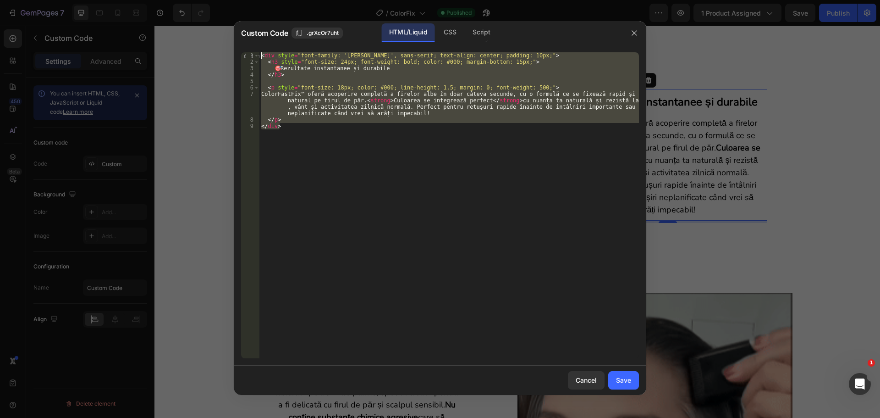
type textarea "<div style="font-family: '[PERSON_NAME]', sans-serif; text-align: center; paddi…"
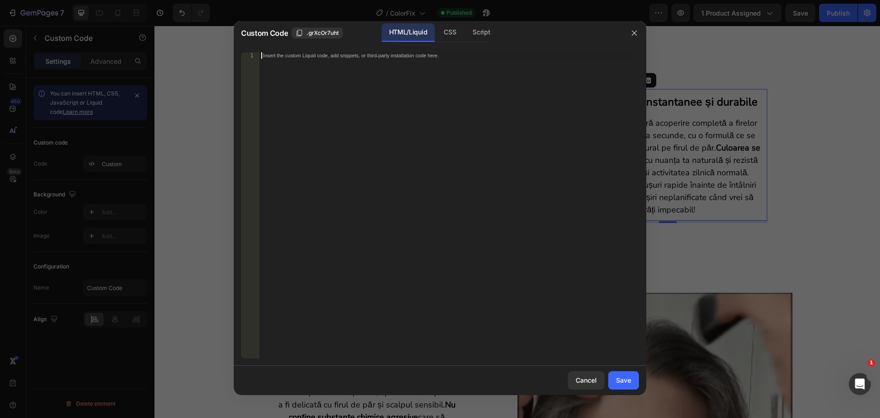
paste textarea "</div>"
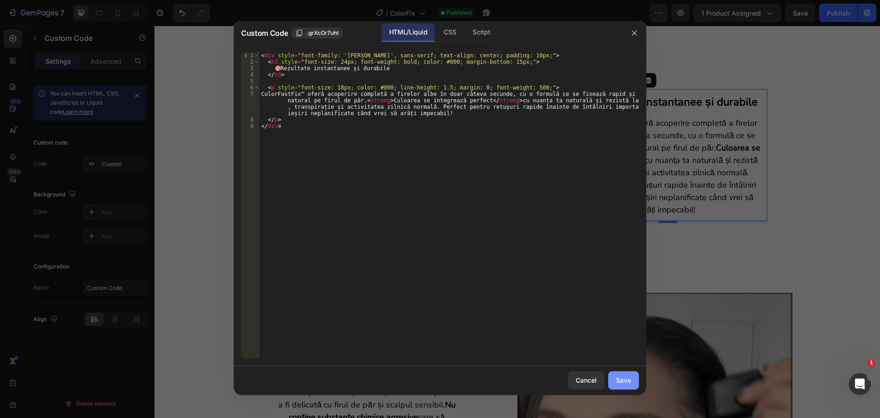
click at [632, 382] on button "Save" at bounding box center [623, 380] width 31 height 18
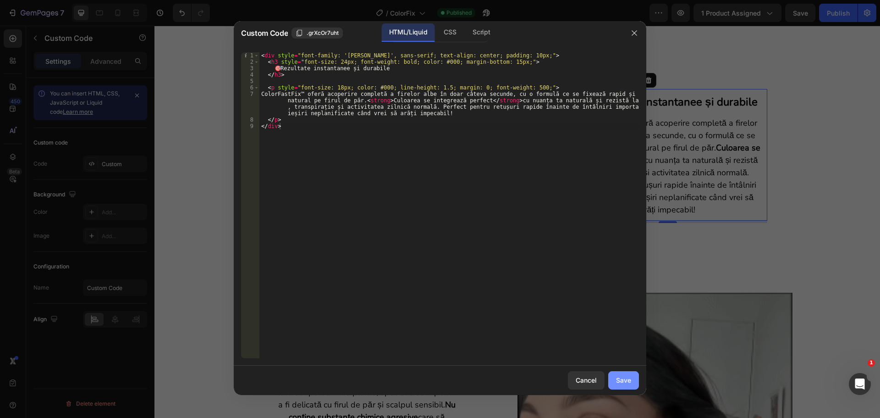
type textarea "</p> </div>"
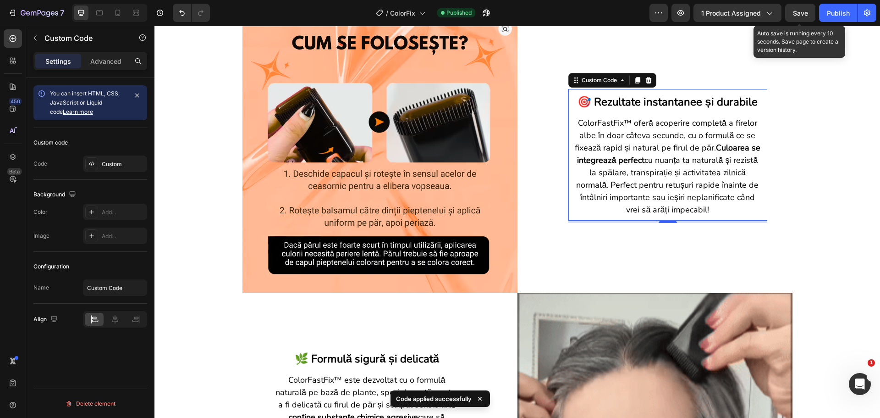
click at [805, 15] on span "Save" at bounding box center [800, 13] width 15 height 8
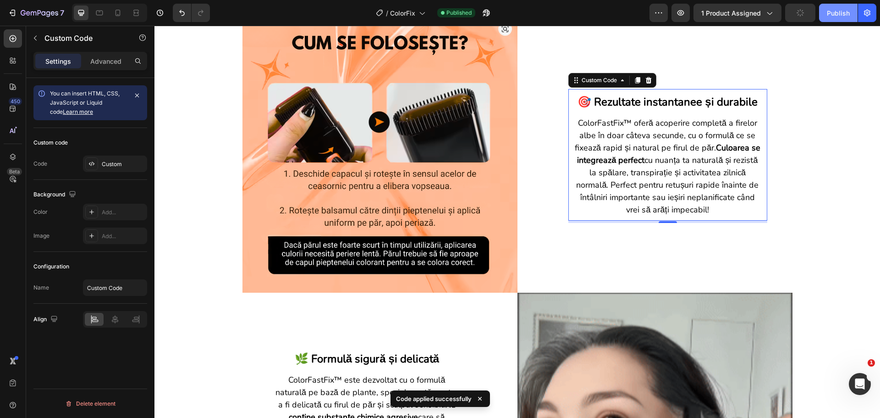
click at [826, 14] on button "Publish" at bounding box center [838, 13] width 39 height 18
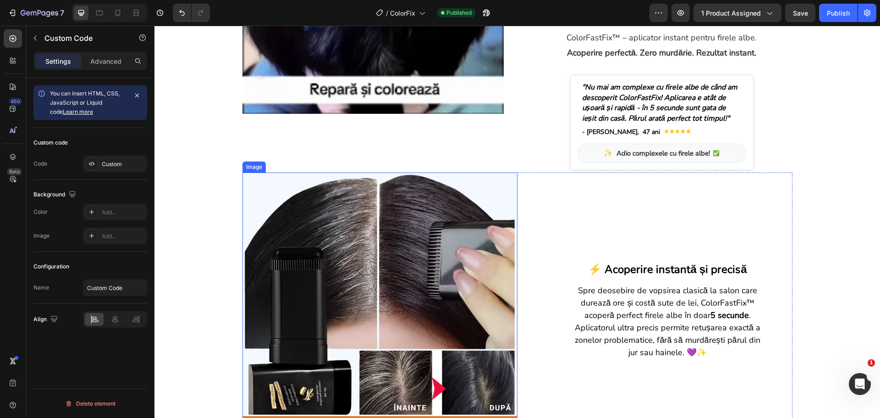
scroll to position [0, 0]
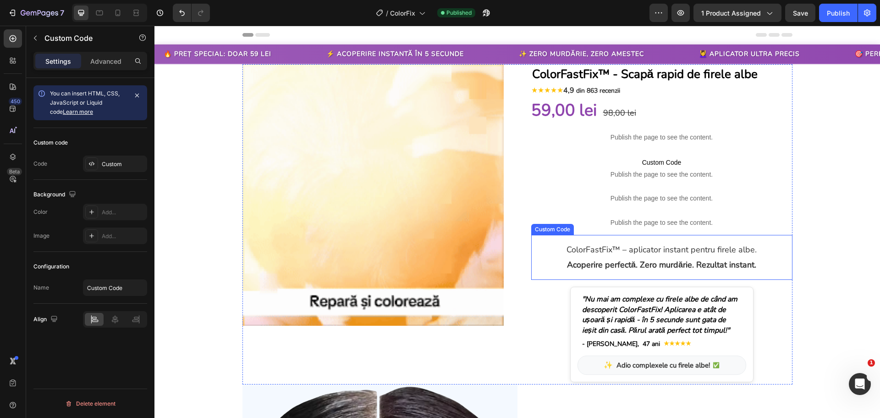
click at [639, 250] on p "ColorFastFix™ – aplicator instant pentru firele albe." at bounding box center [661, 249] width 243 height 11
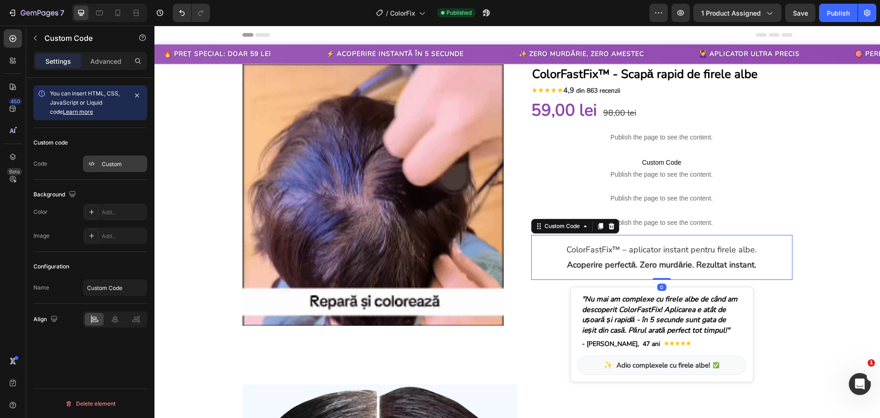
click at [124, 162] on div "Custom" at bounding box center [123, 164] width 43 height 8
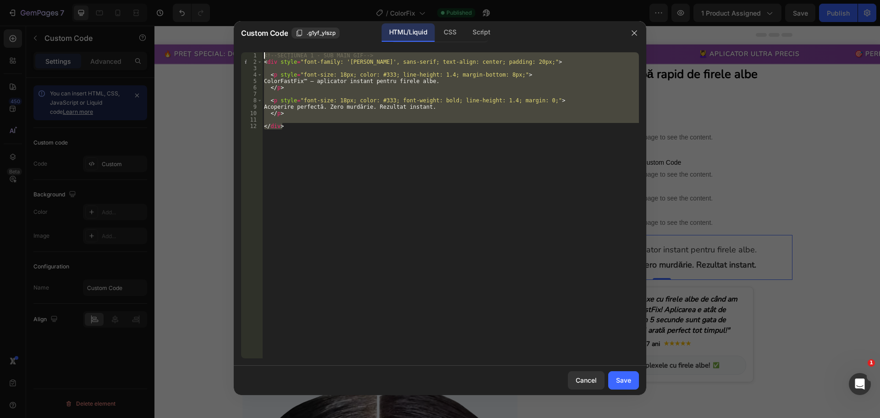
drag, startPoint x: 289, startPoint y: 132, endPoint x: 259, endPoint y: 52, distance: 85.6
click at [259, 52] on div "</div> 1 2 3 4 5 6 7 8 9 10 11 12 <!-- SECȚIUNEA 1 - SUB MAIN GIF --> < div sty…" at bounding box center [440, 205] width 398 height 306
type textarea "<!-- SECȚIUNEA 1 - SUB MAIN GIF --> <div style="font-family: '[PERSON_NAME]', s…"
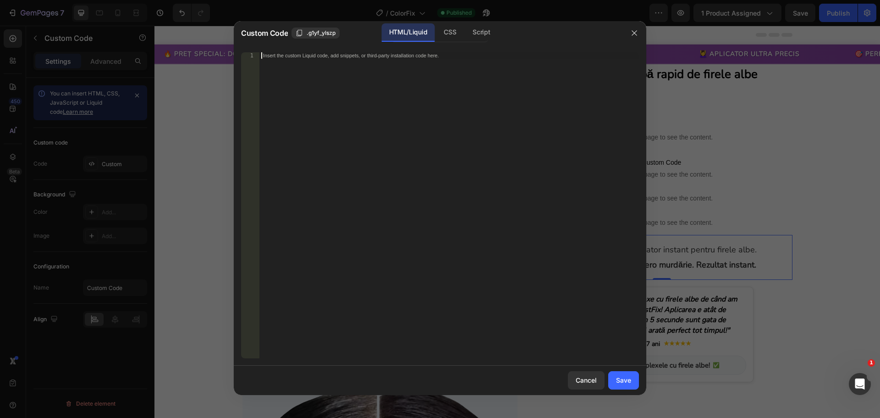
paste textarea "</div>"
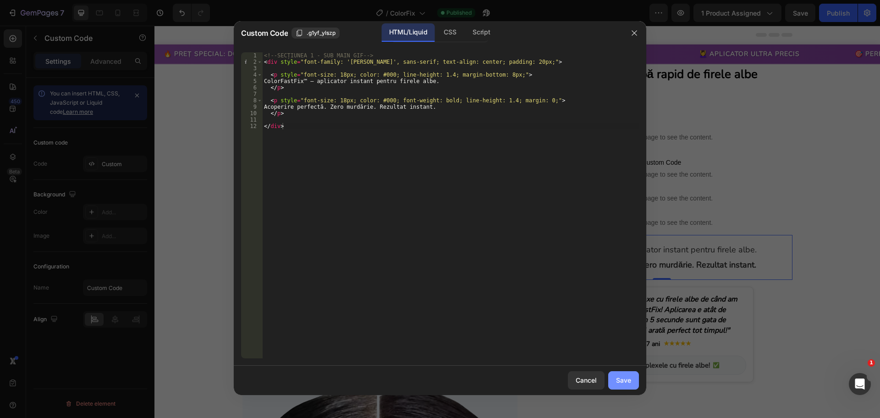
click at [627, 384] on div "Save" at bounding box center [623, 380] width 15 height 10
type textarea "</div>"
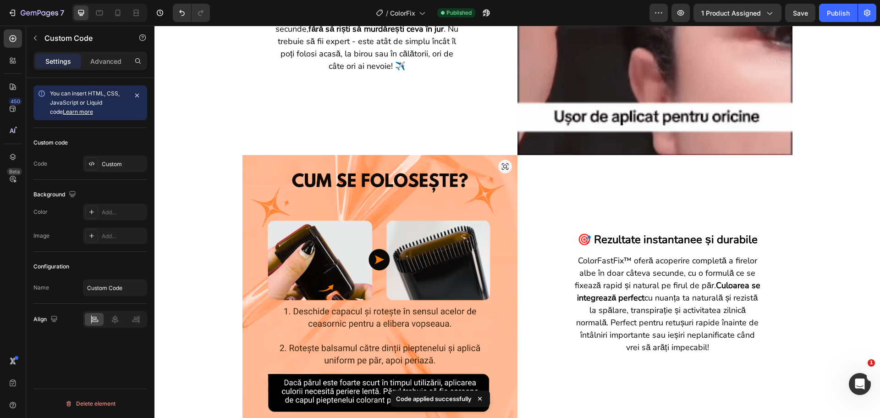
scroll to position [1054, 0]
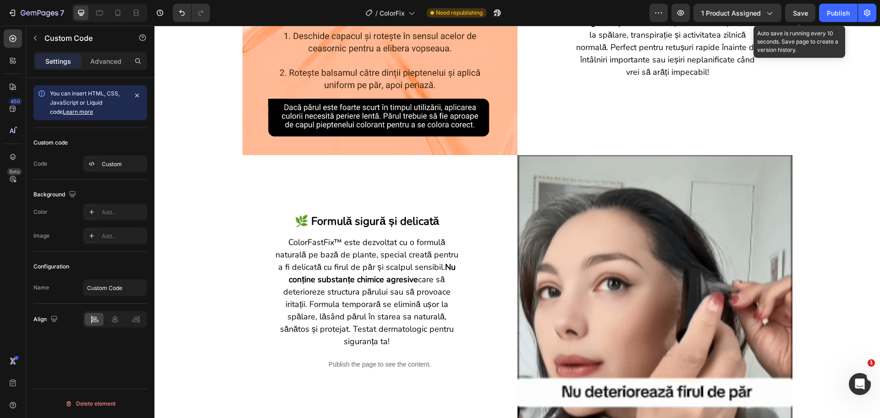
click at [808, 13] on span "Save" at bounding box center [800, 13] width 15 height 8
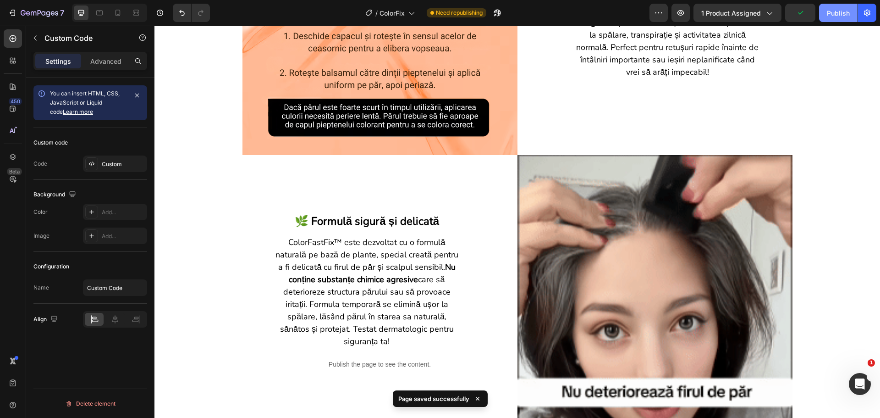
click at [842, 18] on button "Publish" at bounding box center [838, 13] width 39 height 18
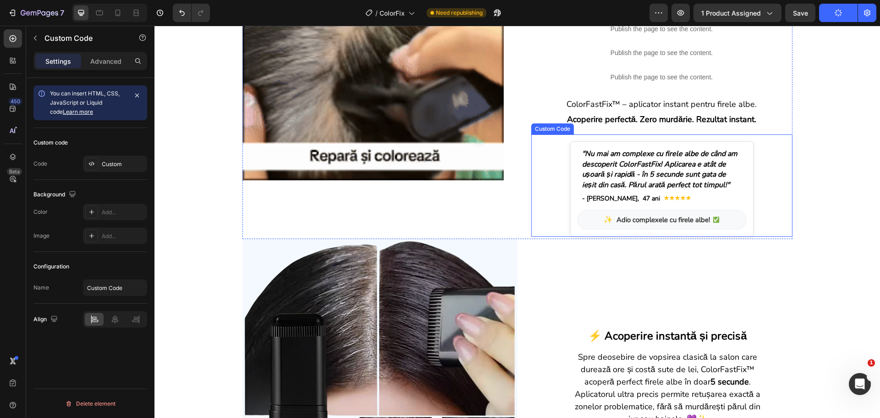
scroll to position [0, 0]
